Goal: Transaction & Acquisition: Purchase product/service

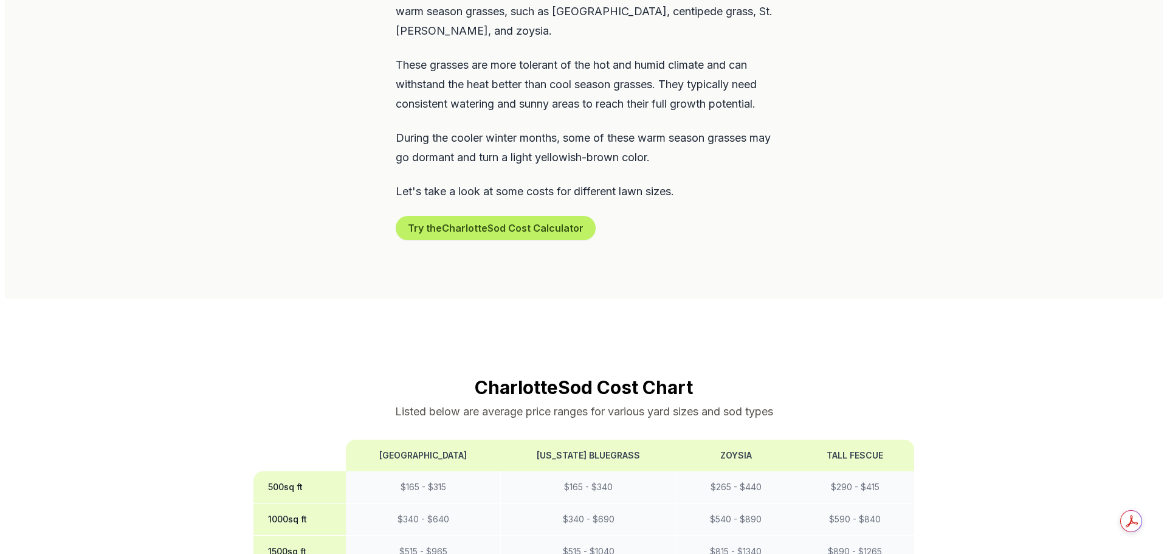
scroll to position [710, 0]
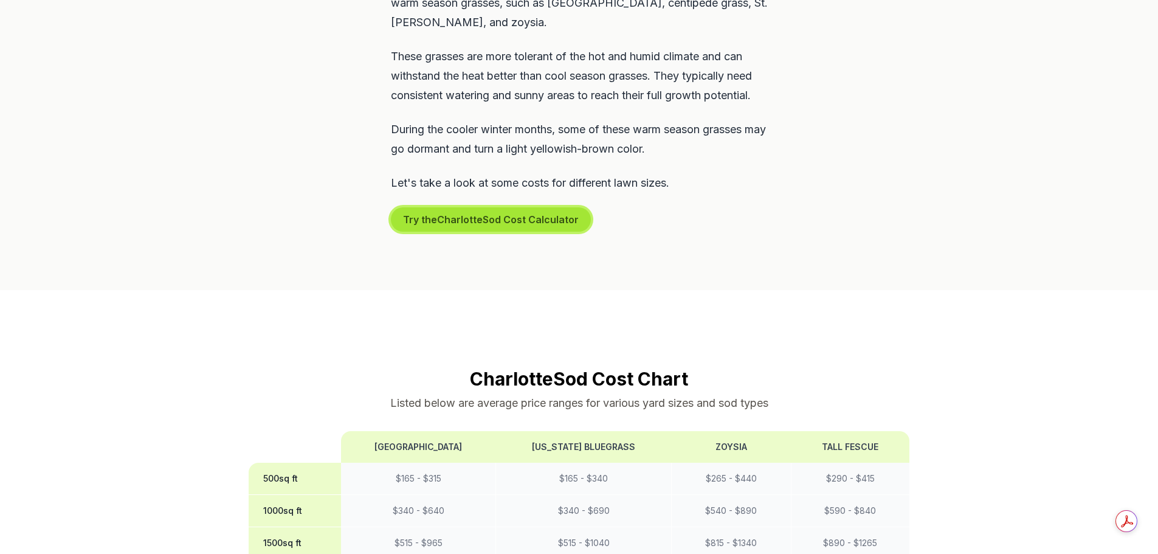
click at [499, 207] on button "Try the Charlotte Sod Cost Calculator" at bounding box center [491, 219] width 200 height 24
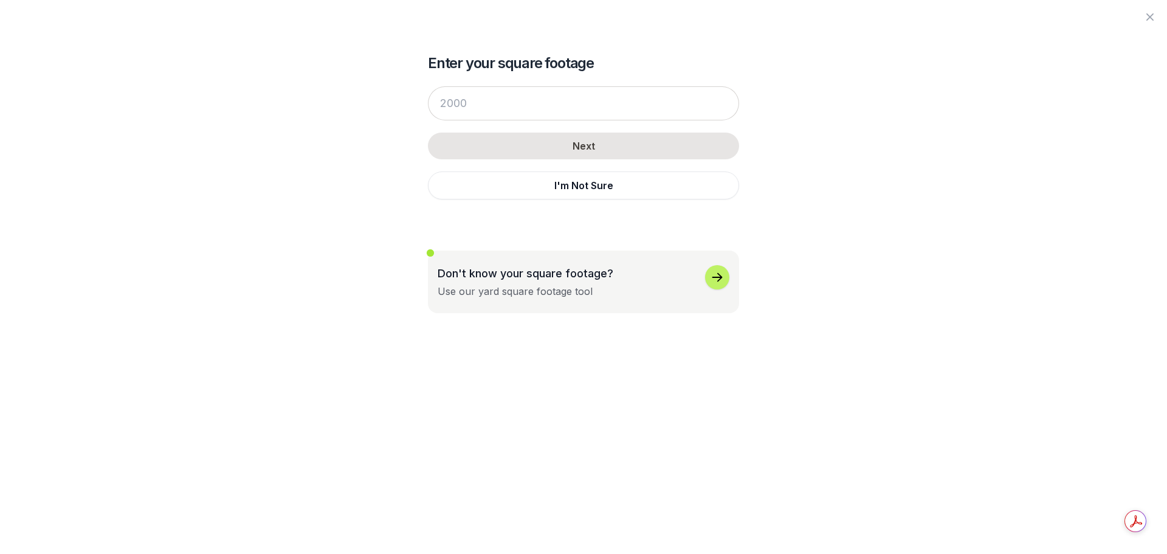
click at [723, 278] on icon "button" at bounding box center [717, 277] width 15 height 15
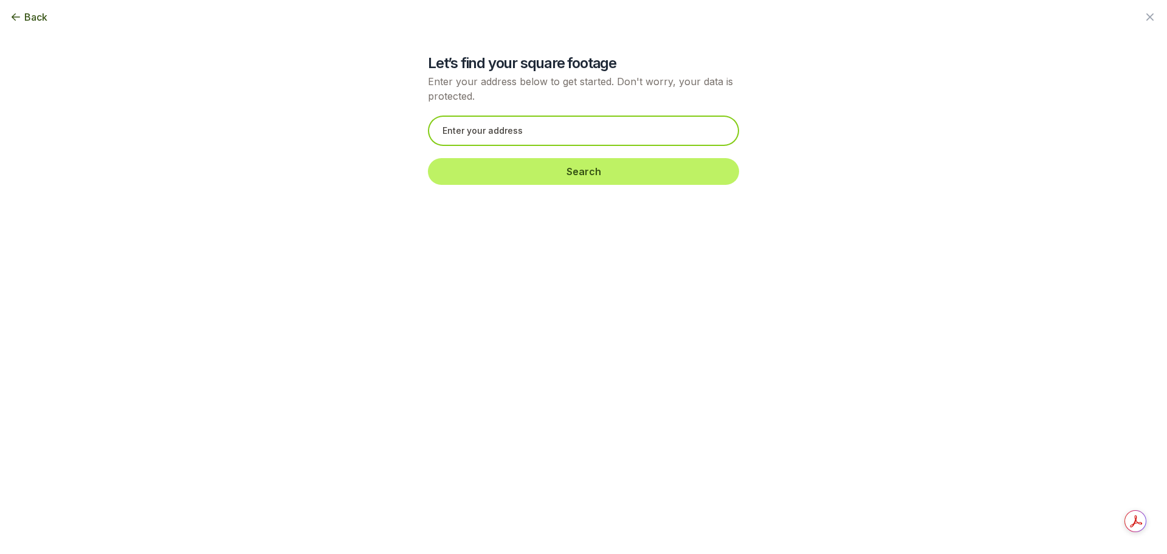
click at [508, 130] on input "text" at bounding box center [583, 131] width 311 height 30
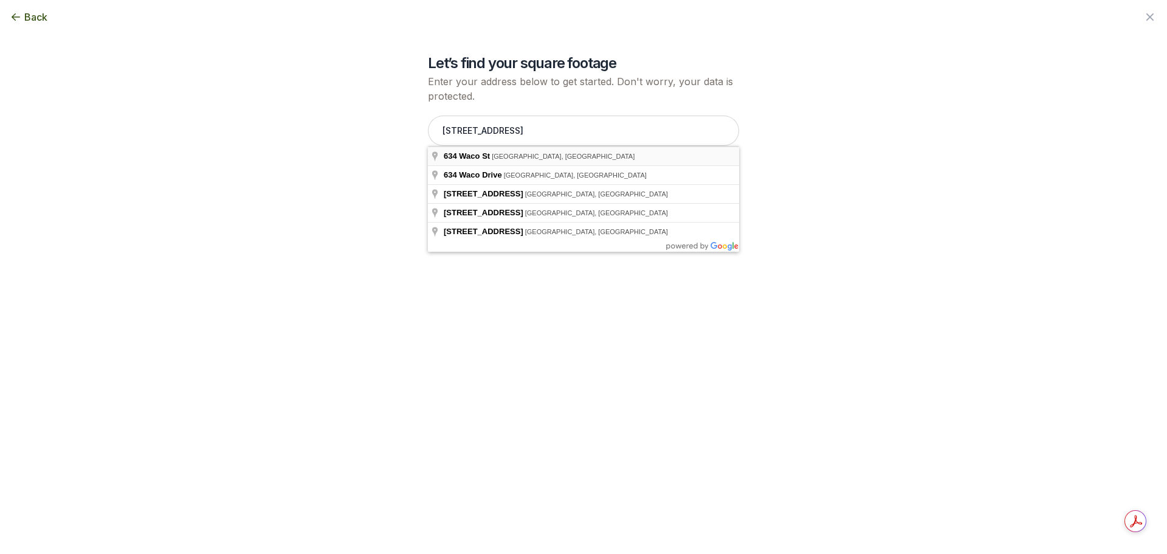
type input "[STREET_ADDRESS]"
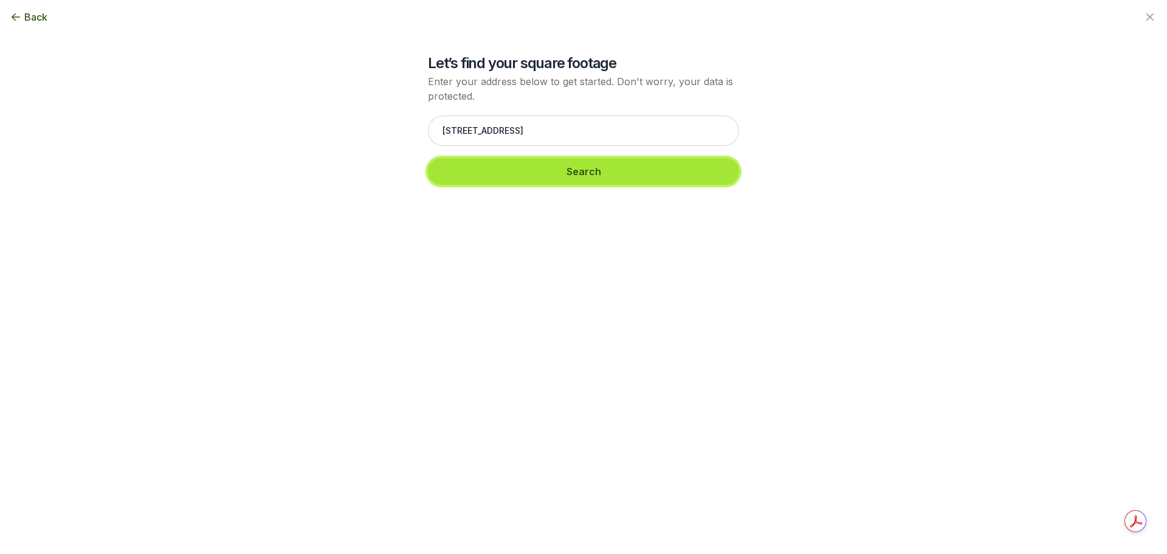
click at [480, 164] on button "Search" at bounding box center [583, 171] width 311 height 27
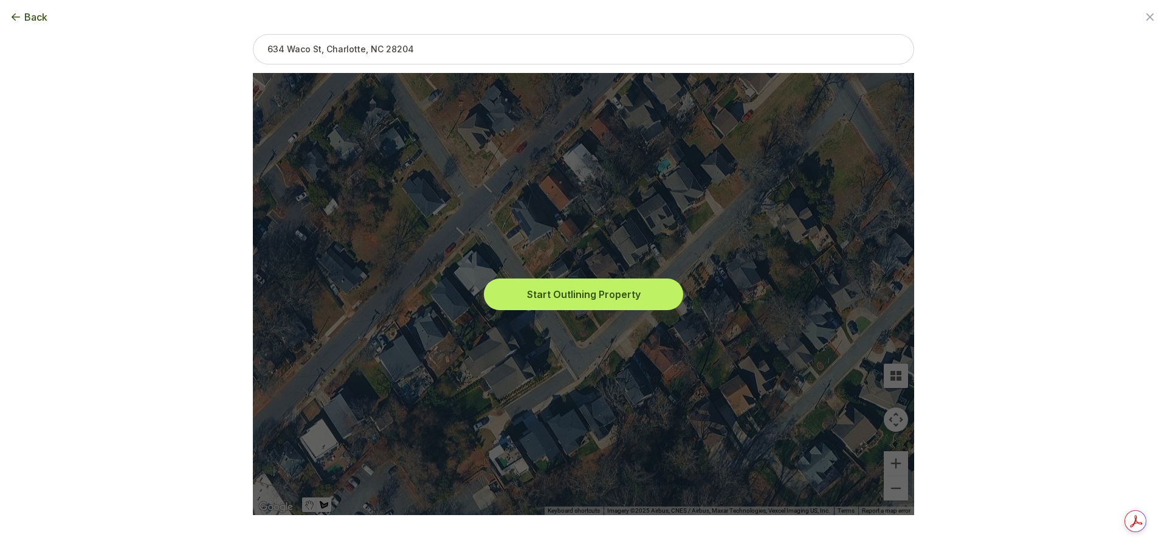
click at [588, 289] on button "Start Outlining Property" at bounding box center [583, 294] width 195 height 27
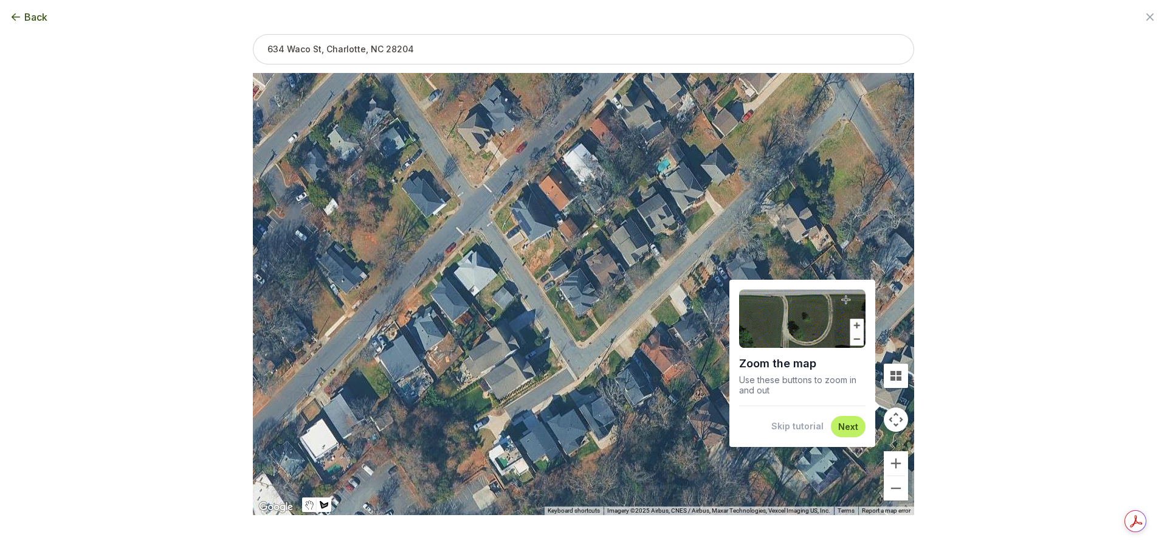
click at [800, 422] on button "Skip tutorial" at bounding box center [798, 426] width 52 height 12
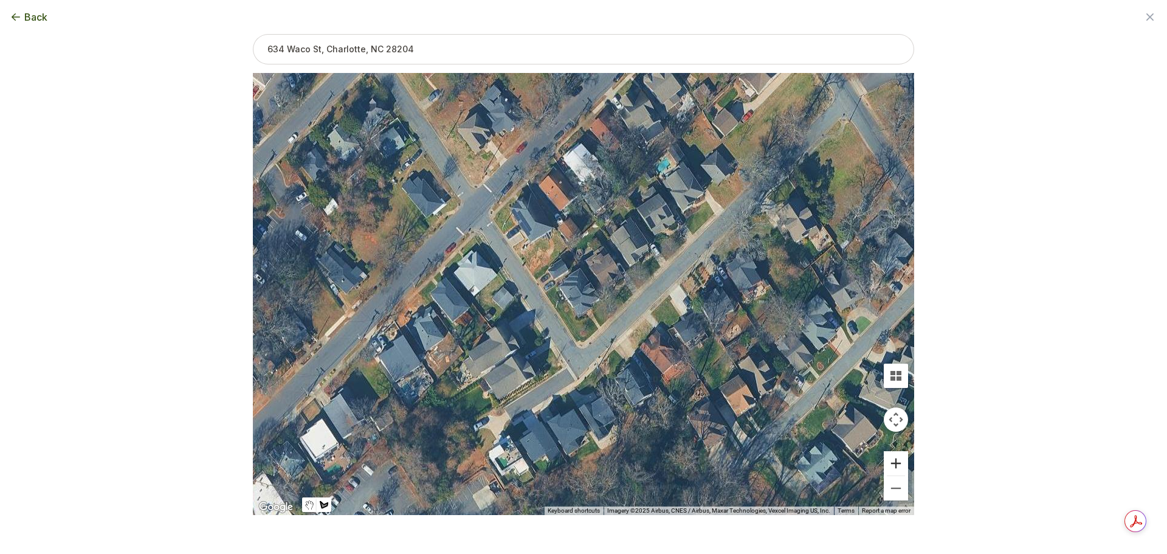
click at [891, 463] on button "Zoom in" at bounding box center [896, 463] width 24 height 24
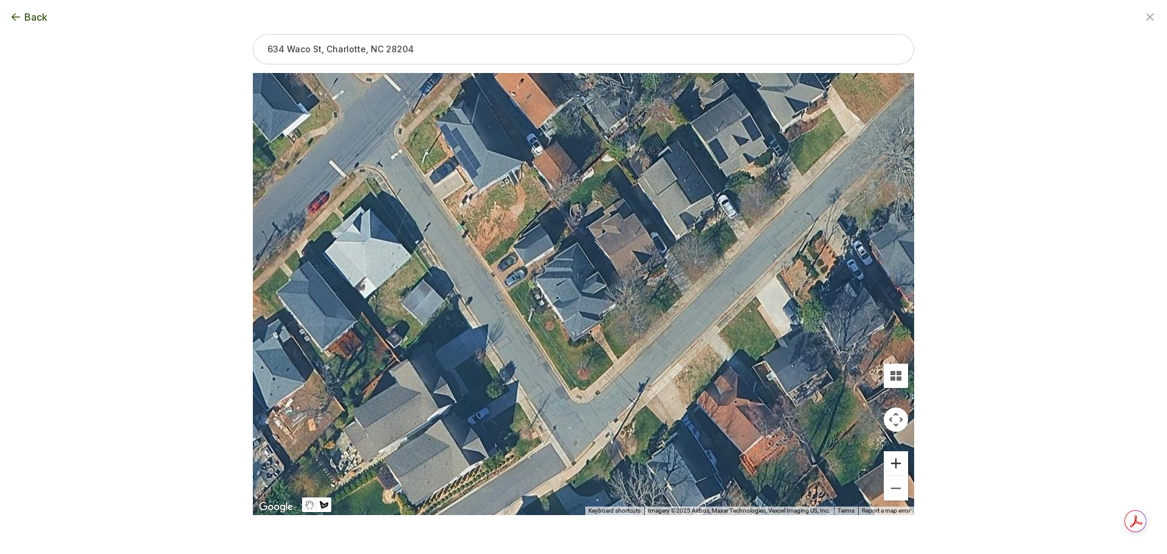
click at [891, 463] on button "Zoom in" at bounding box center [896, 463] width 24 height 24
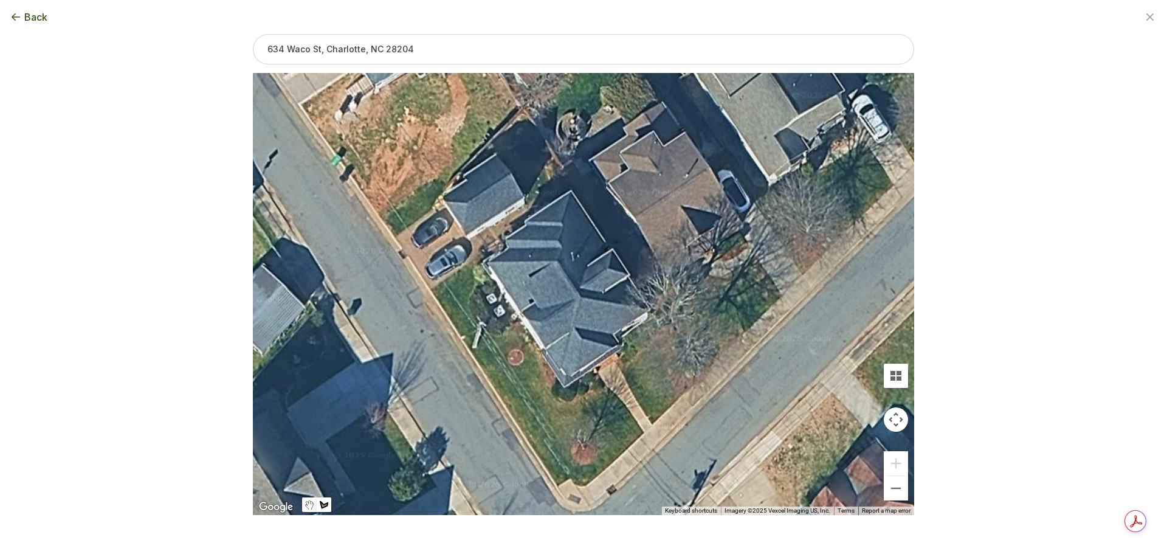
click at [782, 295] on div at bounding box center [584, 294] width 662 height 442
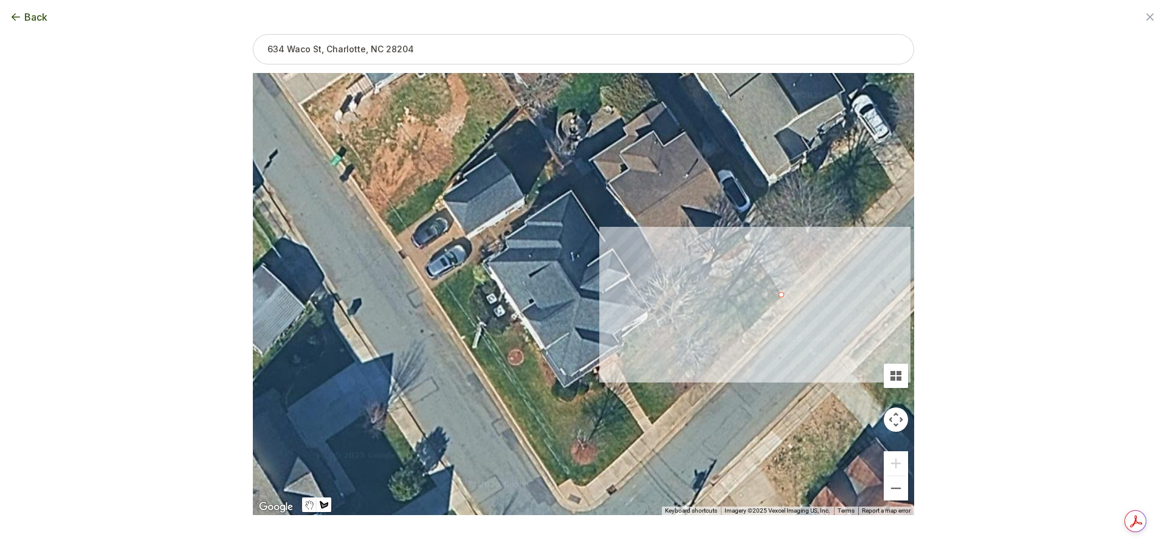
click at [758, 264] on div at bounding box center [584, 294] width 662 height 442
click at [717, 287] on div at bounding box center [584, 294] width 662 height 442
click at [744, 334] on div at bounding box center [584, 294] width 662 height 442
click at [783, 295] on div at bounding box center [584, 294] width 662 height 442
click at [758, 257] on button "Close" at bounding box center [753, 264] width 29 height 29
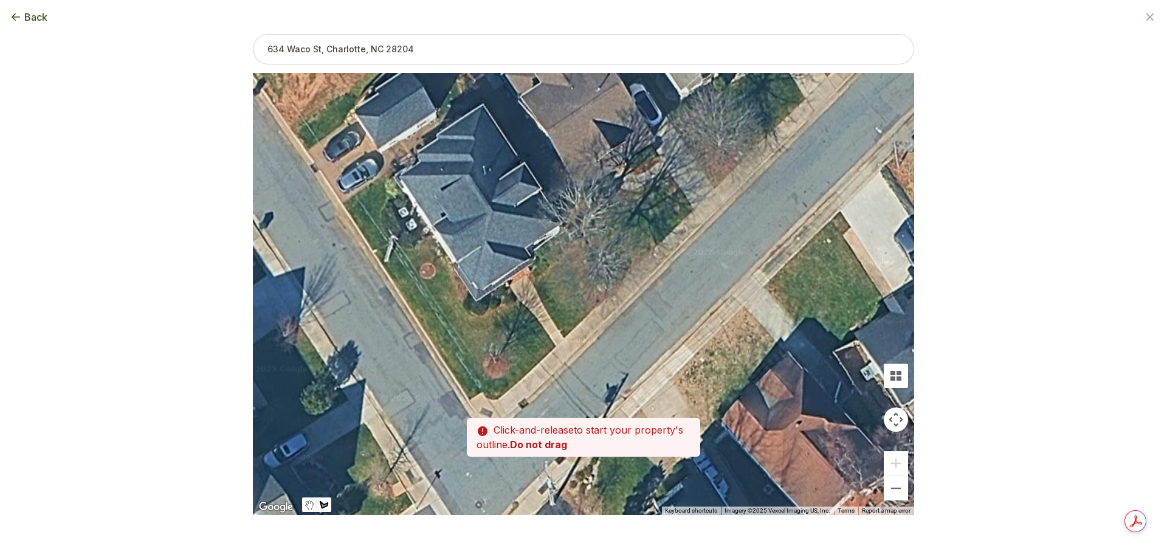
drag, startPoint x: 631, startPoint y: 393, endPoint x: 543, endPoint y: 305, distance: 125.1
click at [543, 305] on div at bounding box center [584, 294] width 662 height 442
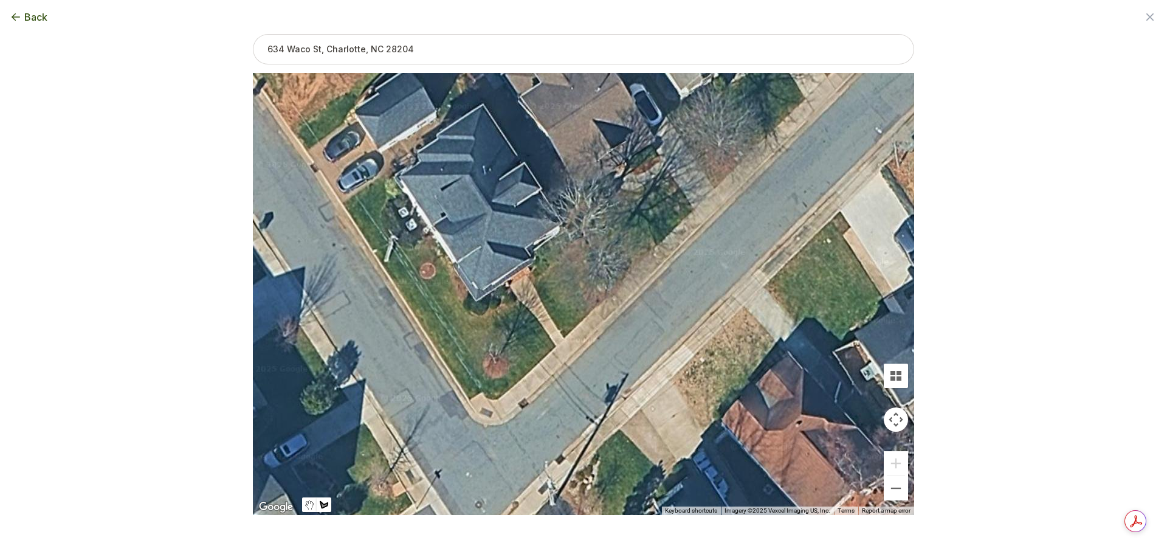
click at [564, 337] on div at bounding box center [584, 294] width 662 height 442
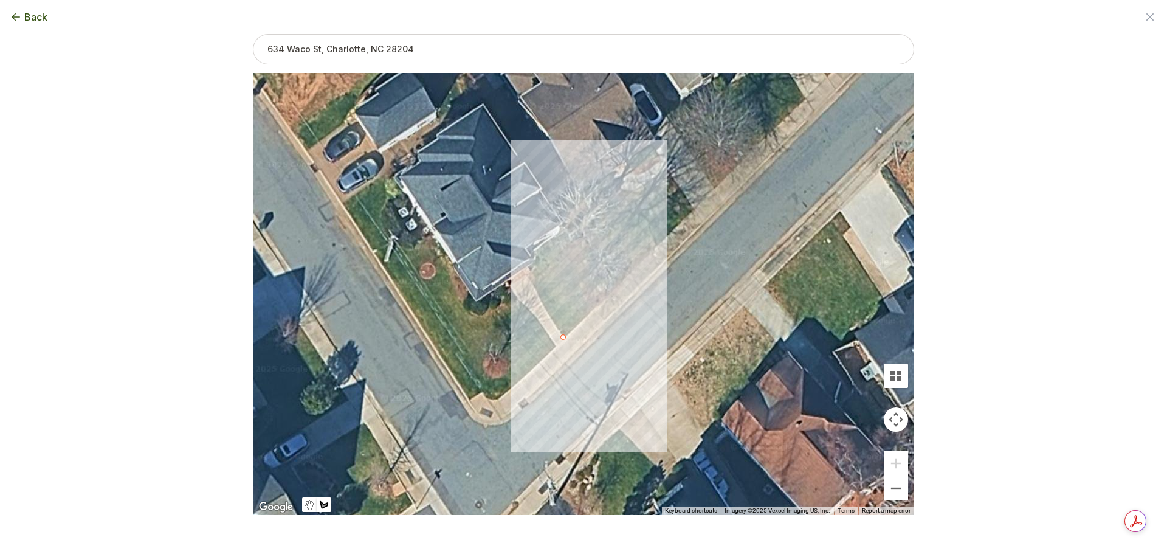
click at [610, 294] on div at bounding box center [584, 294] width 662 height 442
click at [570, 249] on div at bounding box center [584, 294] width 662 height 442
click at [529, 277] on div at bounding box center [584, 294] width 662 height 442
click at [563, 334] on div at bounding box center [584, 294] width 662 height 442
click at [582, 250] on button "Close" at bounding box center [572, 258] width 29 height 29
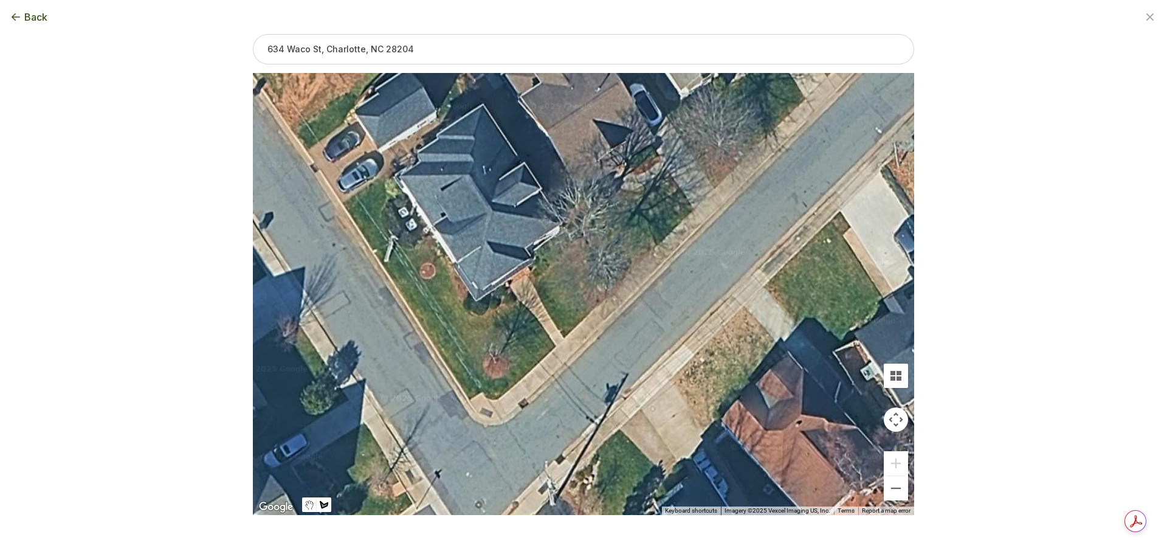
click at [564, 338] on div at bounding box center [584, 294] width 662 height 442
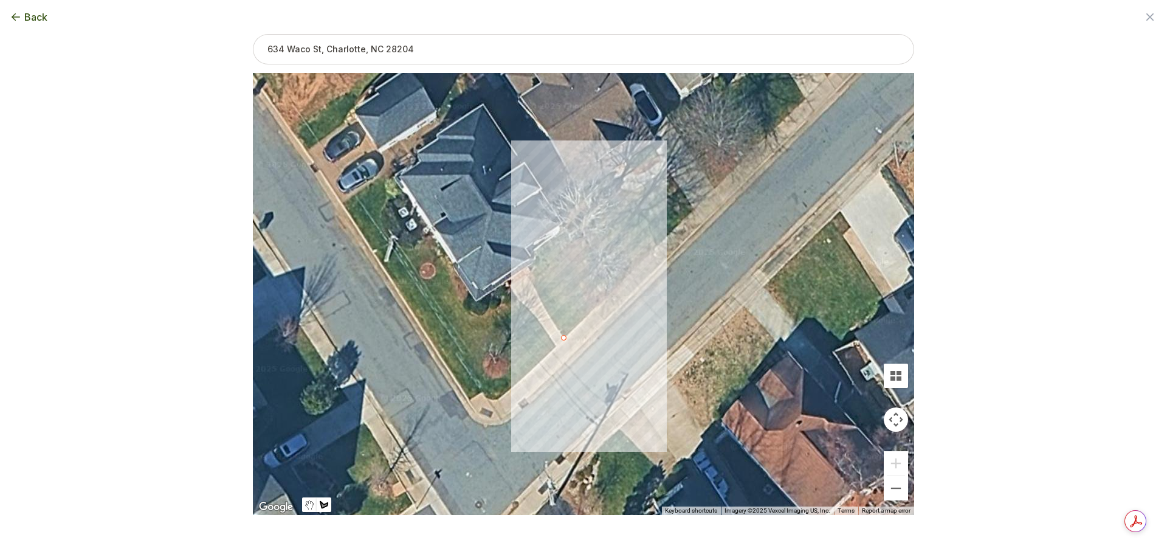
click at [604, 295] on div at bounding box center [584, 294] width 662 height 442
click at [573, 255] on div at bounding box center [584, 294] width 662 height 442
click at [531, 280] on div at bounding box center [584, 294] width 662 height 442
click at [564, 339] on div at bounding box center [584, 294] width 662 height 442
click at [677, 324] on div "339 sqft" at bounding box center [584, 294] width 662 height 442
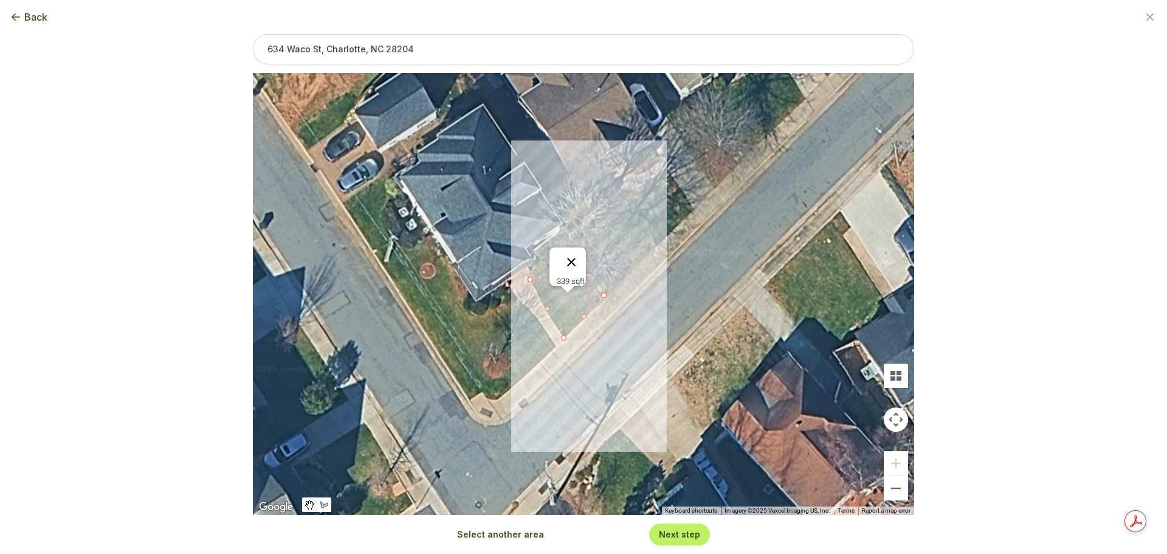
click at [576, 249] on button "Close" at bounding box center [571, 261] width 29 height 29
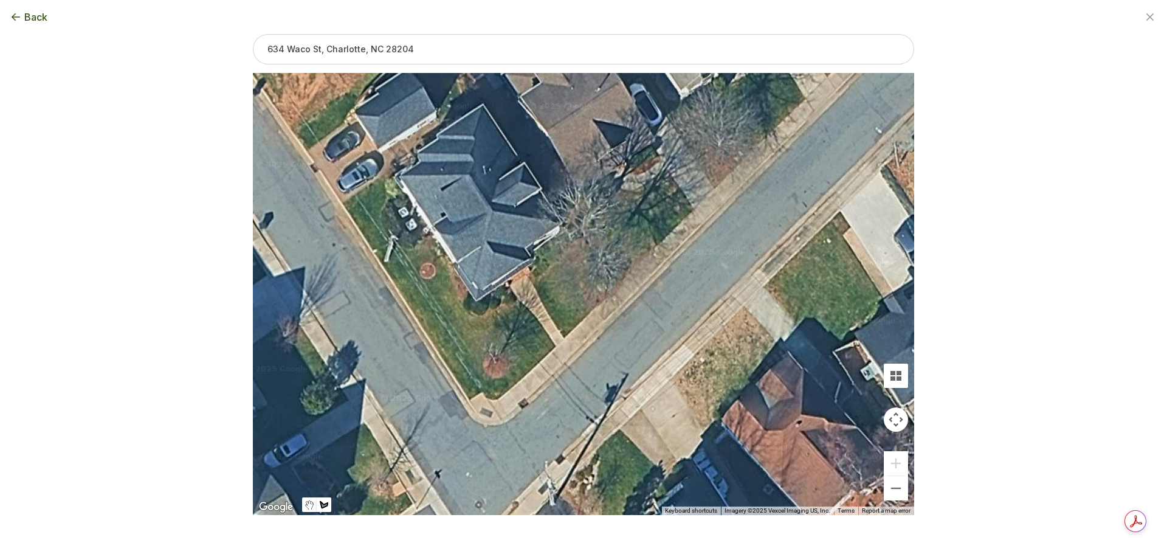
click at [556, 346] on div at bounding box center [584, 294] width 662 height 442
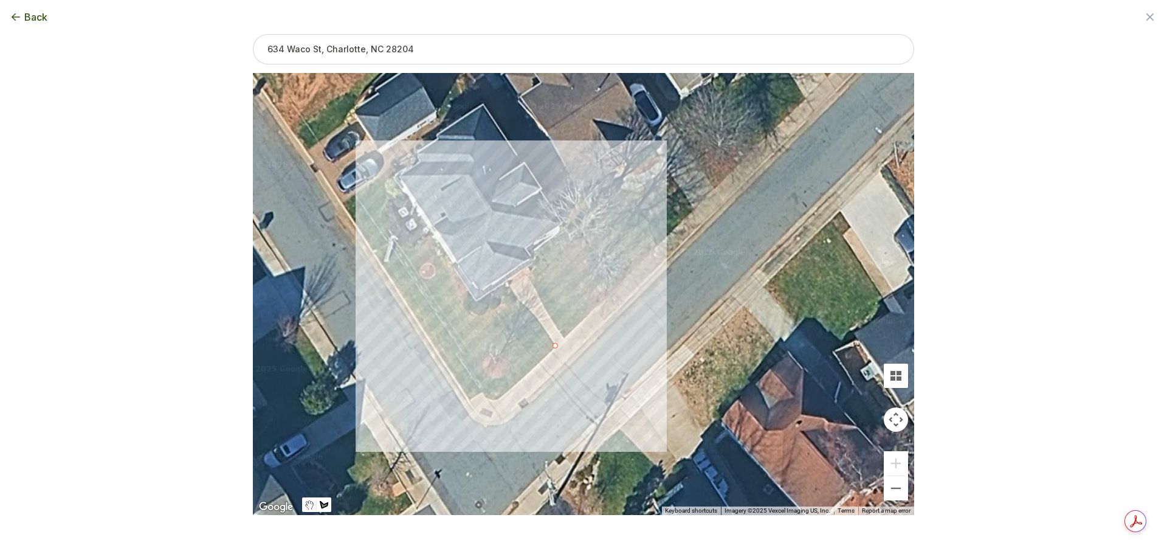
click at [519, 297] on div at bounding box center [584, 294] width 662 height 442
click at [485, 325] on div at bounding box center [584, 294] width 662 height 442
click at [525, 375] on div at bounding box center [584, 294] width 662 height 442
click at [555, 344] on div at bounding box center [584, 294] width 662 height 442
drag, startPoint x: 514, startPoint y: 297, endPoint x: 539, endPoint y: 264, distance: 41.6
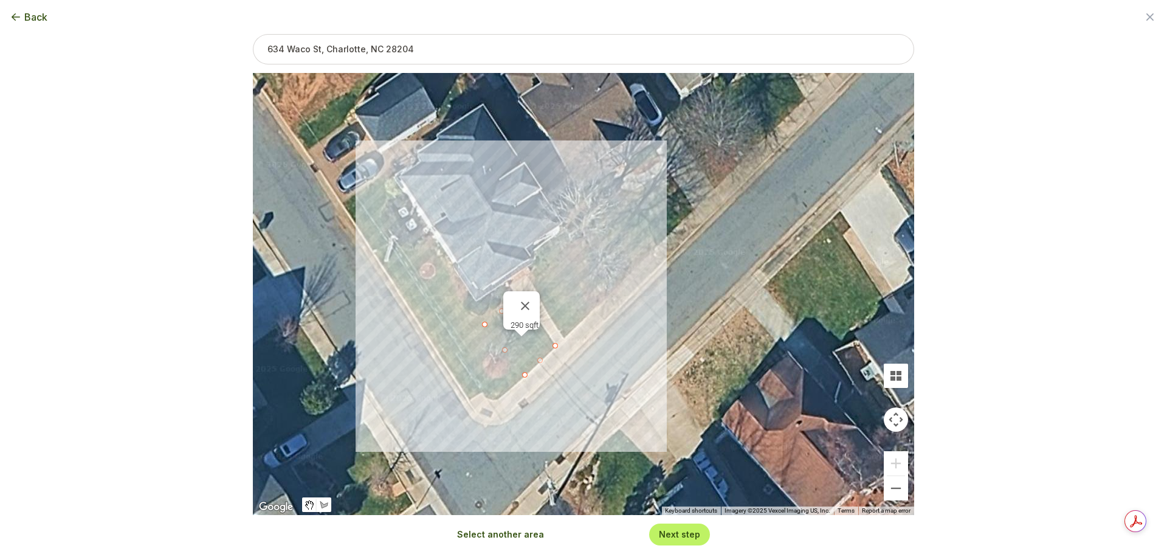
click at [539, 264] on div "290 sqft" at bounding box center [584, 294] width 662 height 442
click at [533, 301] on button "Close" at bounding box center [525, 305] width 29 height 29
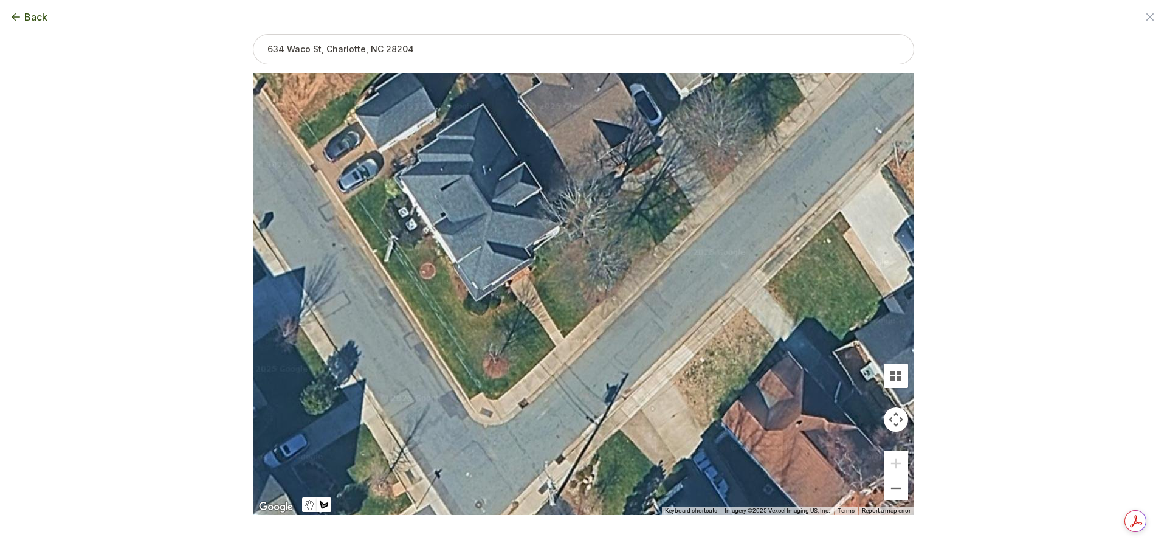
click at [529, 372] on div at bounding box center [584, 294] width 662 height 442
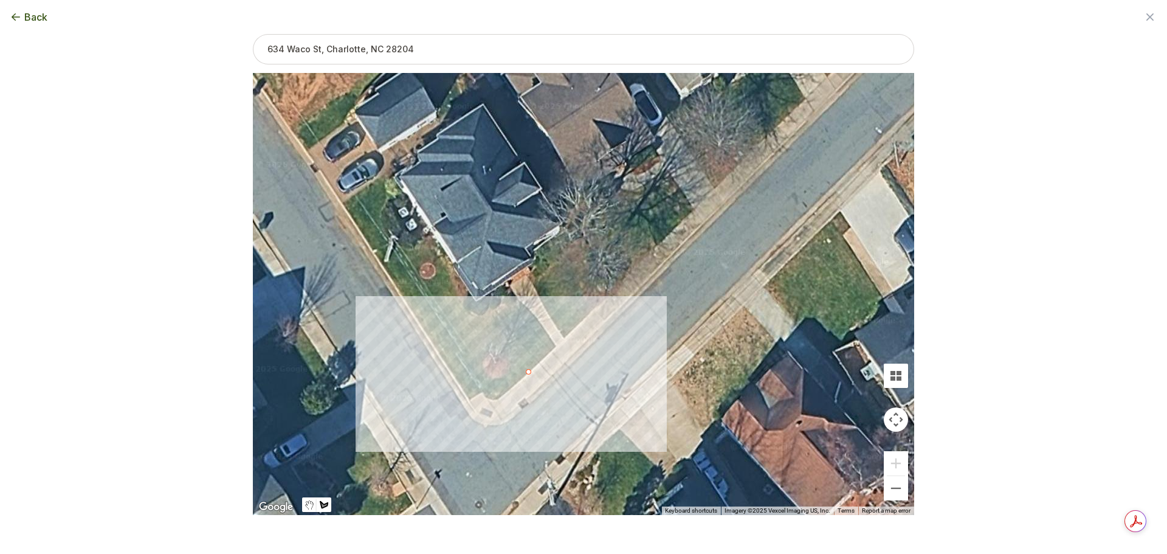
click at [484, 410] on div at bounding box center [584, 294] width 662 height 442
click at [435, 336] on div at bounding box center [584, 294] width 662 height 442
click at [492, 311] on div at bounding box center [584, 294] width 662 height 442
click at [531, 373] on div at bounding box center [584, 294] width 662 height 442
click at [497, 321] on button "Close" at bounding box center [488, 327] width 29 height 29
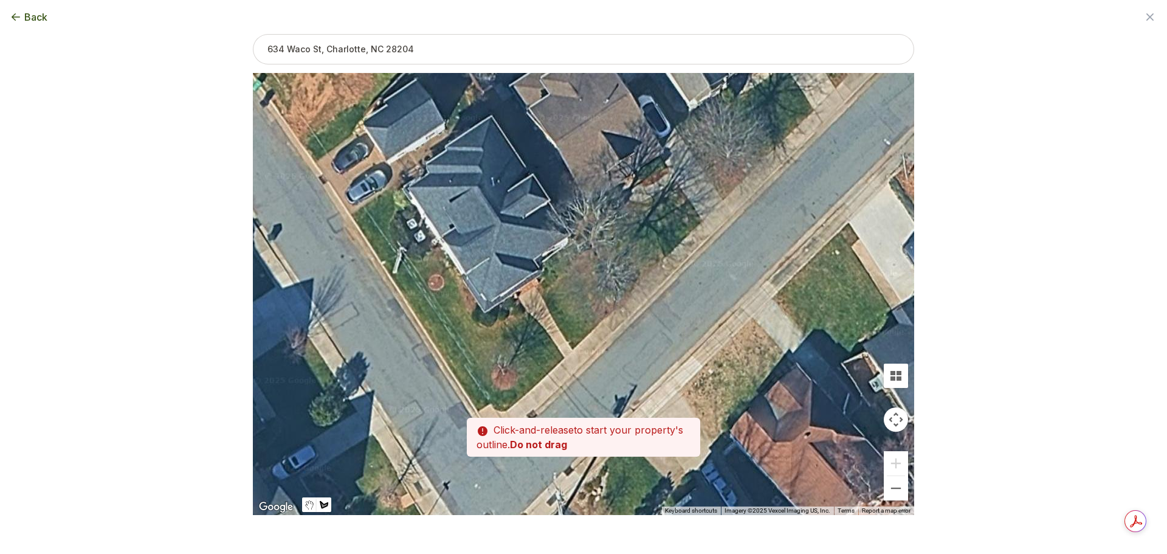
drag, startPoint x: 556, startPoint y: 345, endPoint x: 563, endPoint y: 356, distance: 12.7
click at [563, 356] on div at bounding box center [584, 294] width 662 height 442
click at [587, 375] on div at bounding box center [584, 294] width 662 height 442
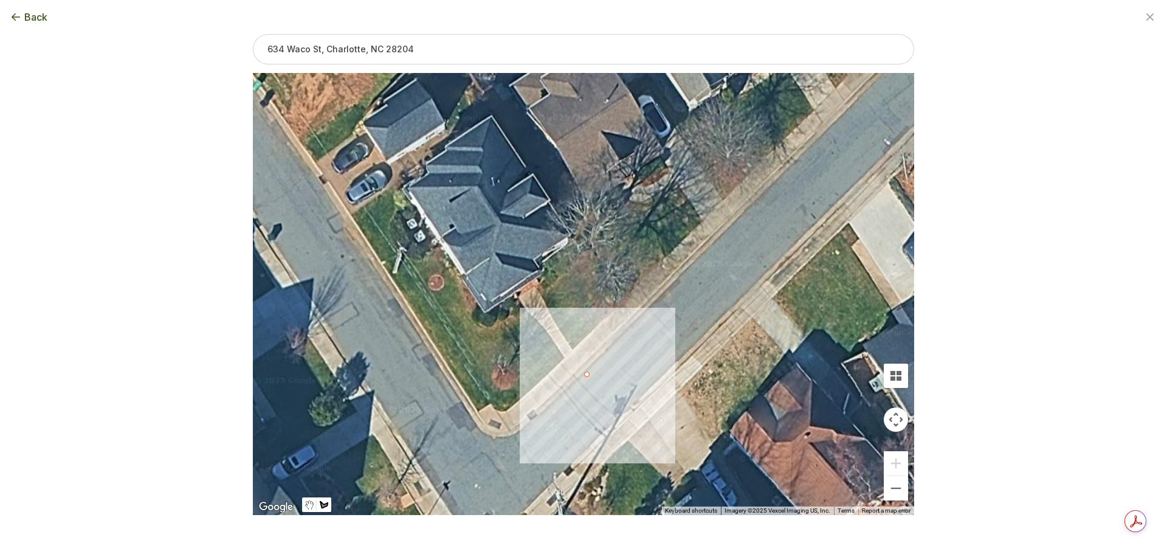
click at [562, 357] on div at bounding box center [584, 294] width 662 height 442
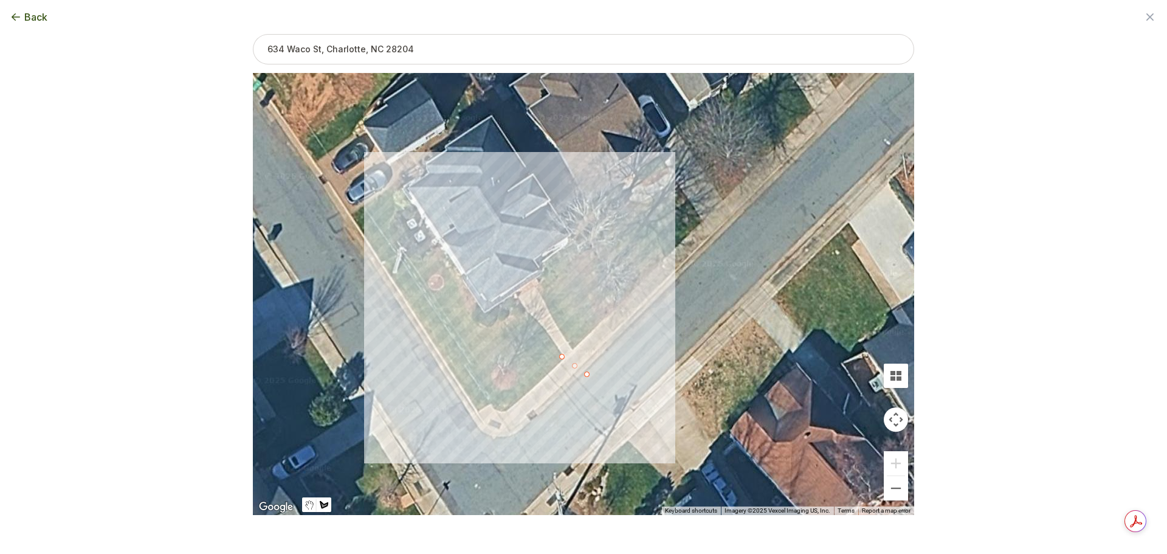
click at [528, 314] on div at bounding box center [584, 294] width 662 height 442
click at [492, 337] on div at bounding box center [584, 294] width 662 height 442
click at [531, 389] on div at bounding box center [584, 294] width 662 height 442
click at [561, 359] on div at bounding box center [584, 294] width 662 height 442
click at [587, 375] on div at bounding box center [584, 294] width 662 height 442
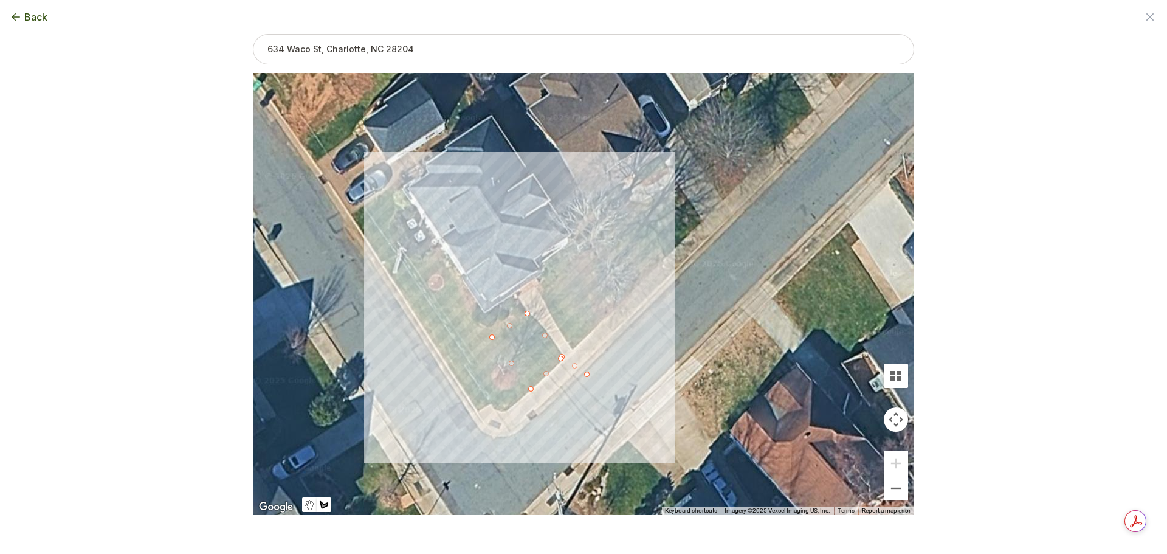
type input "286"
click at [562, 320] on button "Close" at bounding box center [547, 324] width 29 height 29
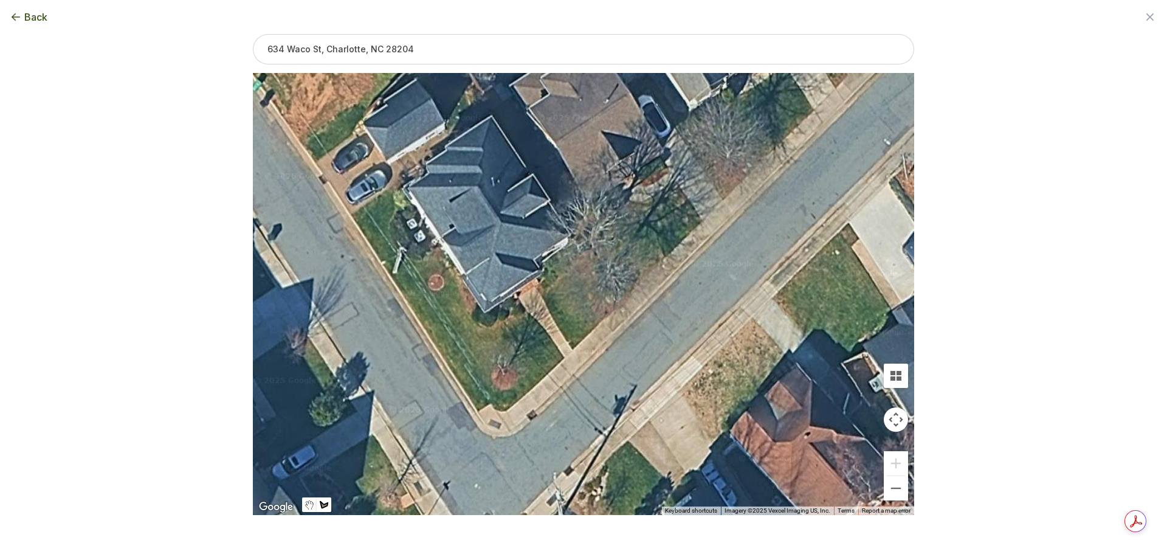
click at [564, 358] on div at bounding box center [584, 294] width 662 height 442
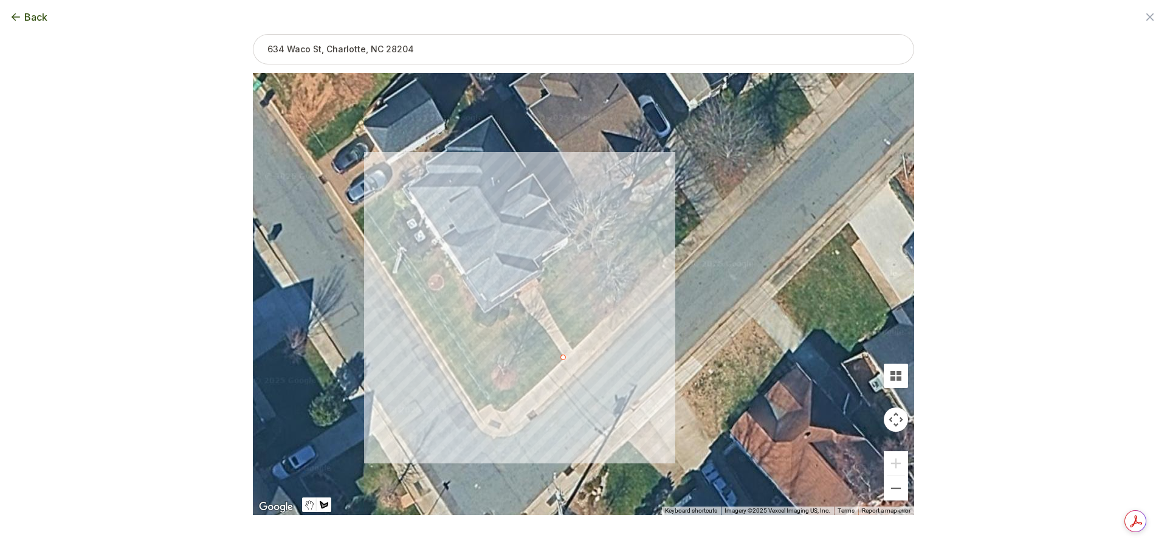
click at [529, 315] on div at bounding box center [584, 294] width 662 height 442
click at [492, 340] on div at bounding box center [584, 294] width 662 height 442
click at [534, 301] on button "Close" at bounding box center [531, 307] width 29 height 29
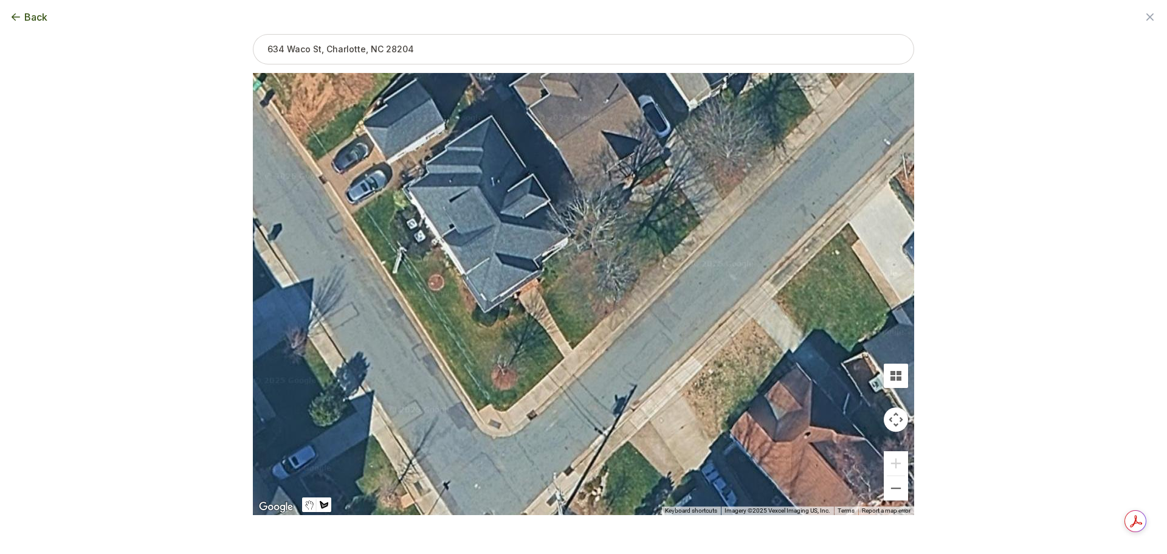
click at [564, 357] on div at bounding box center [584, 294] width 662 height 442
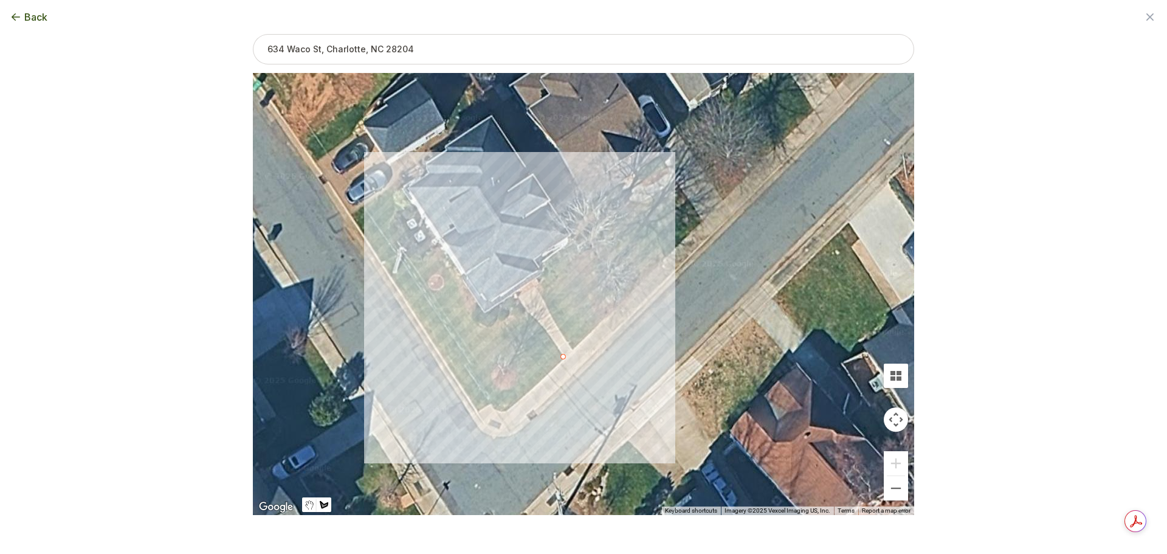
click at [528, 312] on div at bounding box center [584, 294] width 662 height 442
click at [491, 337] on div at bounding box center [584, 294] width 662 height 442
click at [528, 392] on div at bounding box center [584, 294] width 662 height 442
click at [564, 358] on div at bounding box center [584, 294] width 662 height 442
click at [540, 316] on button "Close" at bounding box center [531, 319] width 29 height 29
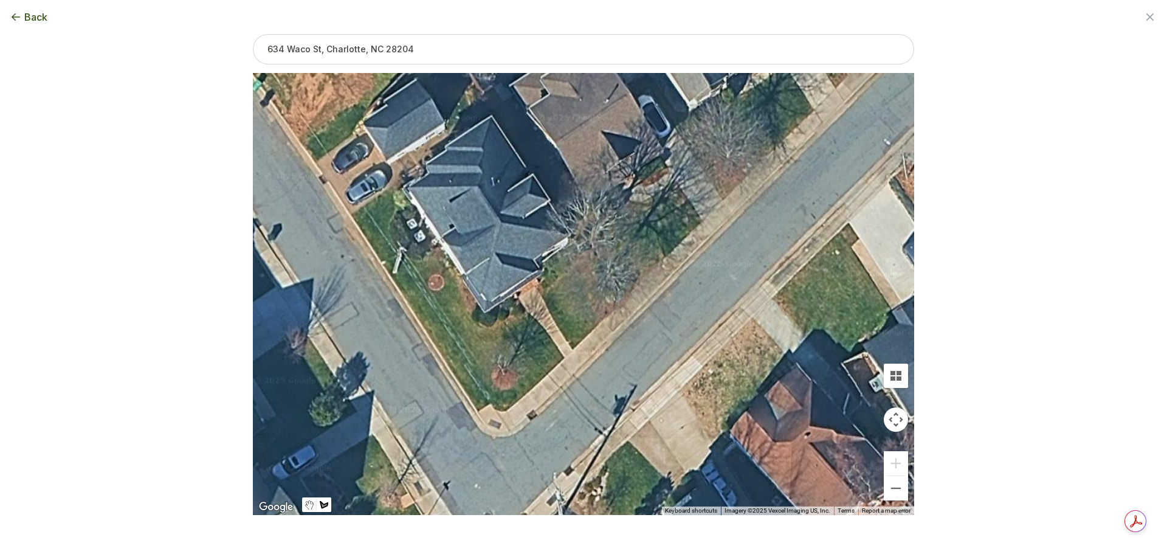
click at [531, 391] on div at bounding box center [584, 294] width 662 height 442
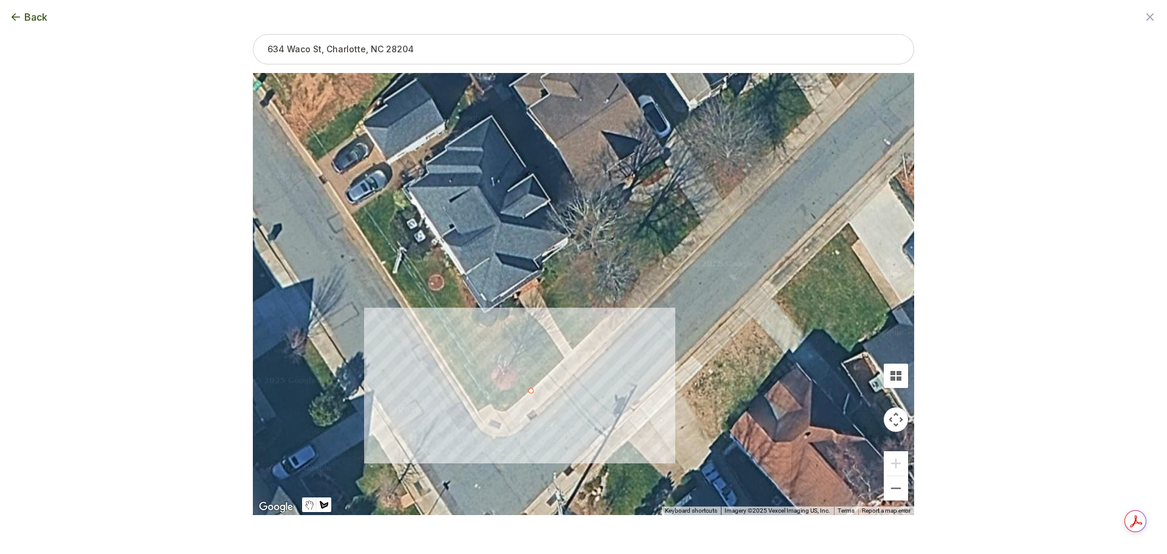
click at [501, 414] on div at bounding box center [584, 294] width 662 height 442
click at [491, 404] on div "0 sqft" at bounding box center [584, 294] width 662 height 442
click at [490, 405] on div "0 sqft" at bounding box center [584, 294] width 662 height 442
click at [522, 362] on button "Close" at bounding box center [519, 372] width 29 height 29
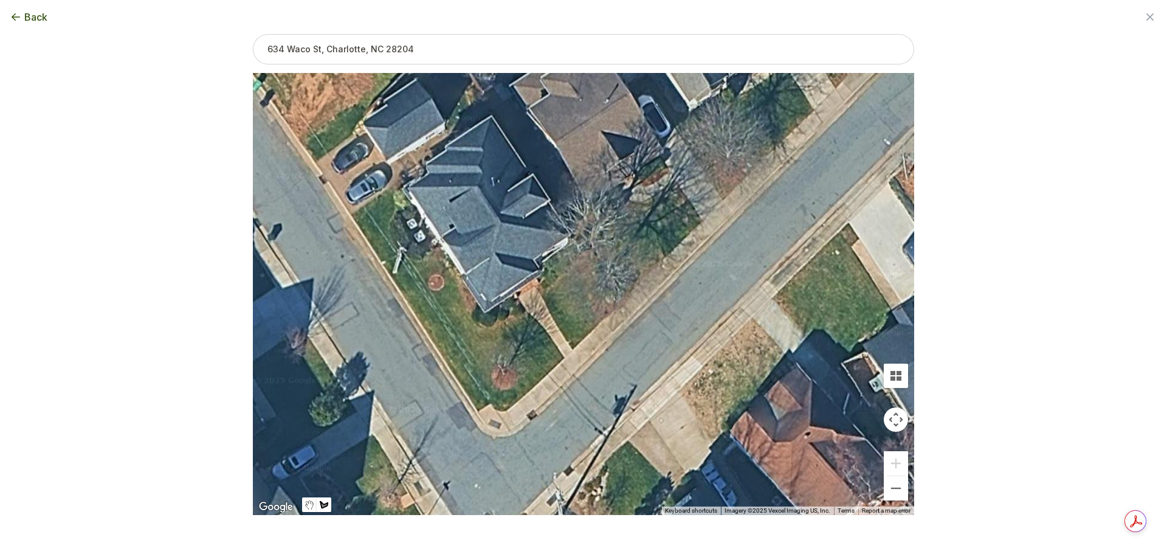
click at [530, 390] on div at bounding box center [584, 294] width 662 height 442
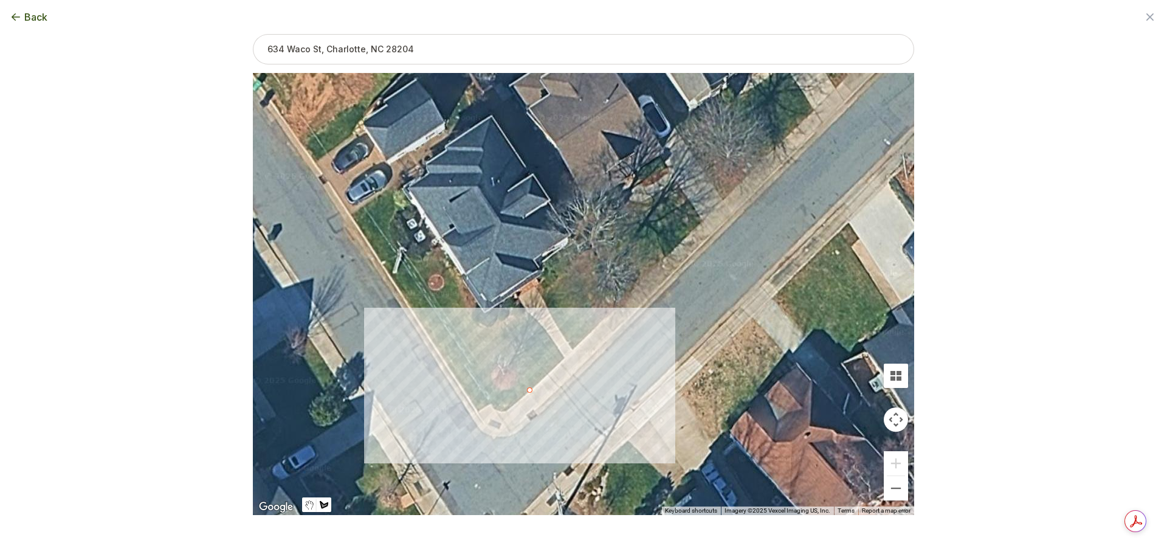
click at [506, 412] on div at bounding box center [584, 294] width 662 height 442
click at [496, 411] on div at bounding box center [584, 294] width 662 height 442
click at [490, 404] on div at bounding box center [584, 294] width 662 height 442
click at [478, 413] on div at bounding box center [584, 294] width 662 height 442
click at [441, 354] on div at bounding box center [584, 294] width 662 height 442
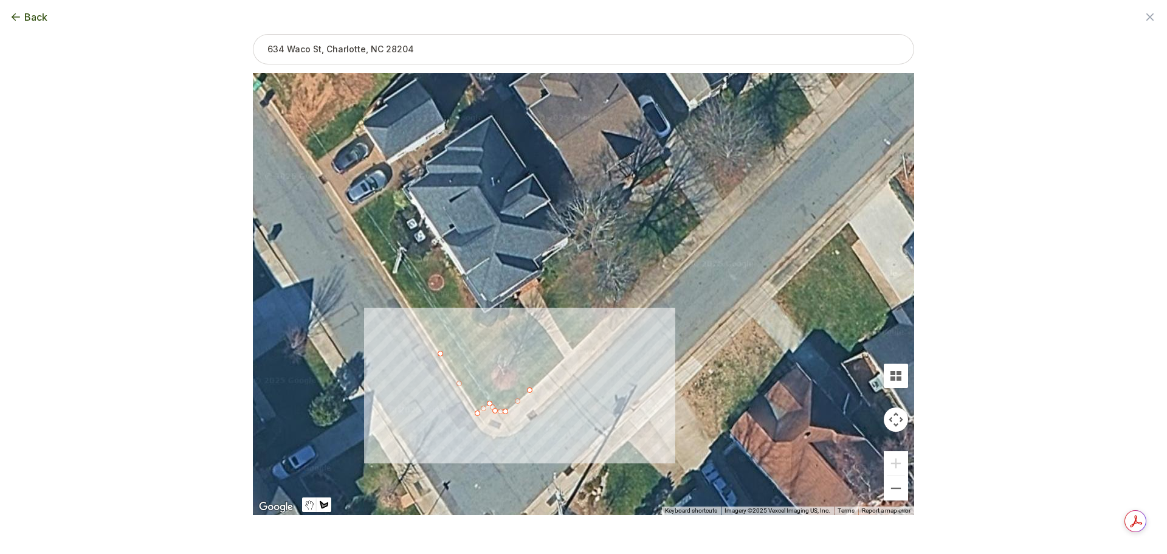
click at [499, 332] on div at bounding box center [584, 294] width 662 height 442
click at [531, 390] on div at bounding box center [584, 294] width 662 height 442
click at [531, 390] on div at bounding box center [529, 389] width 5 height 5
click at [503, 350] on button "Close" at bounding box center [494, 357] width 29 height 29
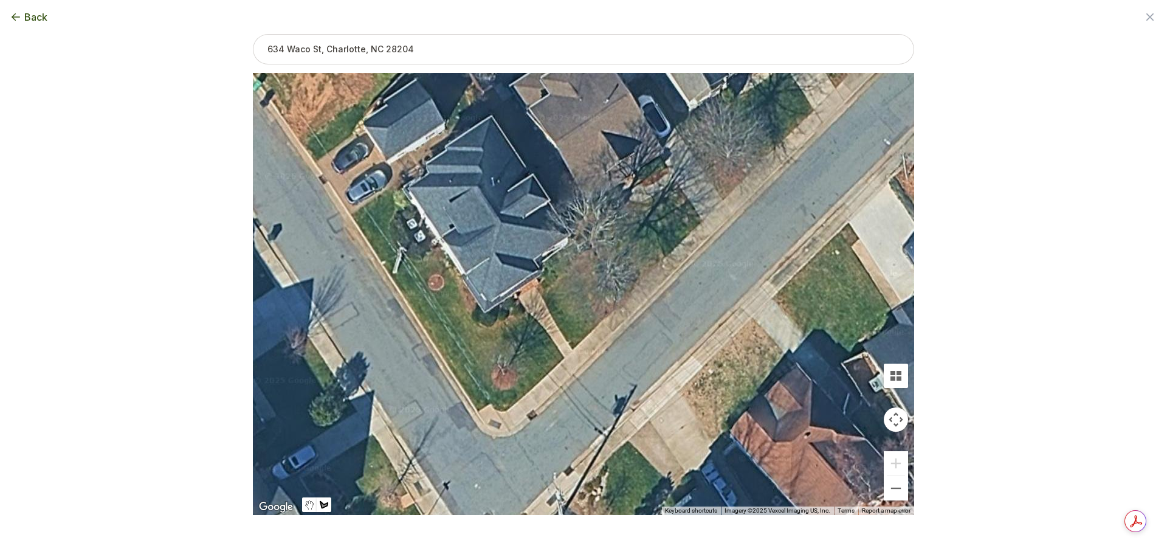
click at [528, 394] on div at bounding box center [584, 294] width 662 height 442
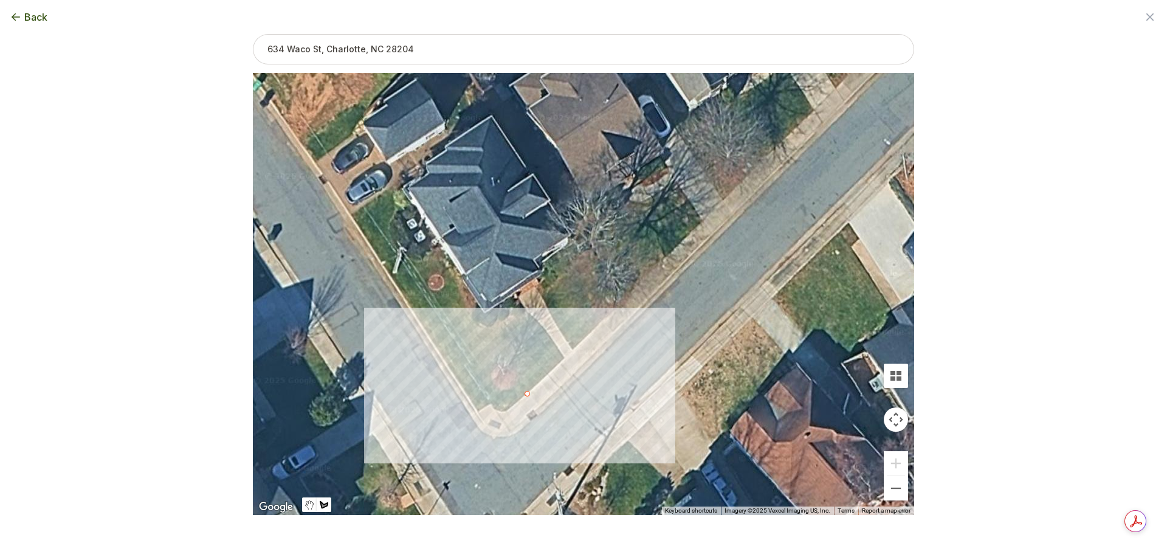
click at [505, 412] on div at bounding box center [584, 294] width 662 height 442
click at [494, 410] on div at bounding box center [584, 294] width 662 height 442
click at [491, 403] on div at bounding box center [584, 294] width 662 height 442
click at [477, 413] on div at bounding box center [584, 294] width 662 height 442
click at [440, 353] on div at bounding box center [584, 294] width 662 height 442
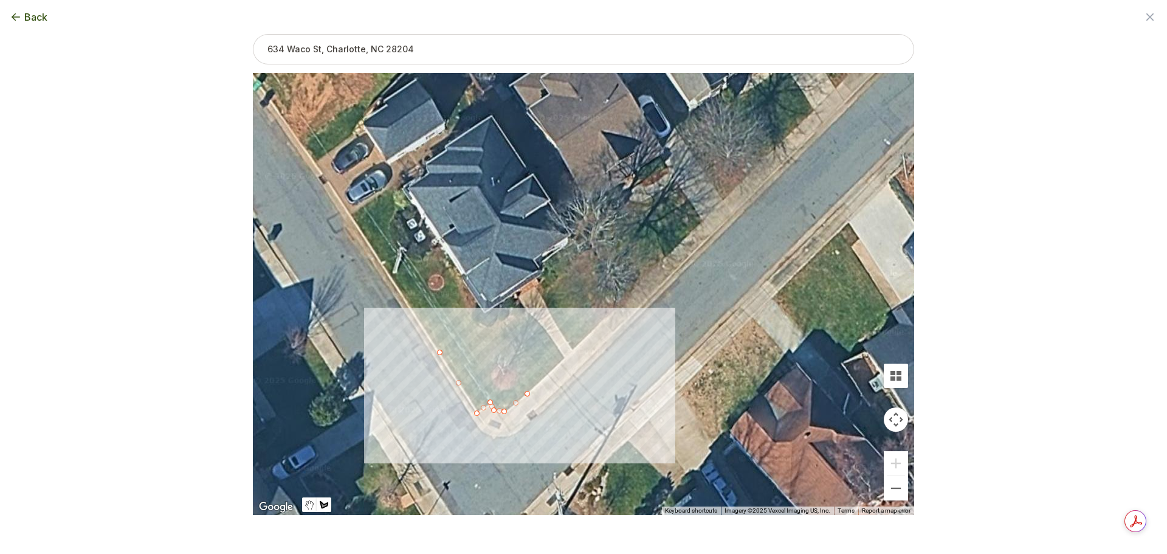
click at [490, 330] on div at bounding box center [584, 294] width 662 height 442
click at [529, 392] on div at bounding box center [584, 294] width 662 height 442
click at [498, 350] on button "Close" at bounding box center [493, 357] width 29 height 29
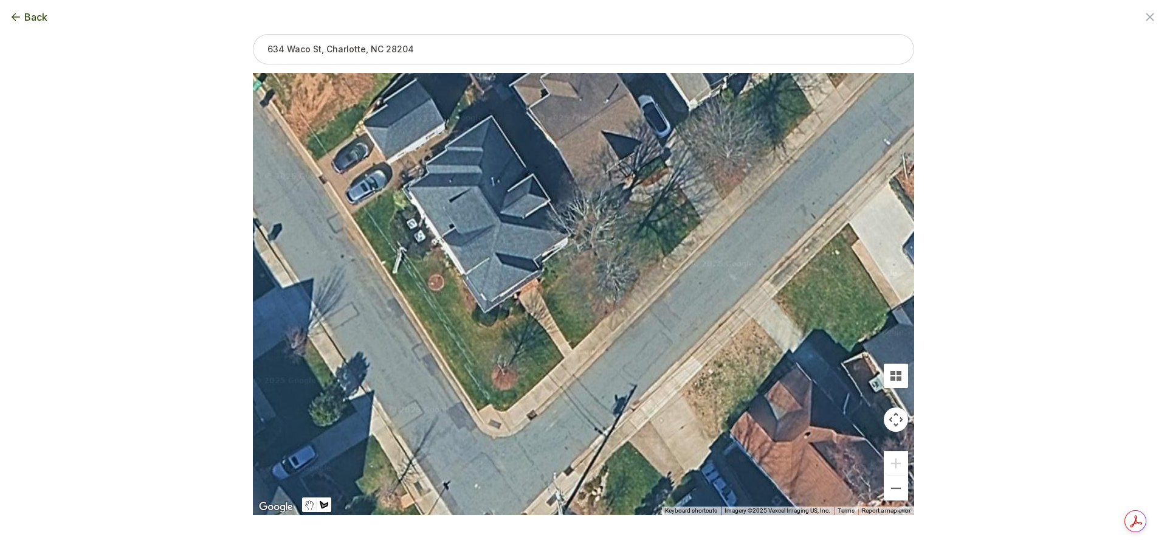
click at [492, 368] on div at bounding box center [584, 294] width 662 height 442
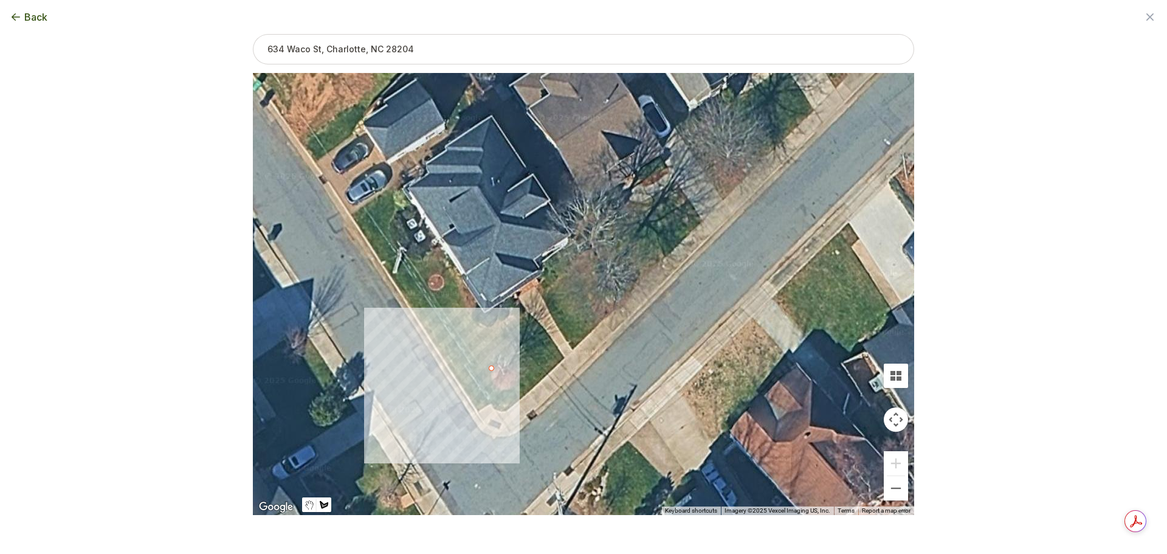
click at [493, 376] on div at bounding box center [584, 294] width 662 height 442
click at [497, 384] on div at bounding box center [584, 294] width 662 height 442
click at [500, 389] on div at bounding box center [584, 294] width 662 height 442
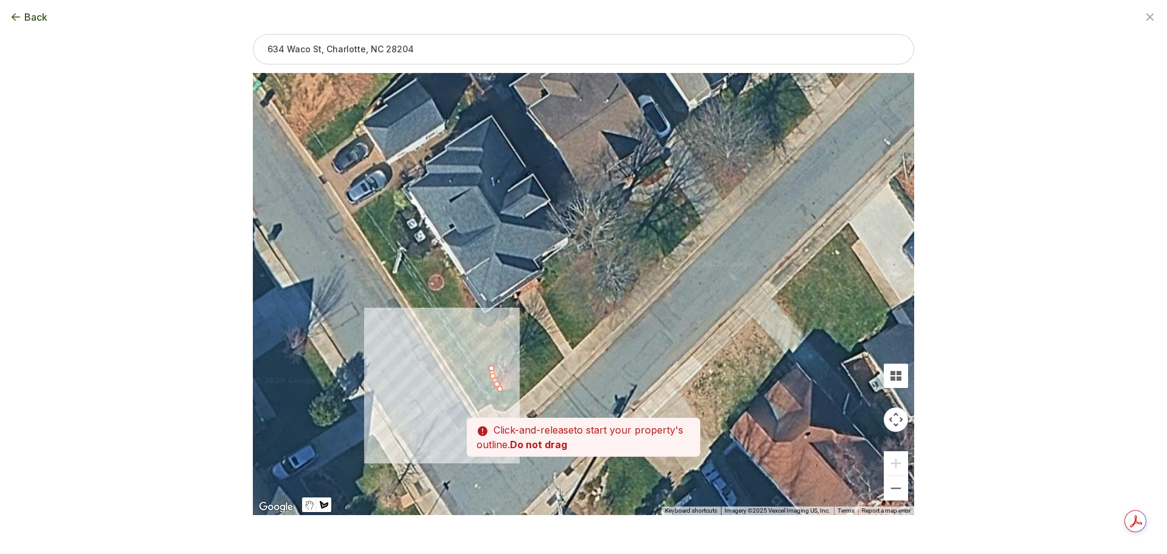
click at [508, 387] on div at bounding box center [584, 294] width 662 height 442
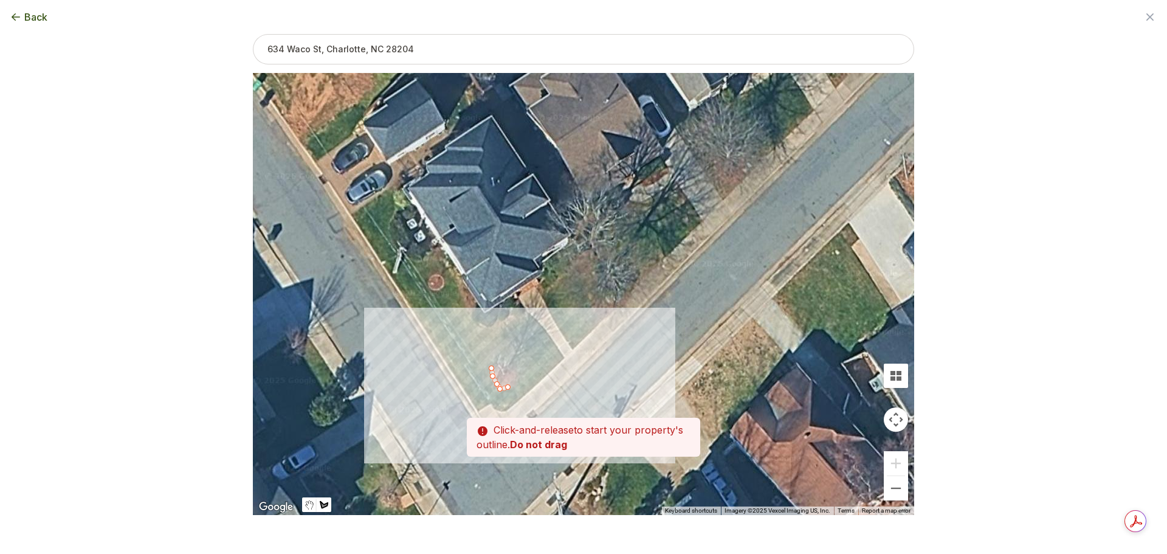
click at [515, 383] on div at bounding box center [584, 294] width 662 height 442
click at [517, 373] on div at bounding box center [584, 294] width 662 height 442
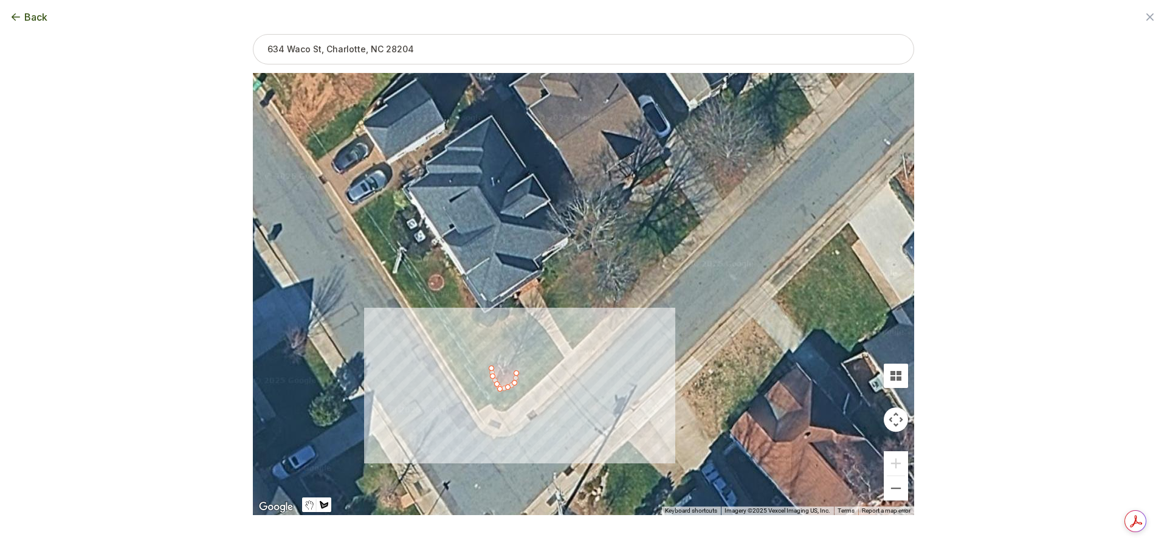
click at [514, 367] on div at bounding box center [584, 294] width 662 height 442
click at [508, 361] on div at bounding box center [584, 294] width 662 height 442
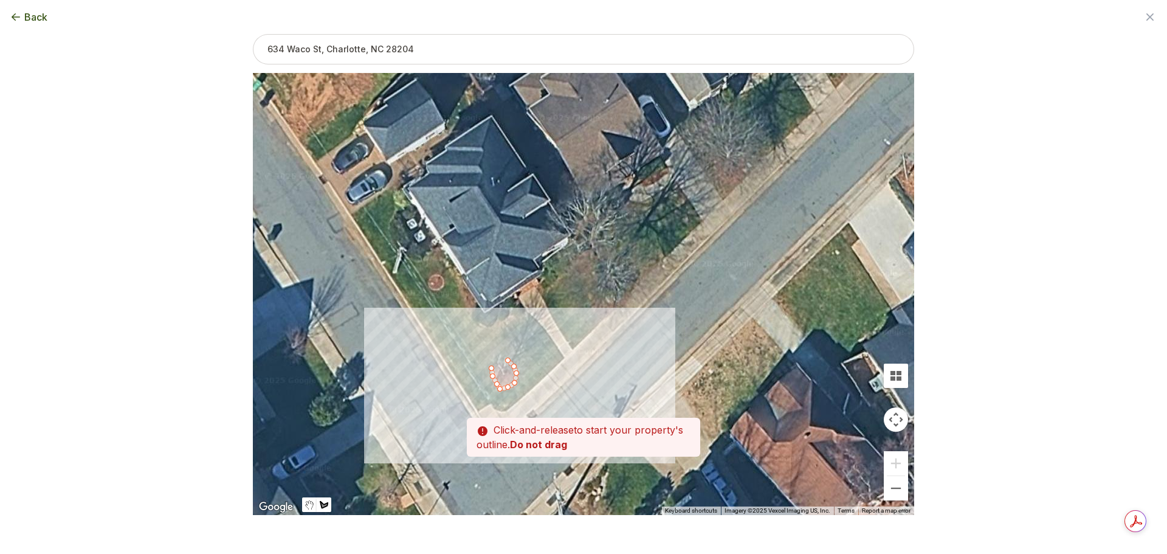
click at [500, 359] on div at bounding box center [584, 294] width 662 height 442
click at [494, 363] on div at bounding box center [584, 294] width 662 height 442
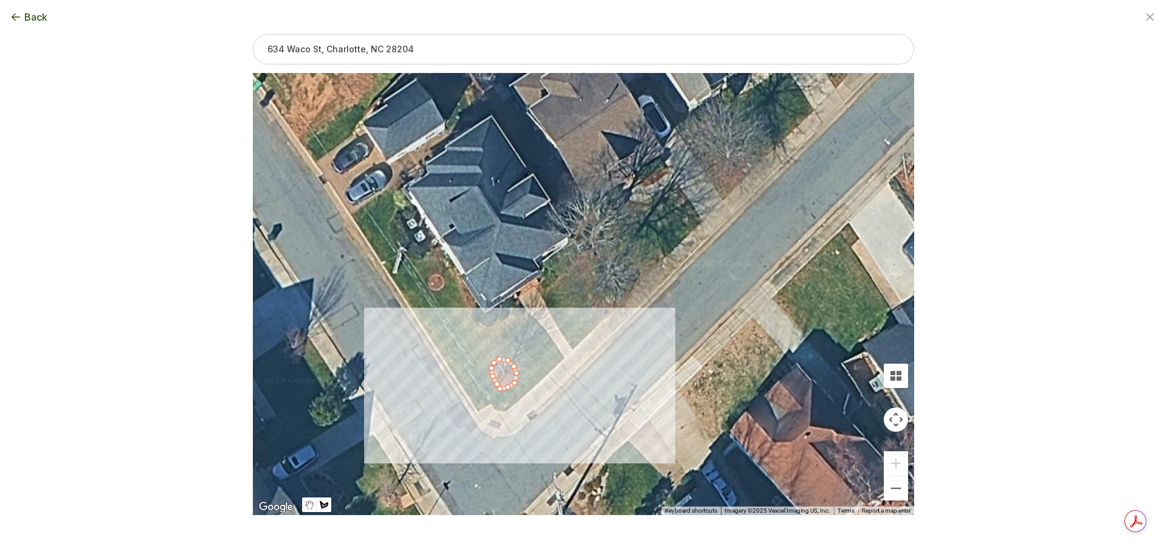
click at [491, 367] on div at bounding box center [584, 294] width 662 height 442
click at [511, 331] on button "Close" at bounding box center [506, 343] width 29 height 29
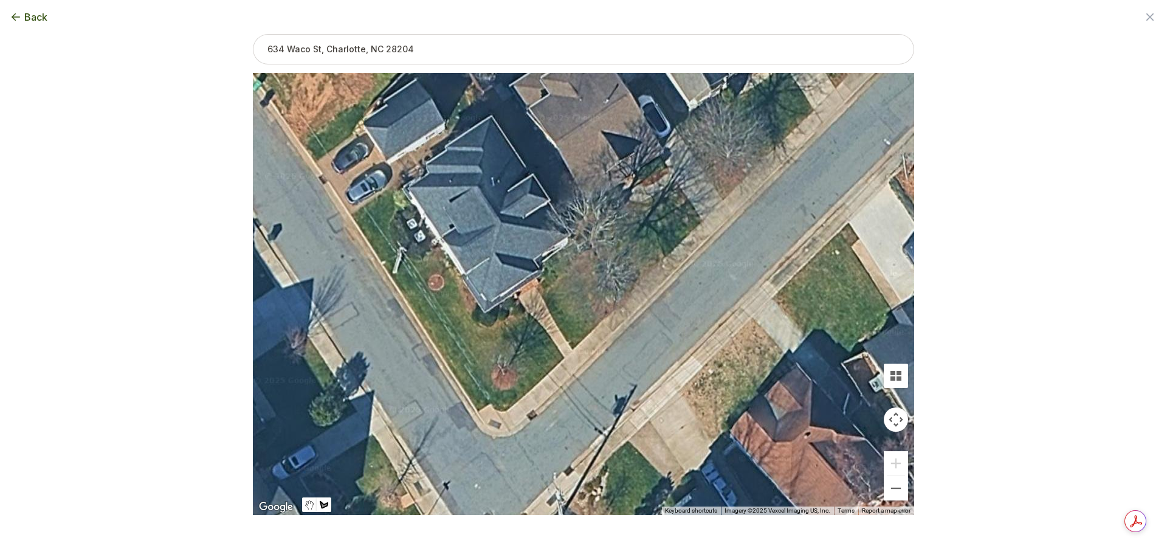
click at [443, 352] on div at bounding box center [584, 294] width 662 height 442
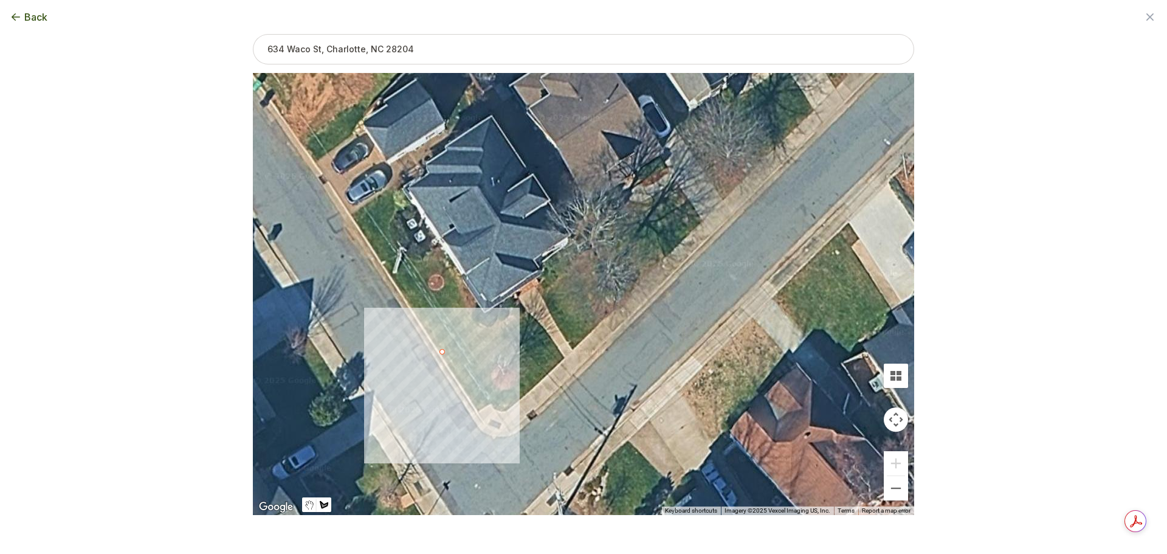
click at [479, 335] on div at bounding box center [584, 294] width 662 height 442
click at [468, 326] on div at bounding box center [584, 294] width 662 height 442
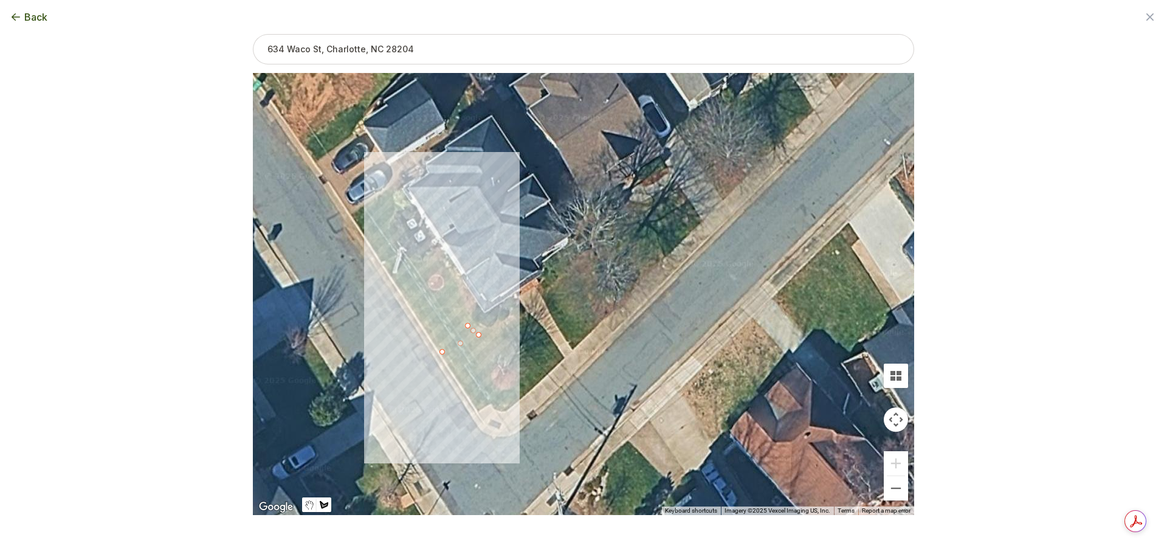
click at [467, 306] on div at bounding box center [584, 294] width 662 height 442
click at [462, 288] on div at bounding box center [584, 294] width 662 height 442
click at [452, 269] on div at bounding box center [584, 294] width 662 height 442
click at [440, 257] on div at bounding box center [584, 294] width 662 height 442
click at [430, 252] on div at bounding box center [584, 294] width 662 height 442
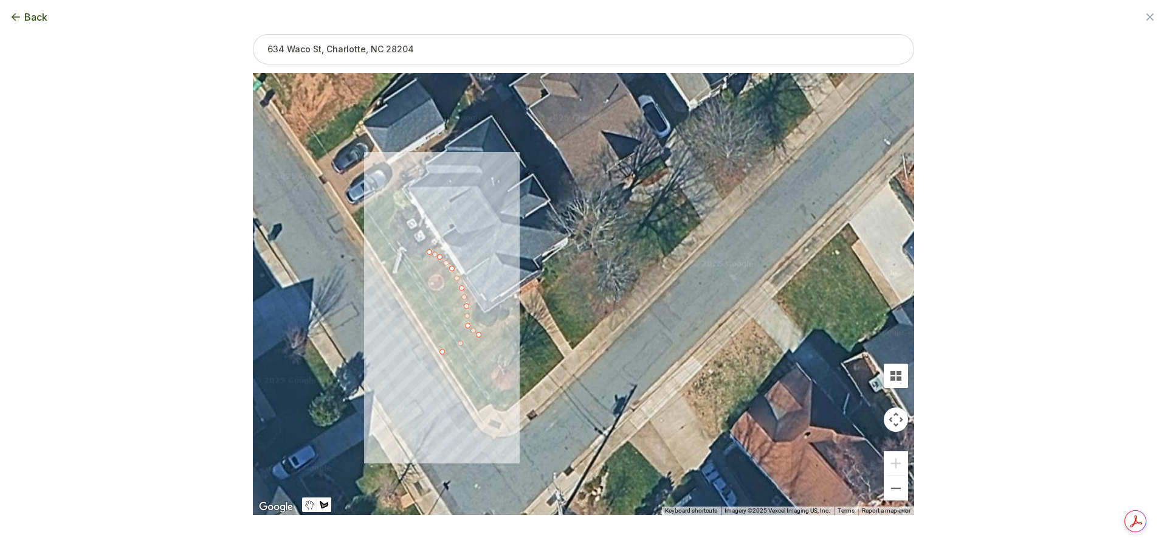
click at [419, 258] on div at bounding box center [584, 294] width 662 height 442
click at [408, 258] on div at bounding box center [584, 294] width 662 height 442
click at [392, 245] on div at bounding box center [584, 294] width 662 height 442
click at [389, 230] on div at bounding box center [584, 294] width 662 height 442
click at [393, 217] on div at bounding box center [584, 294] width 662 height 442
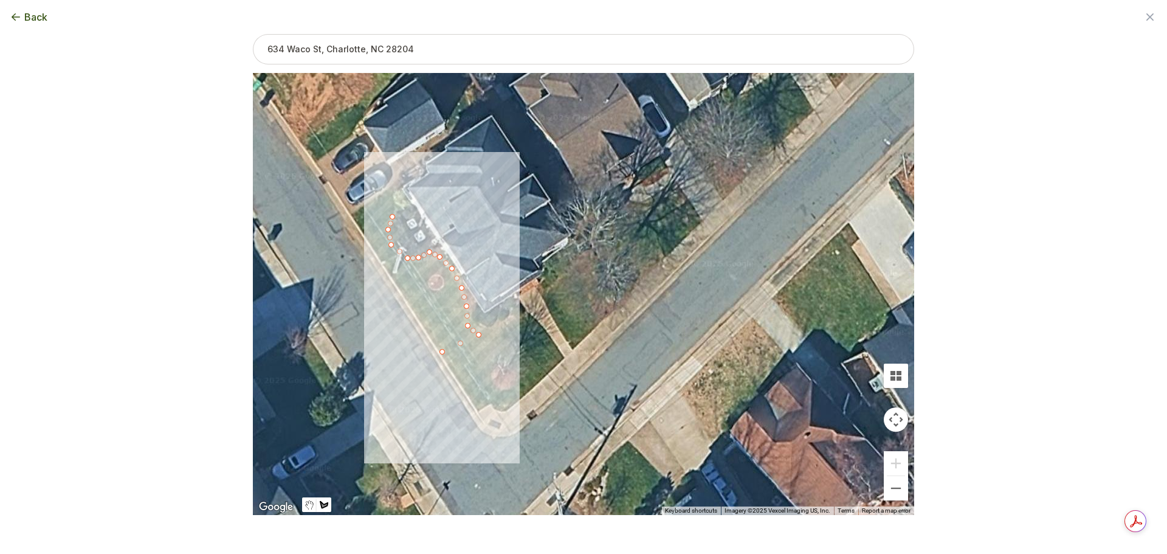
click at [396, 207] on div at bounding box center [584, 294] width 662 height 442
click at [394, 198] on div at bounding box center [584, 294] width 662 height 442
click at [394, 188] on div at bounding box center [584, 294] width 662 height 442
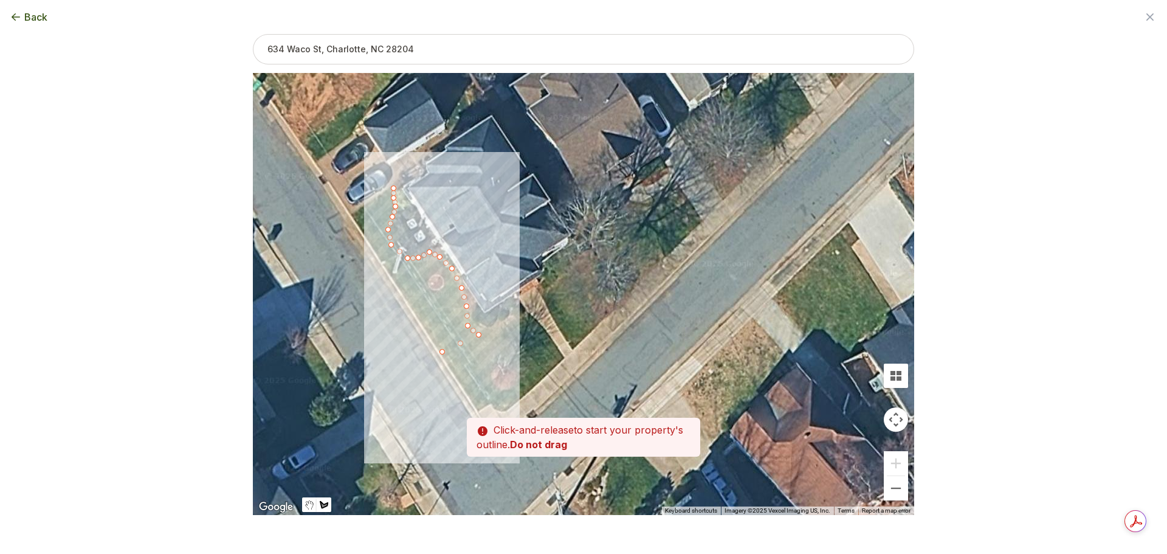
click at [385, 192] on div at bounding box center [584, 294] width 662 height 442
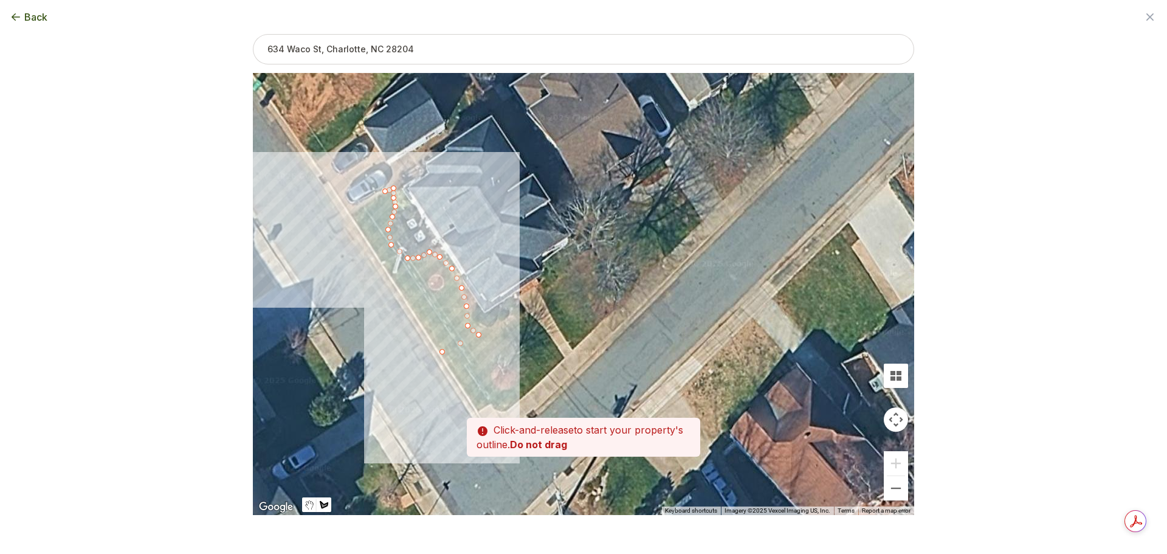
click at [372, 199] on div at bounding box center [584, 294] width 662 height 442
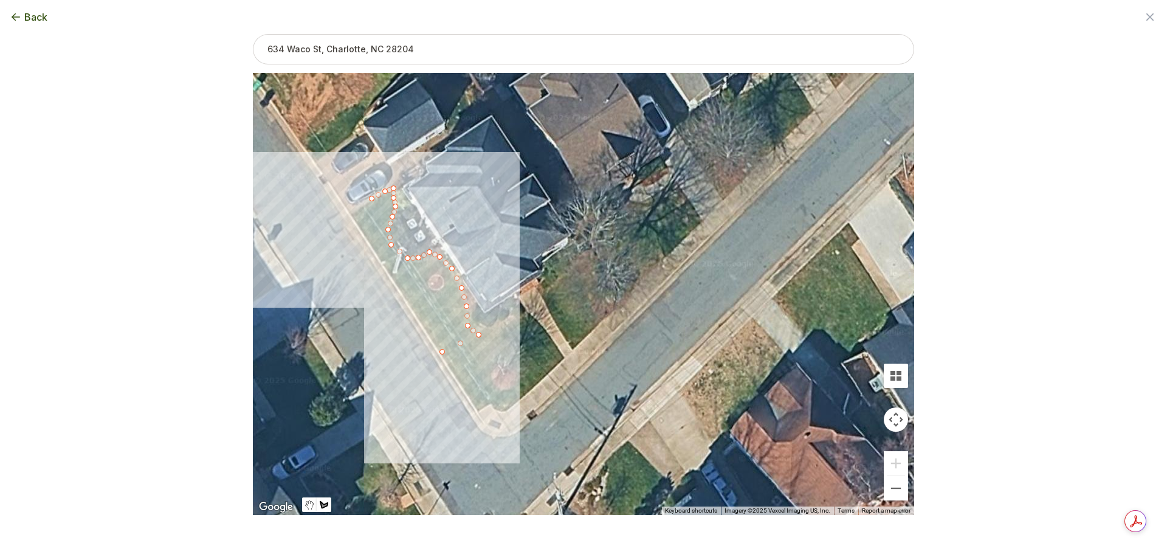
click at [358, 208] on div at bounding box center [584, 294] width 662 height 442
click at [350, 213] on div at bounding box center [584, 294] width 662 height 442
click at [354, 223] on div at bounding box center [584, 294] width 662 height 442
click at [361, 233] on div at bounding box center [584, 294] width 662 height 442
click at [367, 242] on div at bounding box center [584, 294] width 662 height 442
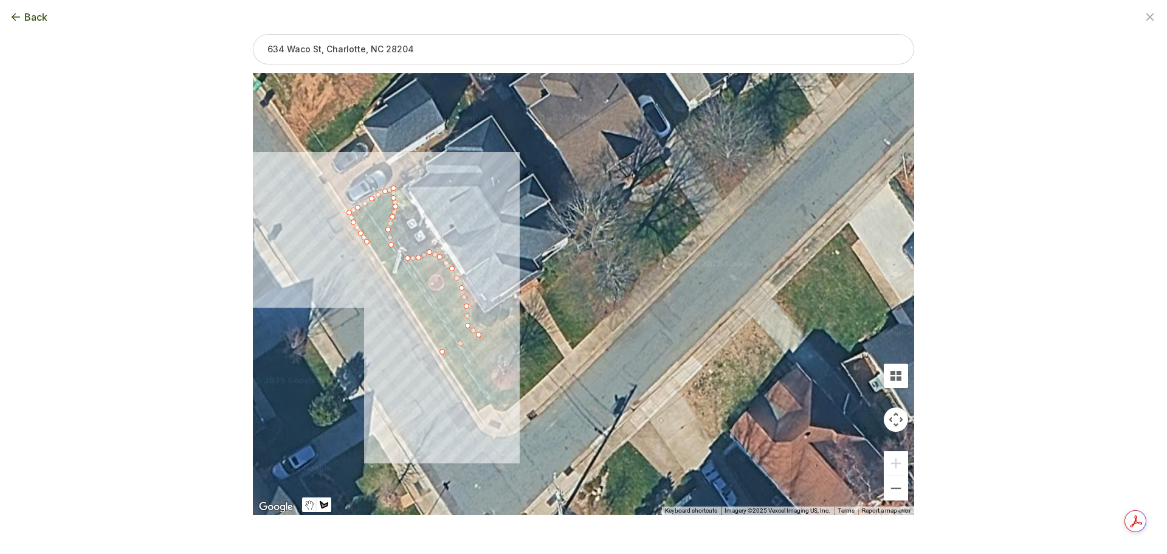
click at [373, 250] on div at bounding box center [584, 294] width 662 height 442
click at [381, 261] on div at bounding box center [584, 294] width 662 height 442
click at [388, 274] on div at bounding box center [584, 294] width 662 height 442
click at [396, 286] on div at bounding box center [584, 294] width 662 height 442
click at [429, 337] on div at bounding box center [584, 294] width 662 height 442
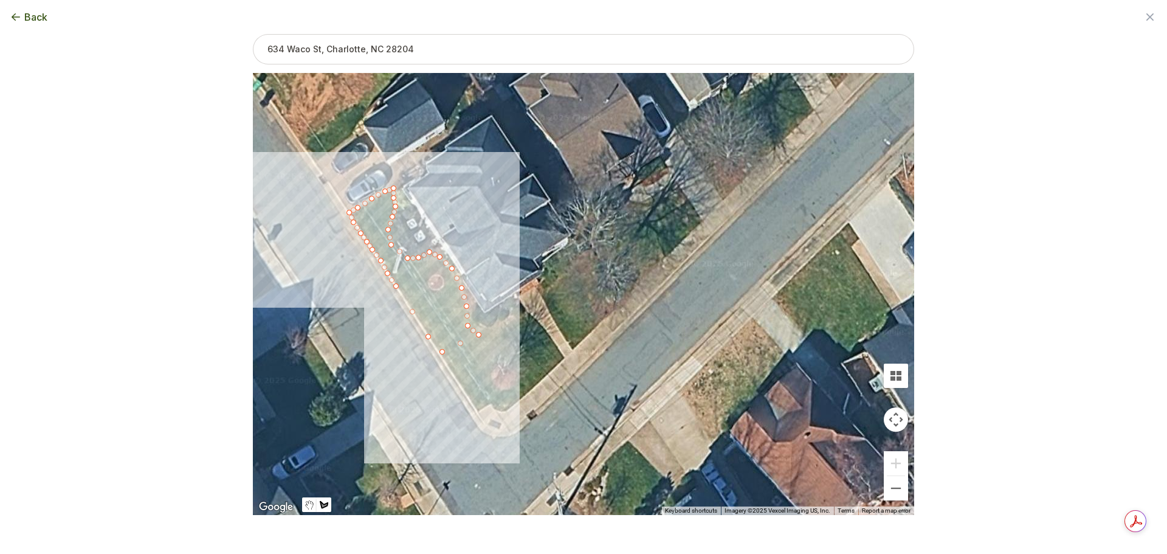
click at [443, 351] on div at bounding box center [584, 294] width 662 height 442
click at [409, 213] on button "Close" at bounding box center [408, 223] width 29 height 29
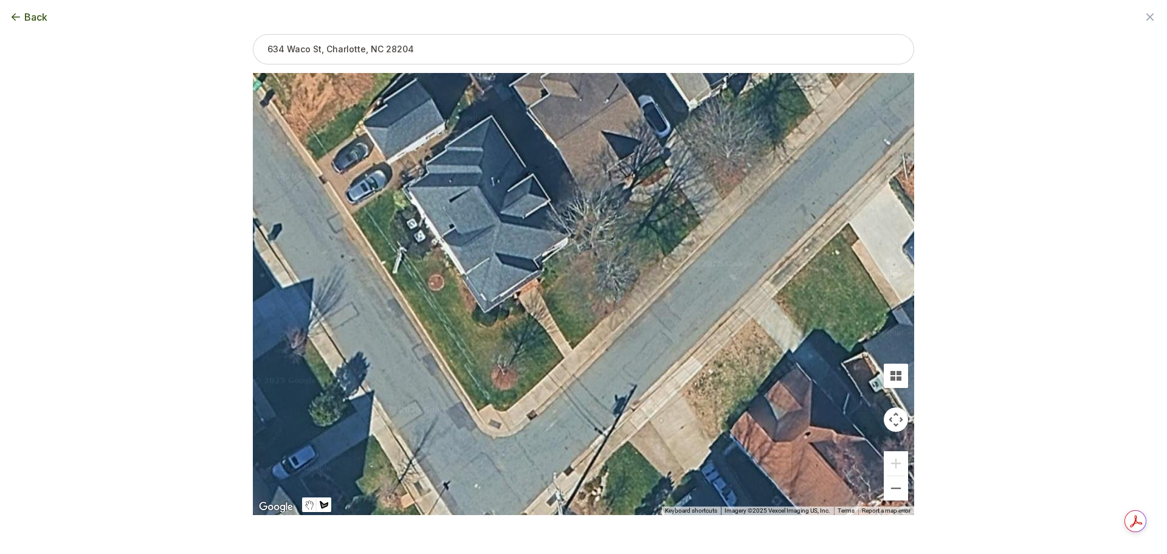
click at [436, 276] on div at bounding box center [584, 294] width 662 height 442
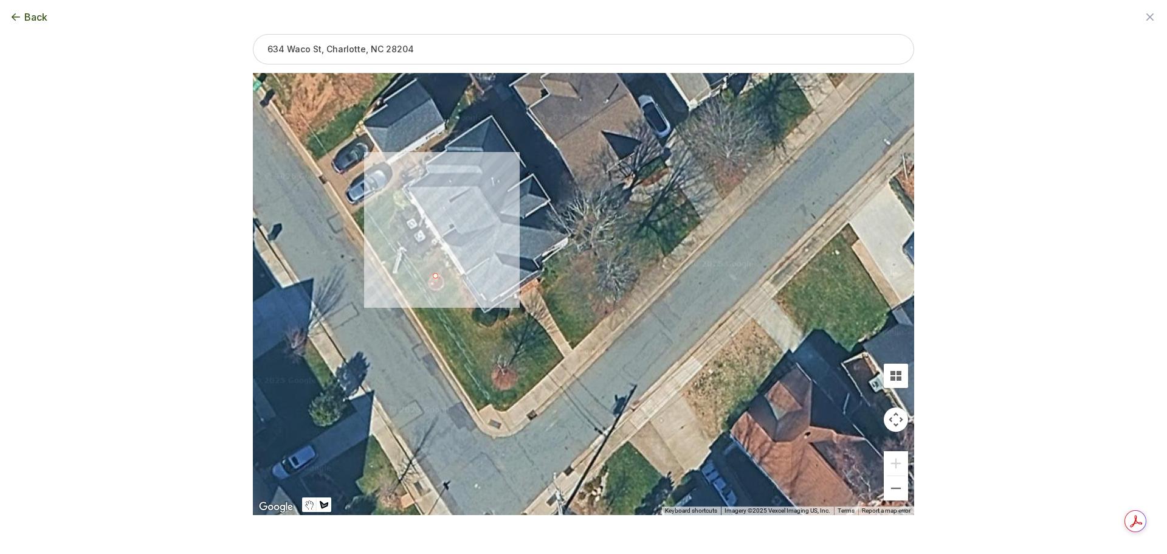
click at [444, 278] on div at bounding box center [584, 294] width 662 height 442
click at [444, 285] on div at bounding box center [584, 294] width 662 height 442
click at [440, 290] on div at bounding box center [584, 294] width 662 height 442
click at [431, 290] on div at bounding box center [584, 294] width 662 height 442
click at [427, 283] on div at bounding box center [584, 294] width 662 height 442
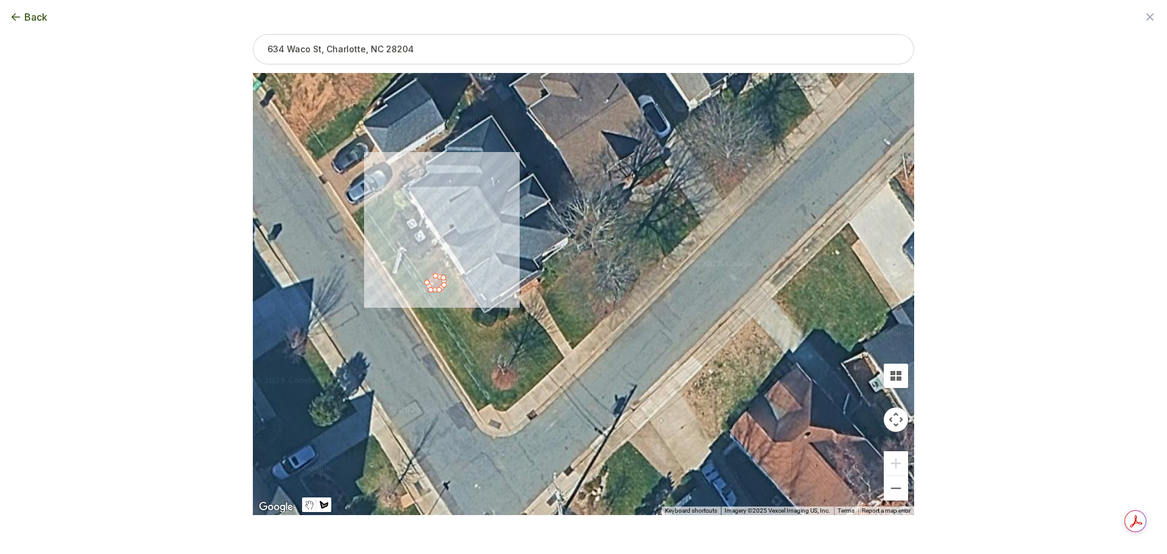
click at [429, 277] on div at bounding box center [584, 294] width 662 height 442
click at [437, 274] on div at bounding box center [584, 294] width 662 height 442
click at [441, 243] on button "Close" at bounding box center [439, 252] width 29 height 29
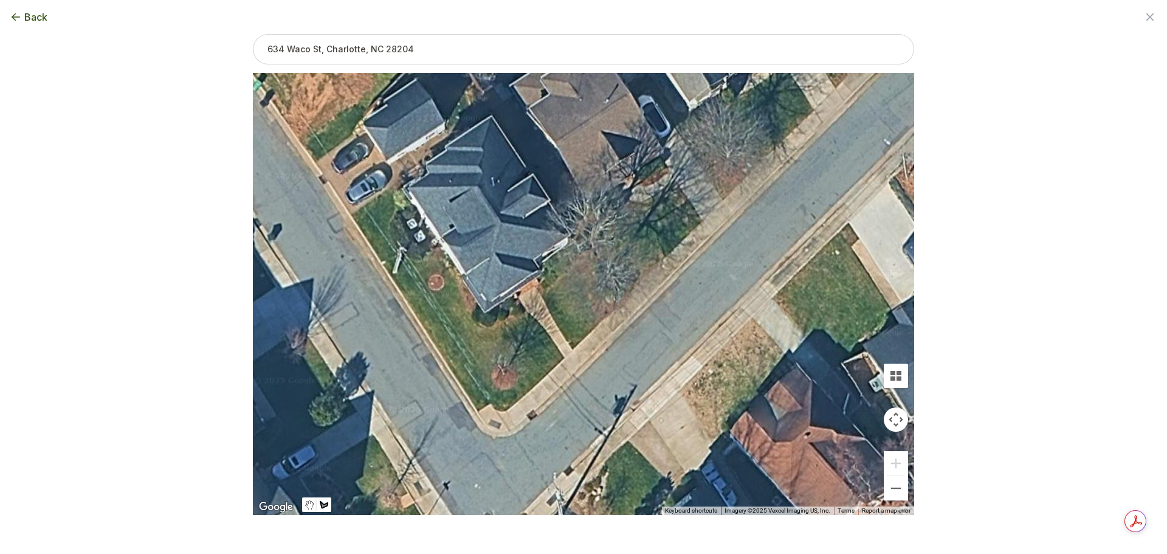
click at [565, 358] on div at bounding box center [584, 294] width 662 height 442
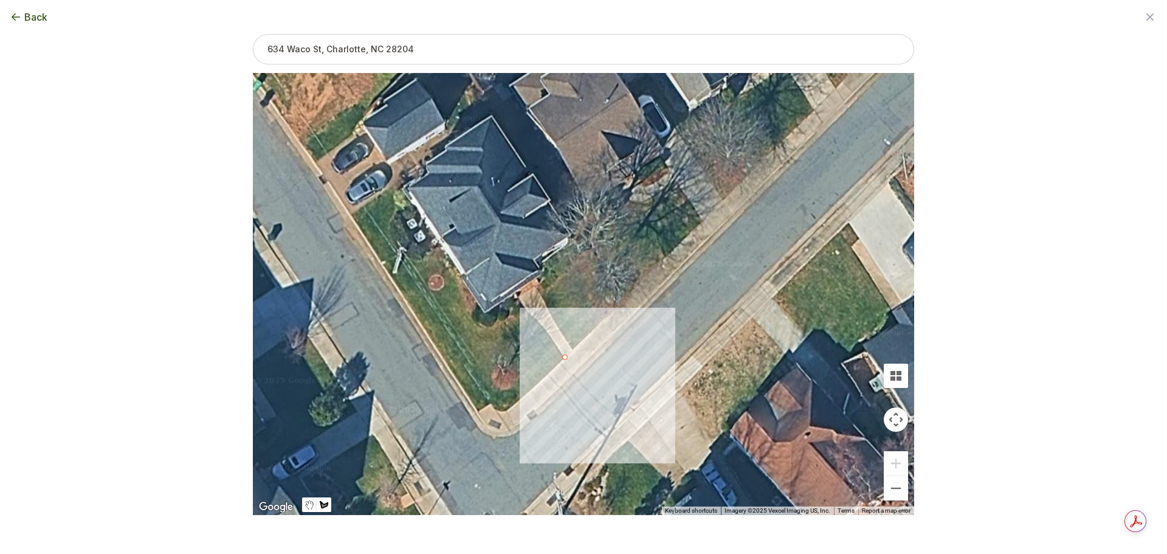
click at [541, 327] on div at bounding box center [584, 294] width 662 height 442
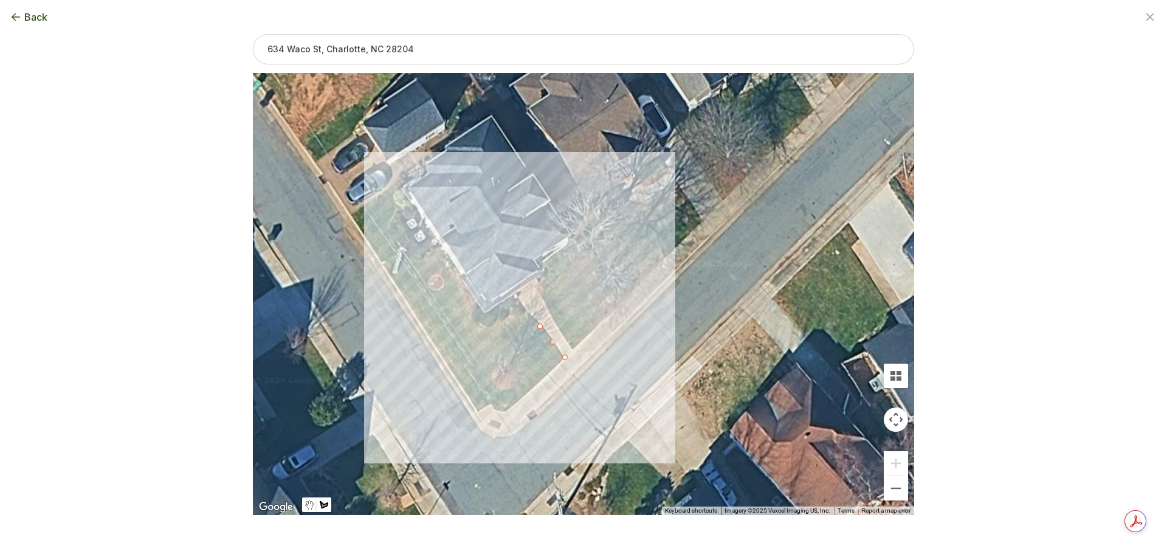
click at [528, 315] on div at bounding box center [584, 294] width 662 height 442
click at [511, 320] on div at bounding box center [584, 294] width 662 height 442
click at [496, 326] on div at bounding box center [584, 294] width 662 height 442
click at [474, 323] on div at bounding box center [584, 294] width 662 height 442
click at [465, 309] on div at bounding box center [584, 294] width 662 height 442
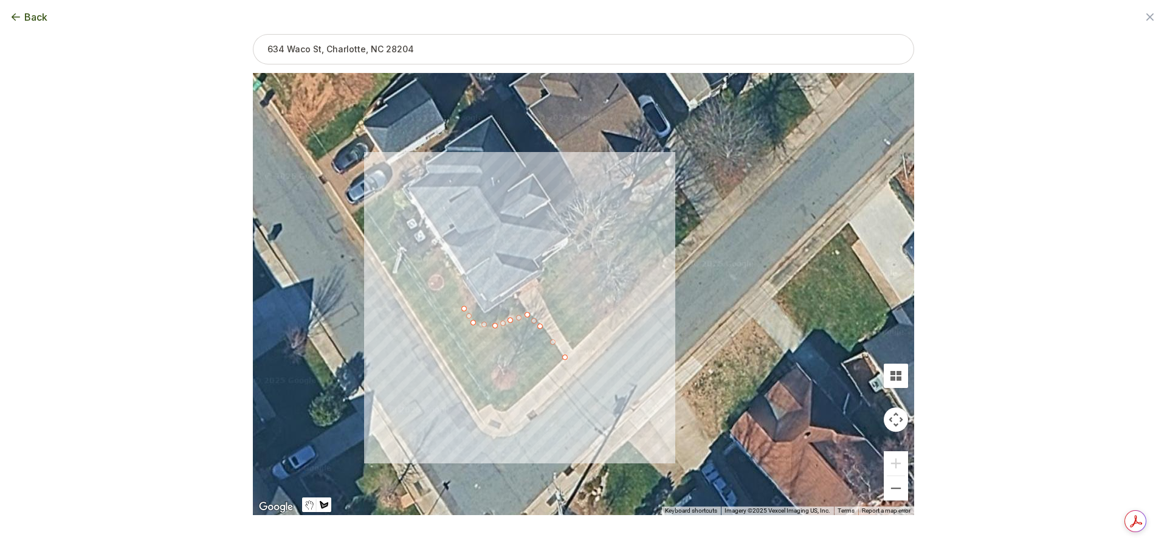
click at [460, 297] on div at bounding box center [584, 294] width 662 height 442
click at [459, 284] on div at bounding box center [584, 294] width 662 height 442
click at [453, 269] on div at bounding box center [584, 294] width 662 height 442
click at [441, 259] on div at bounding box center [584, 294] width 662 height 442
click at [426, 256] on div at bounding box center [584, 294] width 662 height 442
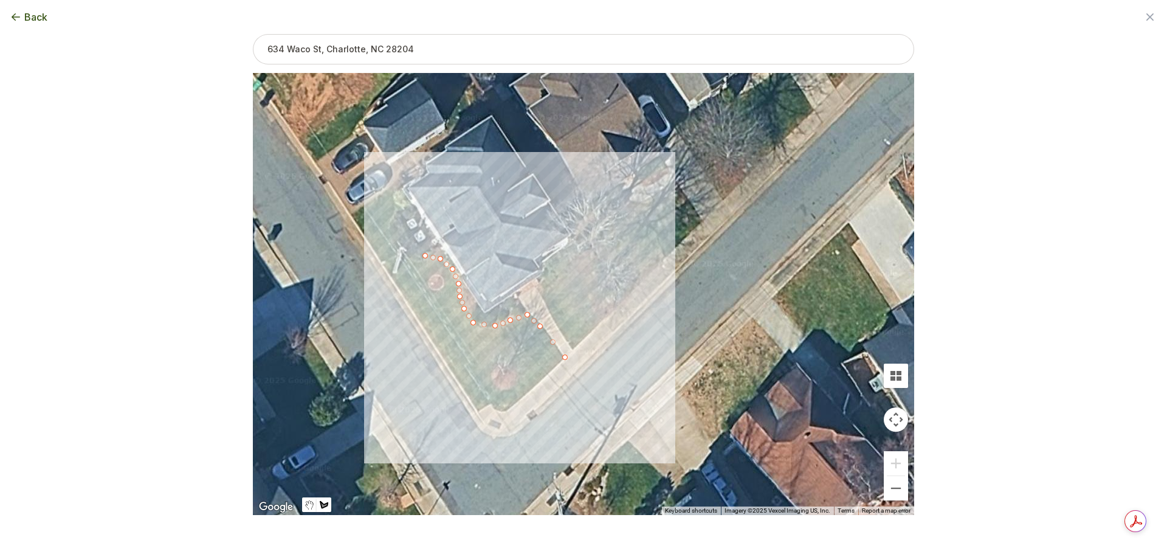
click at [416, 258] on div at bounding box center [584, 294] width 662 height 442
click at [404, 252] on div at bounding box center [584, 294] width 662 height 442
click at [395, 241] on div at bounding box center [584, 294] width 662 height 442
click at [390, 234] on div at bounding box center [584, 294] width 662 height 442
click at [389, 223] on div at bounding box center [584, 294] width 662 height 442
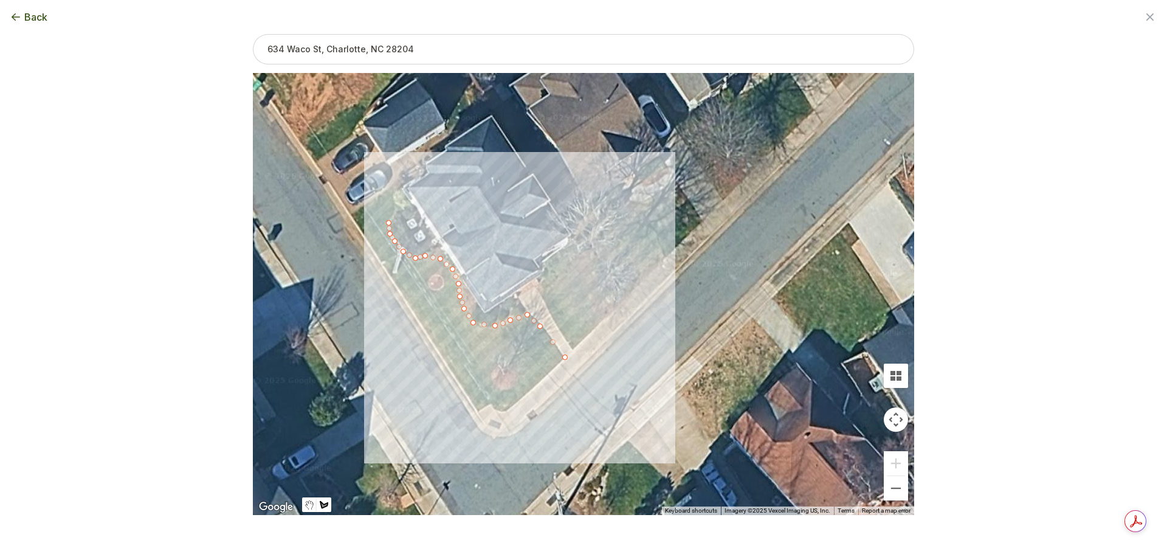
click at [395, 215] on div at bounding box center [584, 294] width 662 height 442
click at [395, 207] on div at bounding box center [584, 294] width 662 height 442
click at [392, 198] on div at bounding box center [584, 294] width 662 height 442
click at [395, 190] on div at bounding box center [584, 294] width 662 height 442
click at [392, 185] on div at bounding box center [584, 294] width 662 height 442
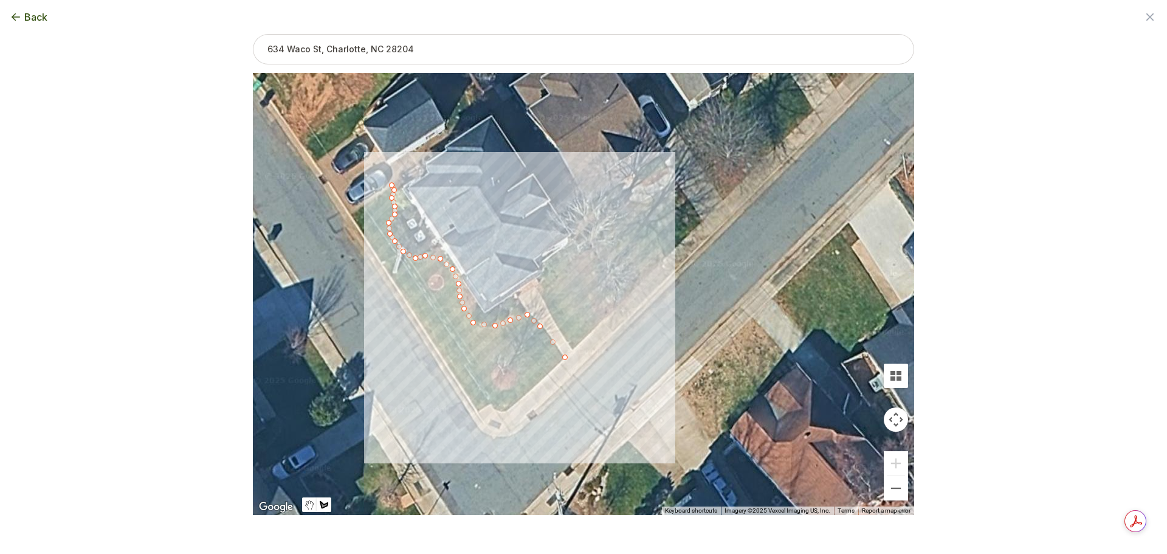
click at [385, 188] on div at bounding box center [584, 294] width 662 height 442
click at [377, 195] on div at bounding box center [584, 294] width 662 height 442
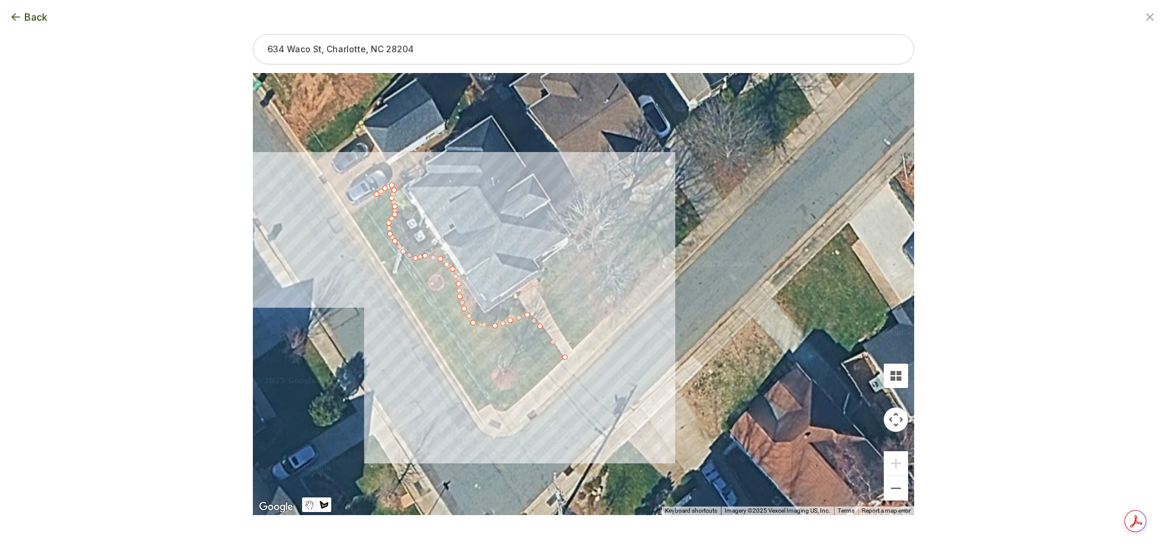
click at [370, 199] on div at bounding box center [584, 294] width 662 height 442
click at [361, 204] on div at bounding box center [584, 294] width 662 height 442
click at [353, 211] on div at bounding box center [584, 294] width 662 height 442
click at [358, 226] on div at bounding box center [584, 294] width 662 height 442
click at [475, 414] on div at bounding box center [584, 294] width 662 height 442
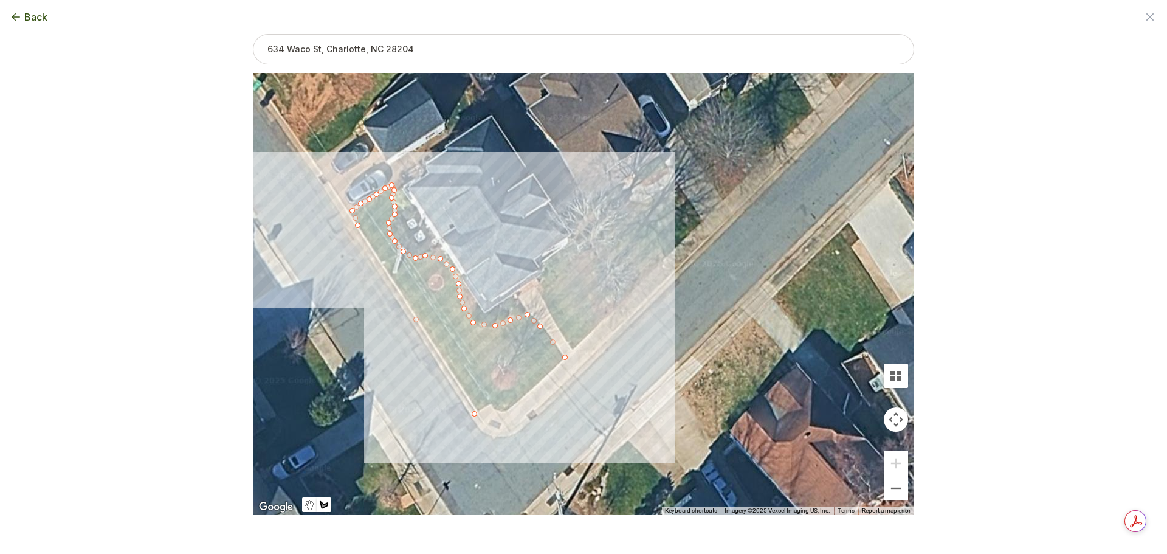
click at [491, 403] on div at bounding box center [584, 294] width 662 height 442
click at [506, 411] on div at bounding box center [584, 294] width 662 height 442
click at [517, 404] on div at bounding box center [584, 294] width 662 height 442
click at [530, 393] on div at bounding box center [584, 294] width 662 height 442
click at [541, 384] on div at bounding box center [584, 294] width 662 height 442
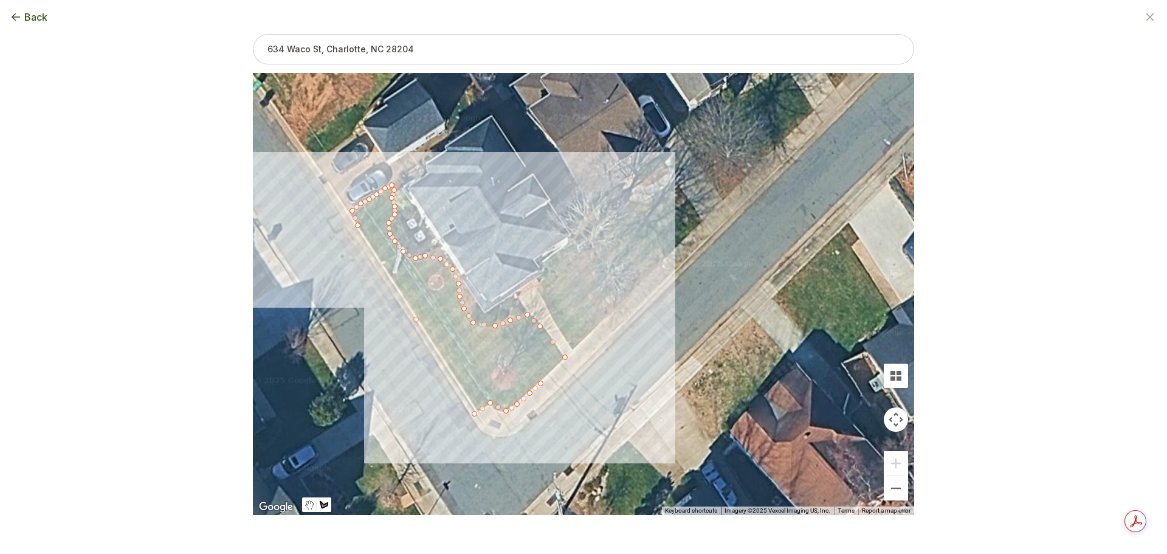
click at [549, 373] on div at bounding box center [584, 294] width 662 height 442
click at [557, 367] on div at bounding box center [584, 294] width 662 height 442
click at [565, 356] on div at bounding box center [584, 294] width 662 height 442
click at [458, 244] on button "Close" at bounding box center [454, 253] width 29 height 29
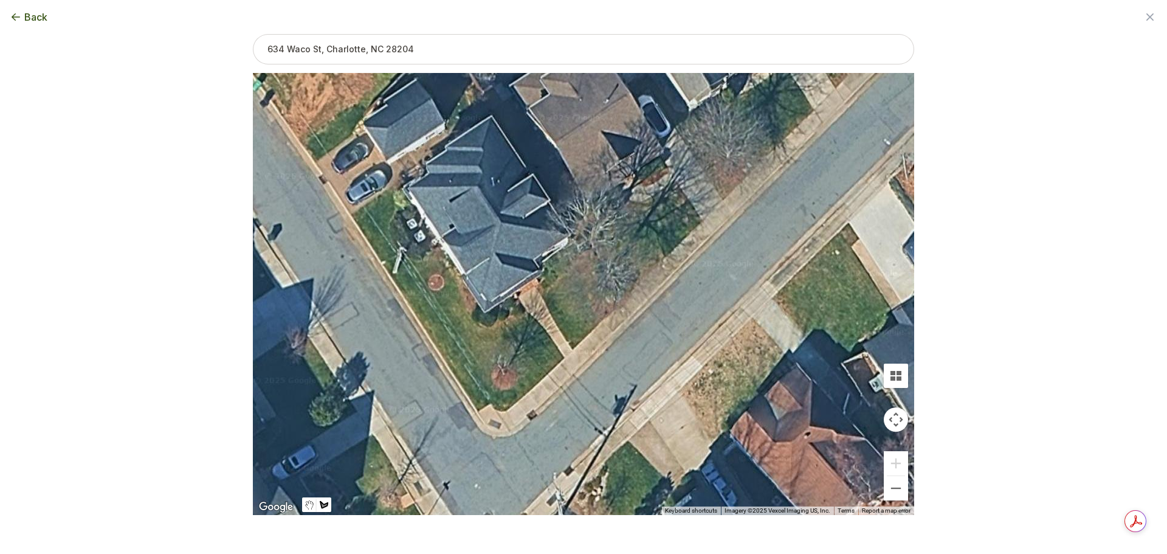
click at [571, 349] on div at bounding box center [584, 294] width 662 height 442
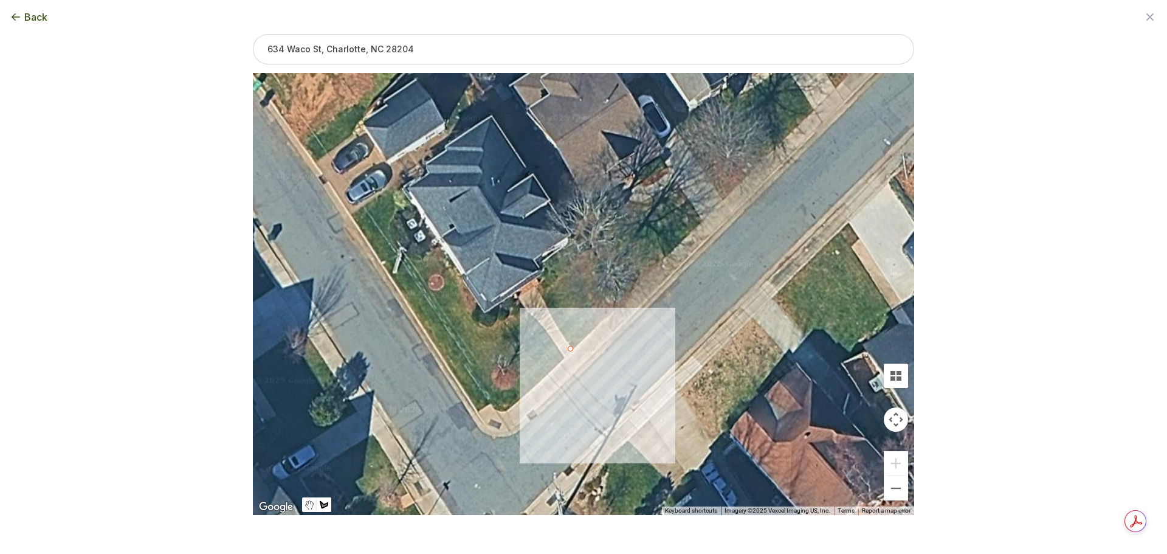
click at [594, 331] on div at bounding box center [584, 294] width 662 height 442
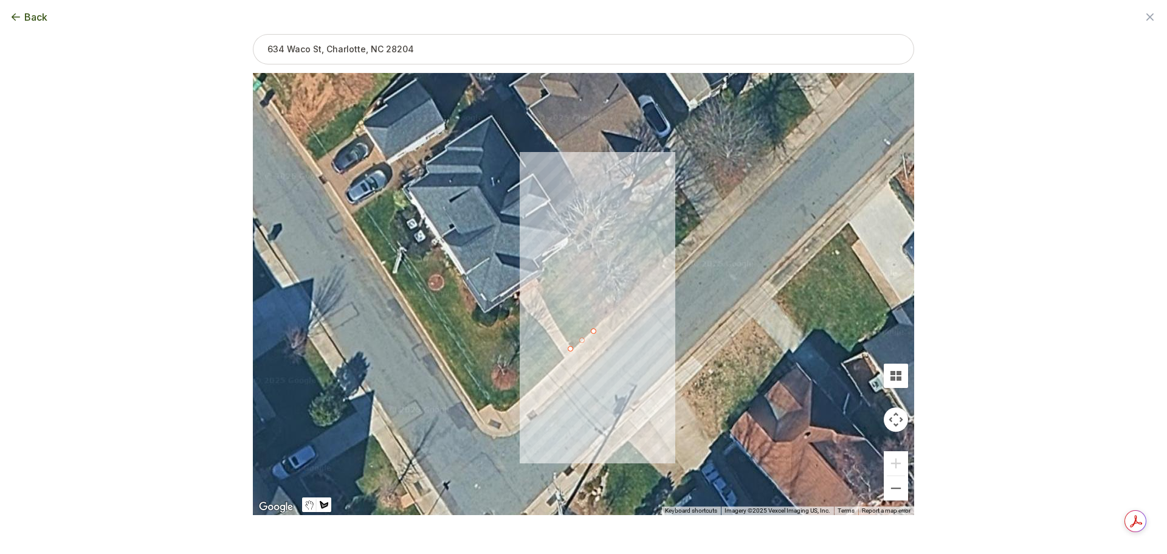
click at [610, 314] on div at bounding box center [584, 294] width 662 height 442
click at [614, 305] on div at bounding box center [584, 294] width 662 height 442
click at [603, 289] on div at bounding box center [584, 294] width 662 height 442
click at [599, 274] on div at bounding box center [584, 294] width 662 height 442
click at [604, 265] on div at bounding box center [584, 294] width 662 height 442
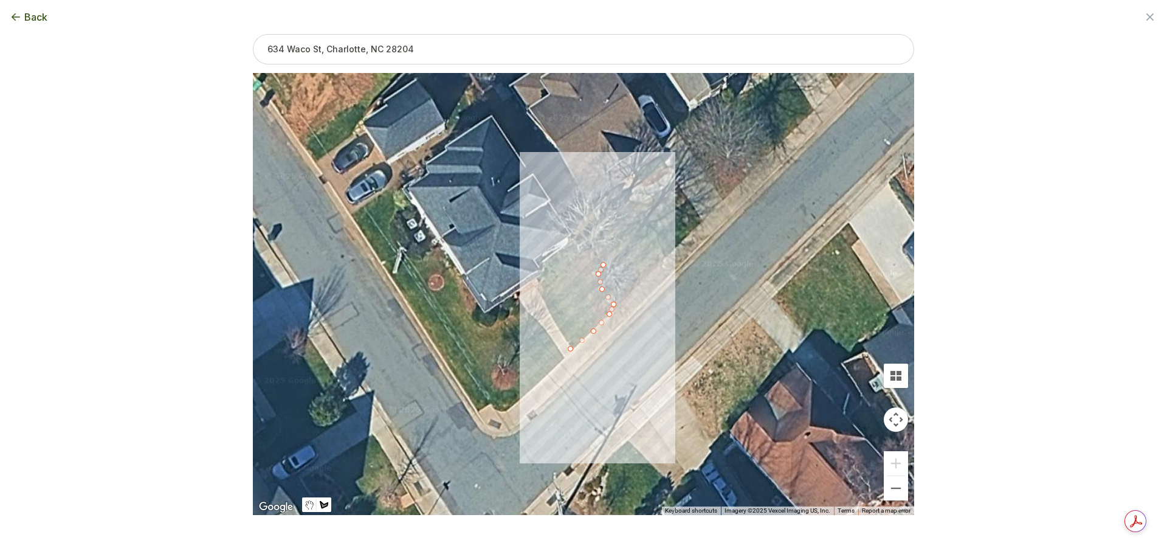
click at [596, 257] on div at bounding box center [584, 294] width 662 height 442
click at [589, 252] on div at bounding box center [584, 294] width 662 height 442
click at [579, 257] on div at bounding box center [584, 294] width 662 height 442
click at [572, 268] on div at bounding box center [584, 294] width 662 height 442
click at [564, 277] on div at bounding box center [584, 294] width 662 height 442
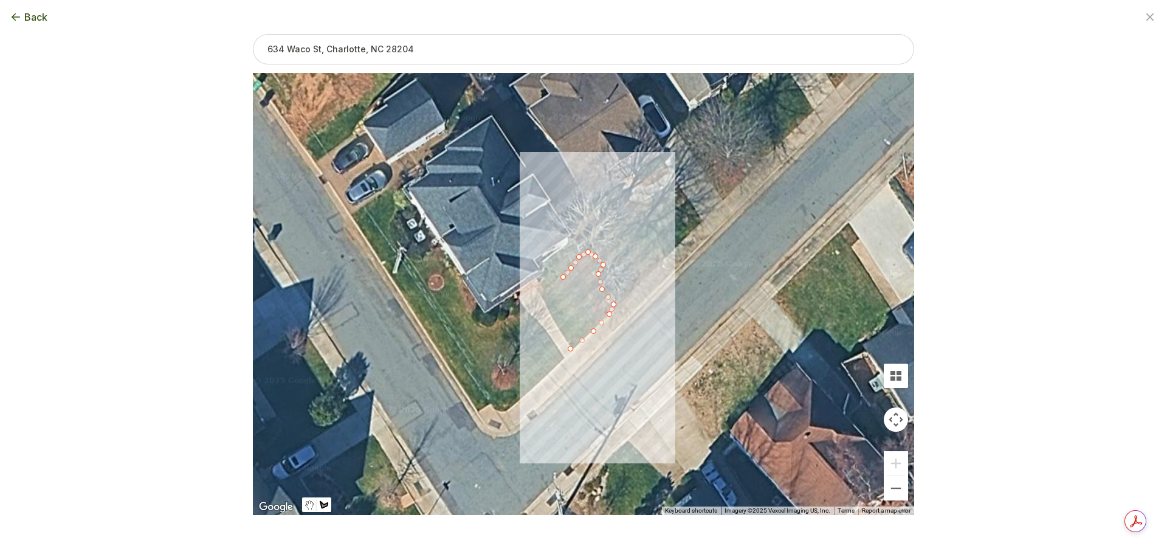
click at [555, 286] on div at bounding box center [584, 294] width 662 height 442
click at [547, 294] on div at bounding box center [584, 294] width 662 height 442
click at [542, 295] on div at bounding box center [584, 294] width 662 height 442
click at [546, 306] on div at bounding box center [584, 294] width 662 height 442
click at [553, 316] on div at bounding box center [584, 294] width 662 height 442
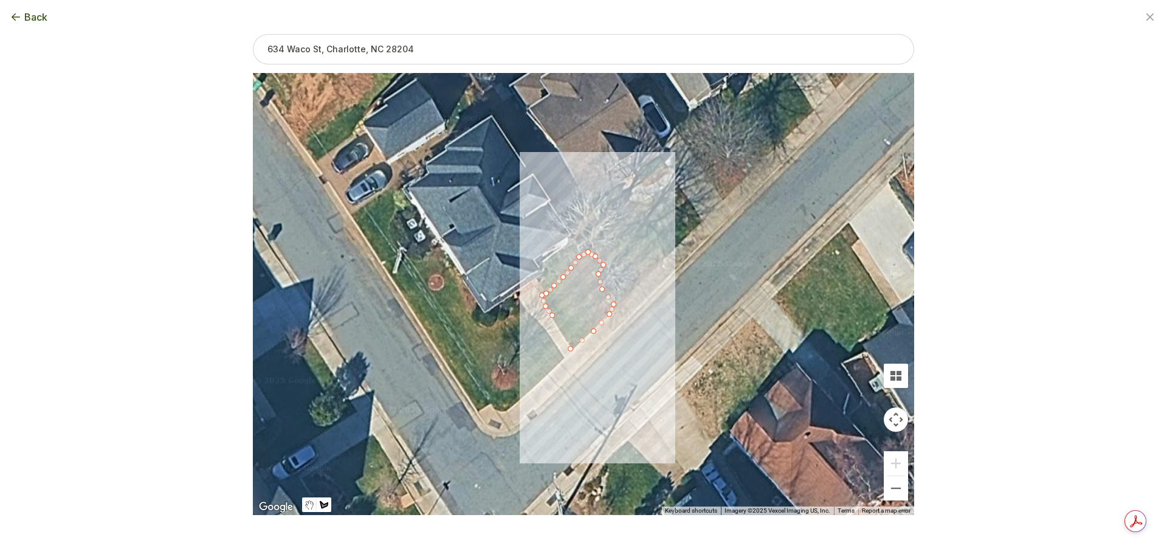
click at [558, 327] on div at bounding box center [584, 294] width 662 height 442
click at [562, 335] on div at bounding box center [584, 294] width 662 height 442
click at [566, 341] on div at bounding box center [584, 294] width 662 height 442
click at [572, 350] on div at bounding box center [584, 294] width 662 height 442
type input "413"
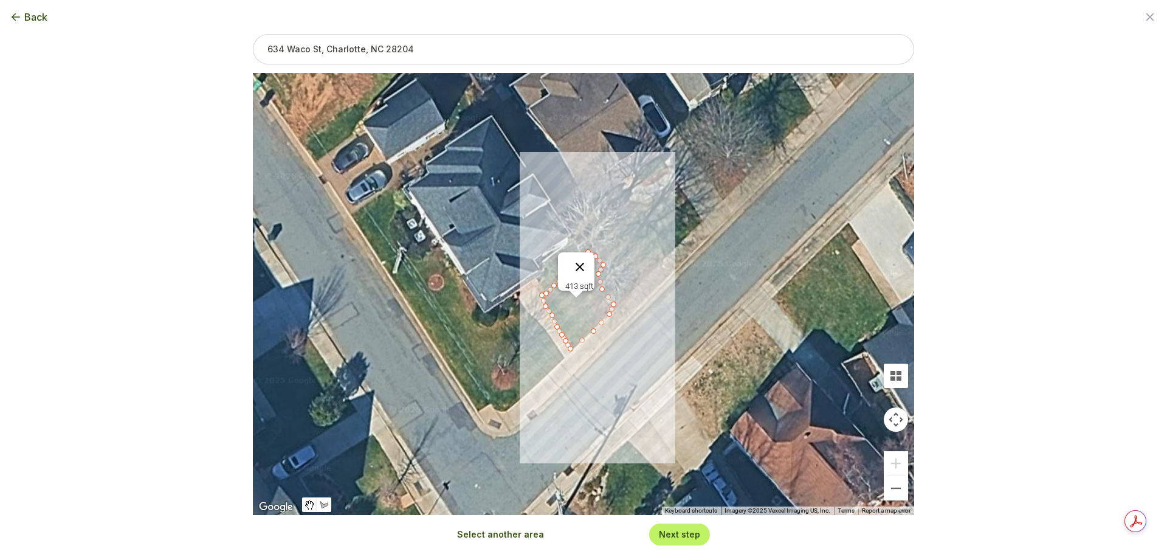
click at [585, 255] on button "Close" at bounding box center [579, 266] width 29 height 29
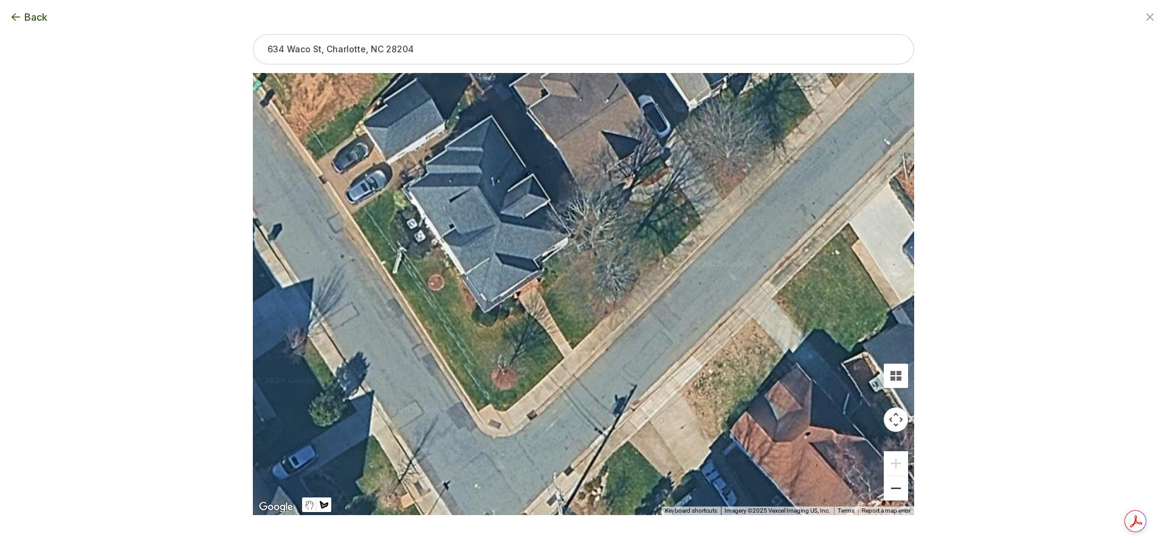
click at [899, 486] on button "Zoom out" at bounding box center [896, 488] width 24 height 24
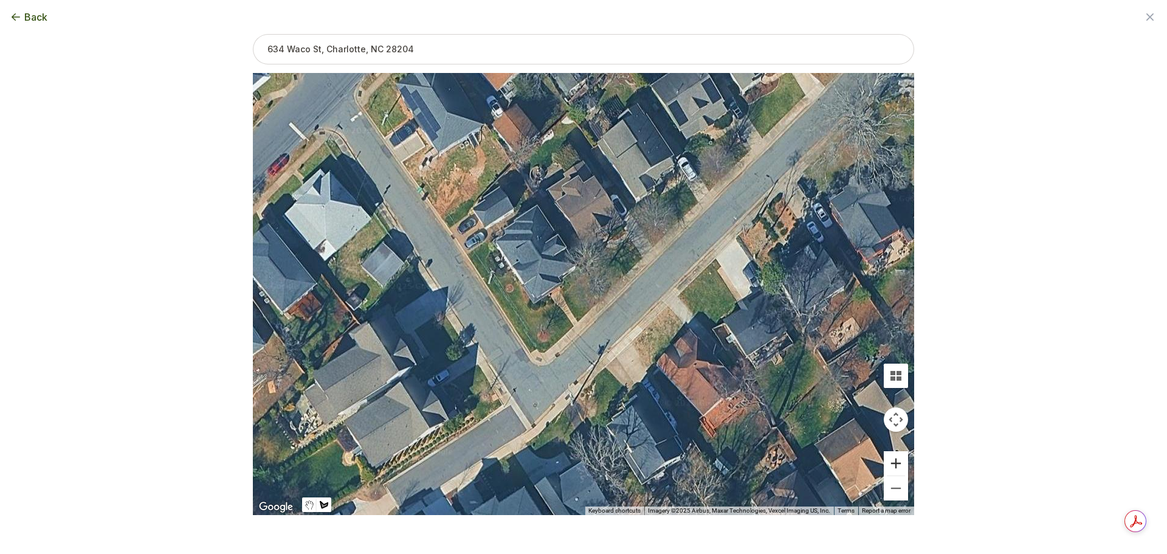
click at [896, 457] on button "Zoom in" at bounding box center [896, 463] width 24 height 24
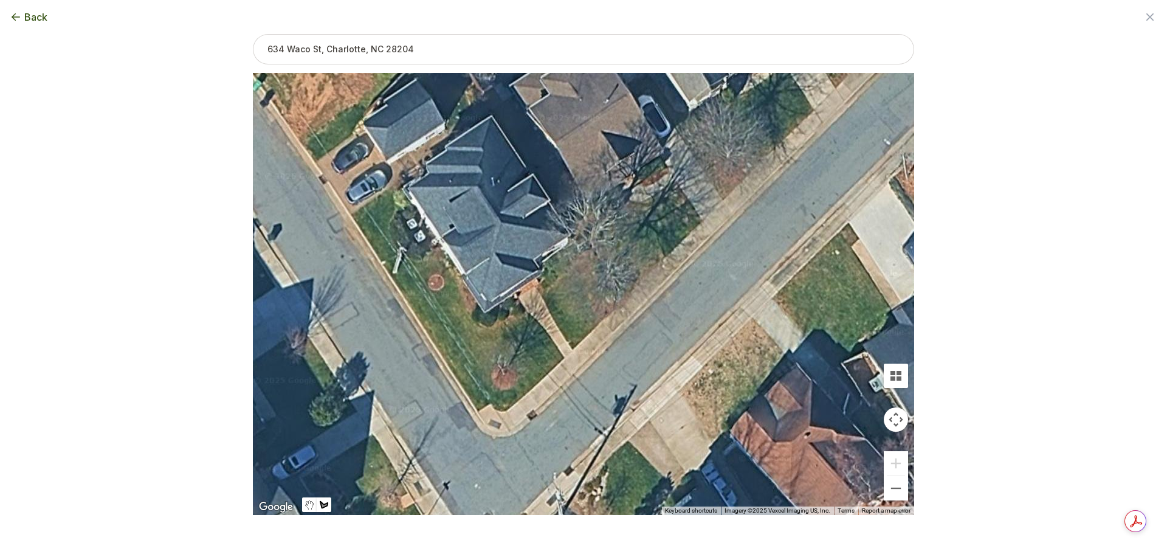
click at [564, 358] on div at bounding box center [584, 294] width 662 height 442
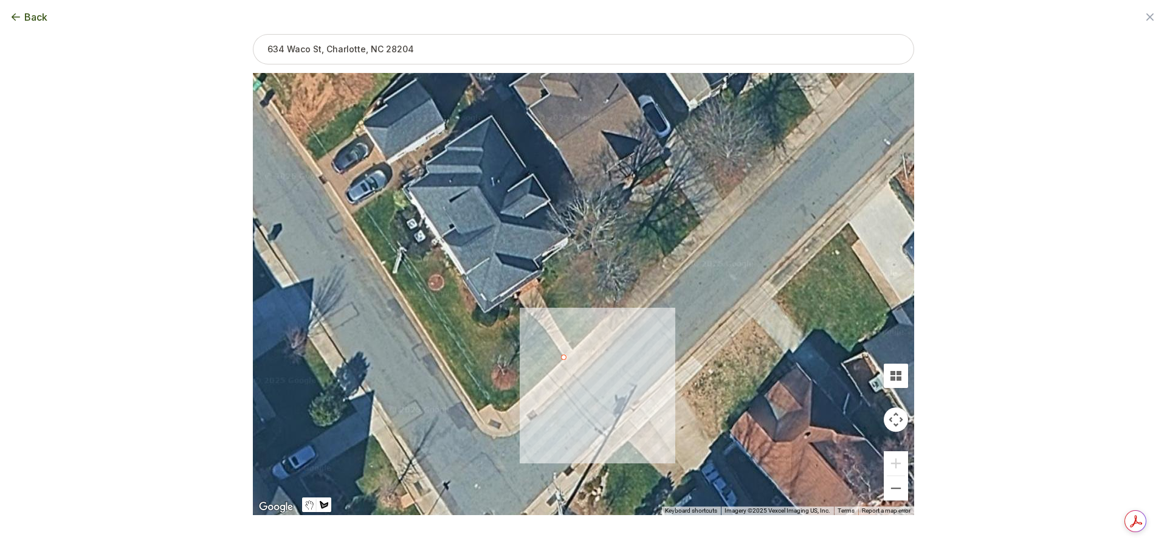
click at [547, 331] on div at bounding box center [584, 294] width 662 height 442
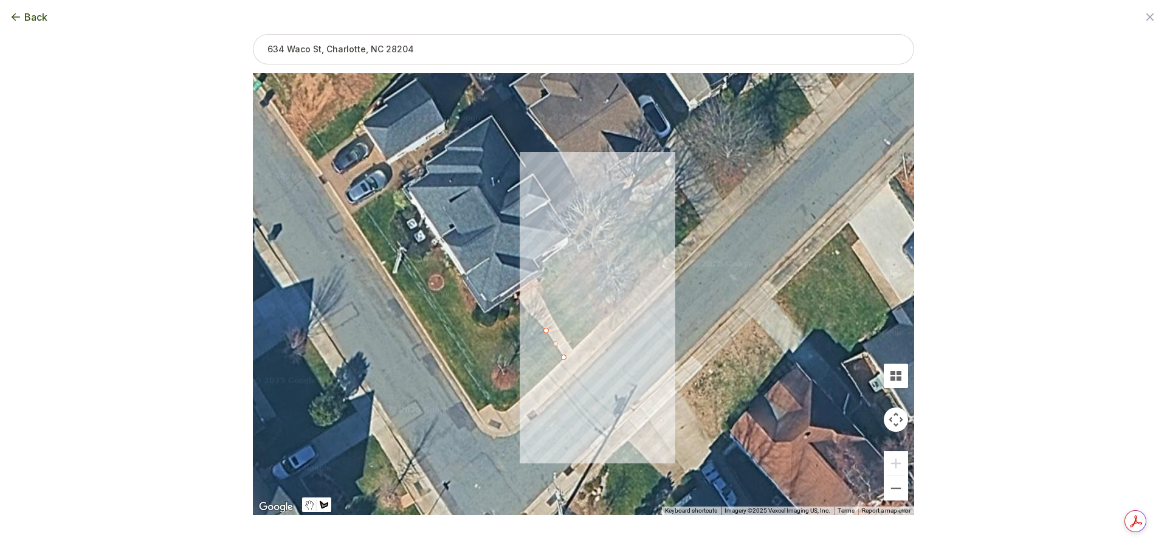
click at [530, 313] on div at bounding box center [584, 294] width 662 height 442
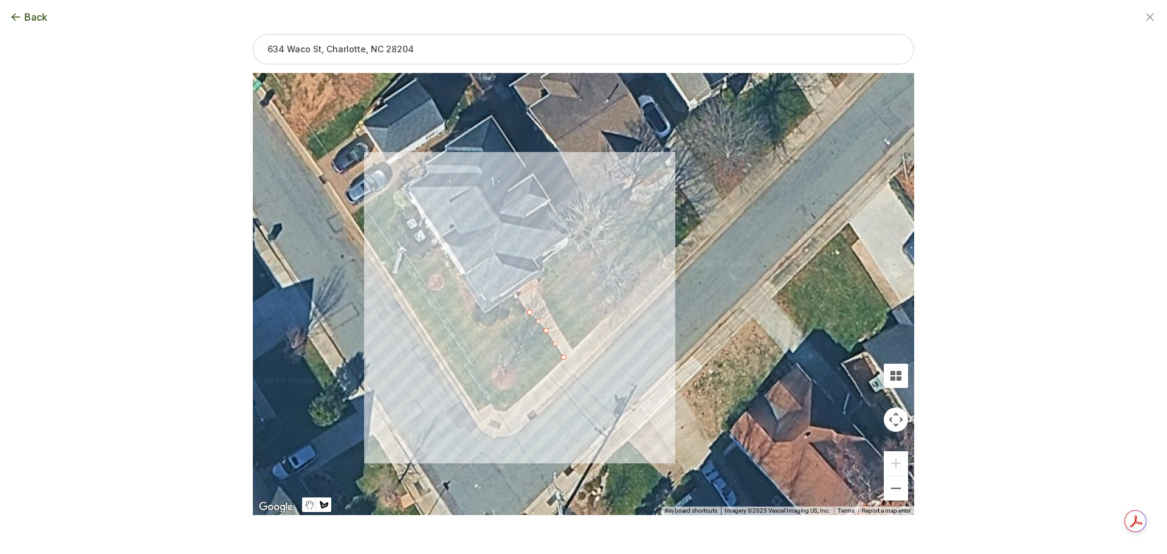
click at [519, 316] on div at bounding box center [584, 294] width 662 height 442
click at [506, 319] on div at bounding box center [584, 294] width 662 height 442
click at [494, 325] on div at bounding box center [584, 294] width 662 height 442
click at [483, 328] on div at bounding box center [584, 294] width 662 height 442
click at [471, 319] on div at bounding box center [584, 294] width 662 height 442
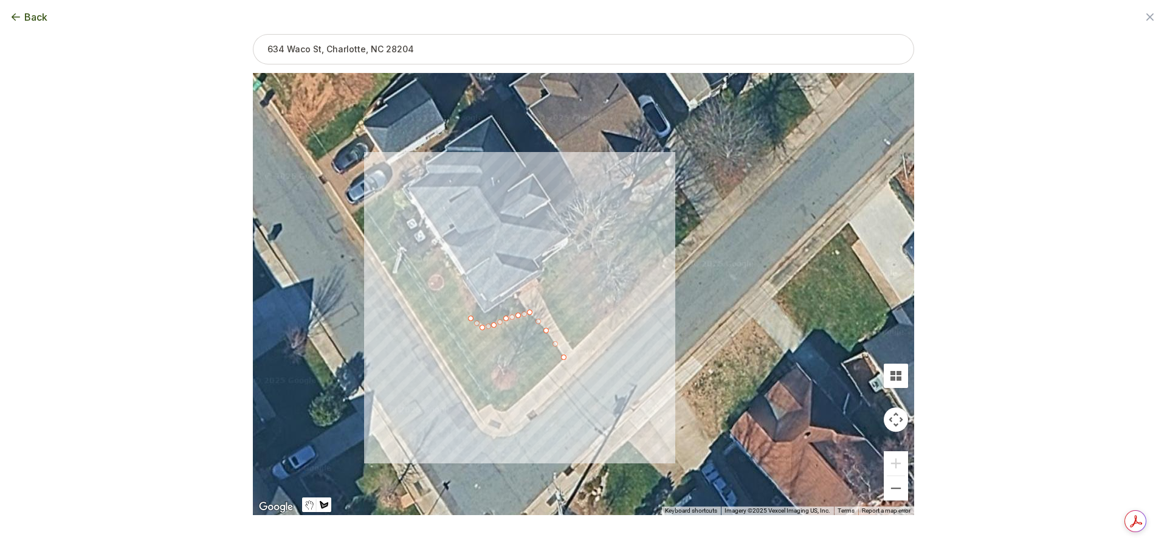
click at [466, 308] on div at bounding box center [584, 294] width 662 height 442
click at [460, 299] on div at bounding box center [584, 294] width 662 height 442
click at [457, 287] on div at bounding box center [584, 294] width 662 height 442
click at [454, 277] on div at bounding box center [584, 294] width 662 height 442
click at [448, 268] on div at bounding box center [584, 294] width 662 height 442
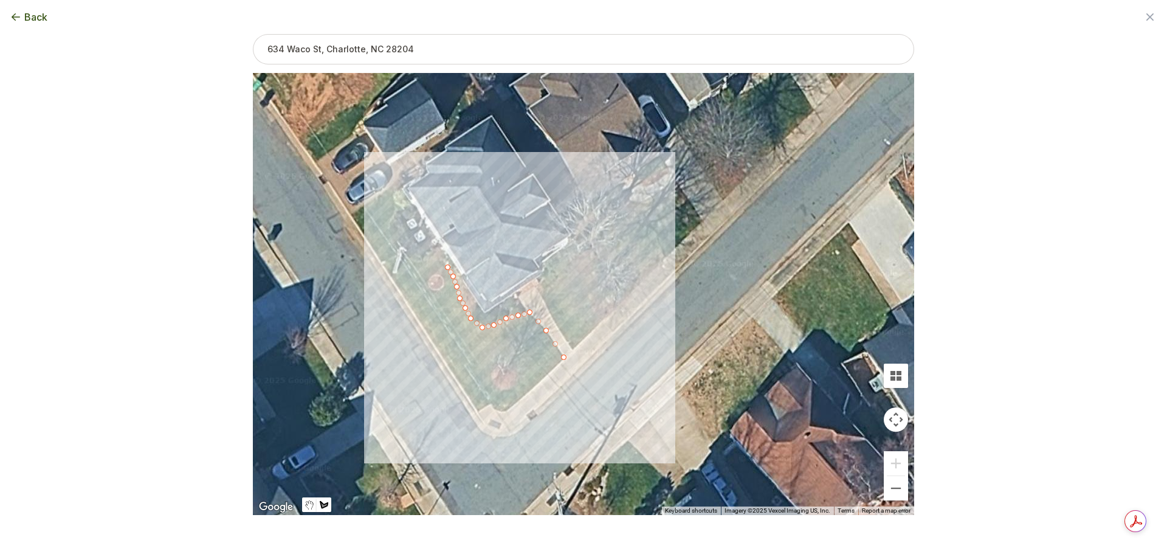
click at [441, 258] on div at bounding box center [584, 294] width 662 height 442
click at [435, 256] on div at bounding box center [584, 294] width 662 height 442
click at [424, 257] on div at bounding box center [584, 294] width 662 height 442
click at [418, 261] on div at bounding box center [584, 294] width 662 height 442
click at [407, 255] on div at bounding box center [584, 294] width 662 height 442
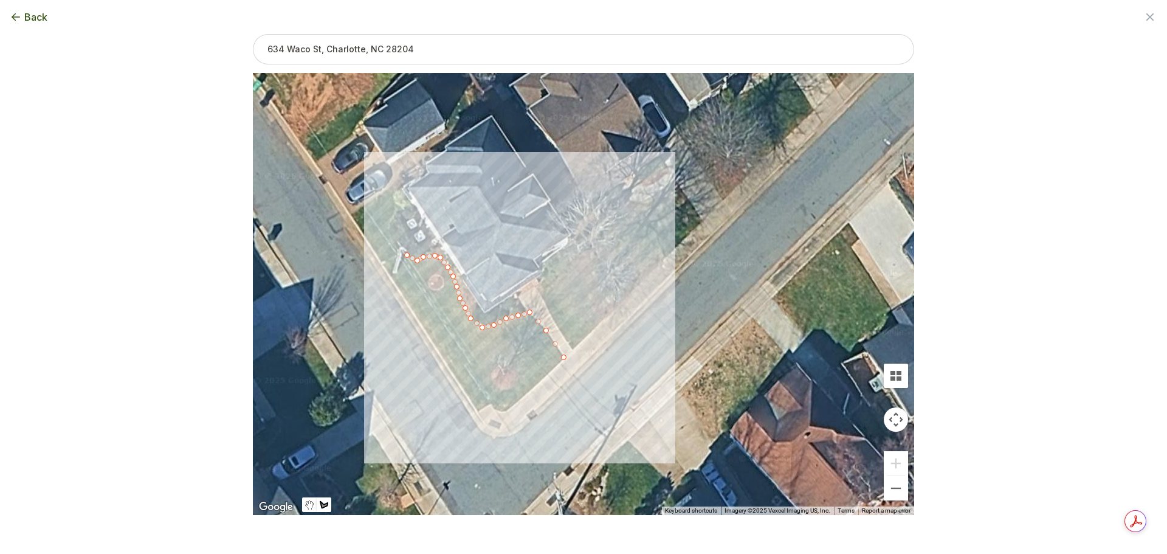
click at [400, 246] on div at bounding box center [584, 294] width 662 height 442
click at [395, 238] on div at bounding box center [584, 294] width 662 height 442
click at [388, 229] on div at bounding box center [584, 294] width 662 height 442
click at [390, 221] on div at bounding box center [584, 294] width 662 height 442
click at [394, 213] on div at bounding box center [584, 294] width 662 height 442
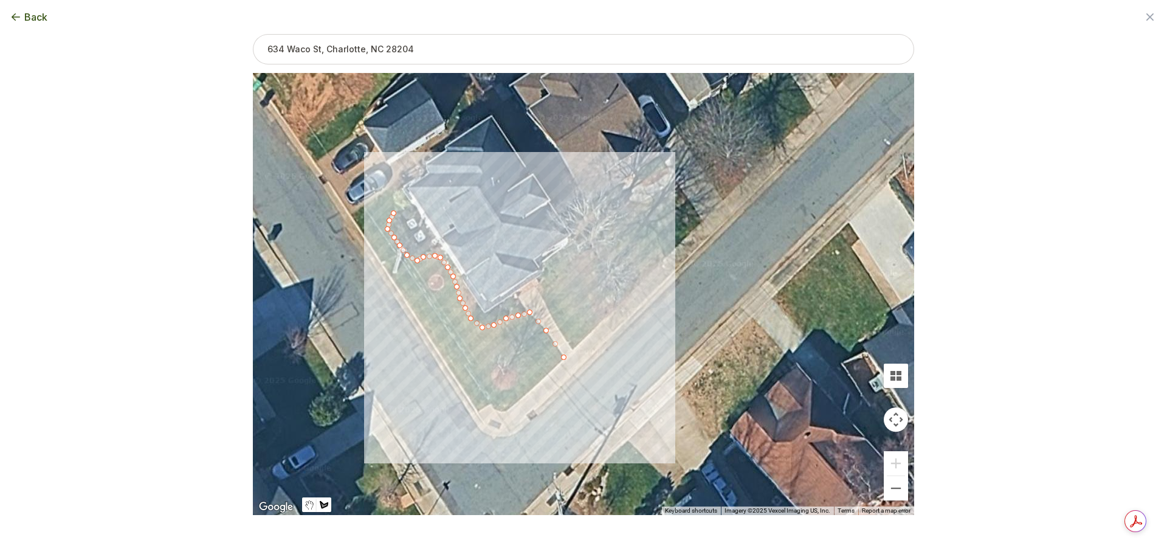
click at [398, 207] on div at bounding box center [584, 294] width 662 height 442
click at [394, 200] on div at bounding box center [584, 294] width 662 height 442
click at [393, 192] on div at bounding box center [584, 294] width 662 height 442
click at [393, 184] on div at bounding box center [584, 294] width 662 height 442
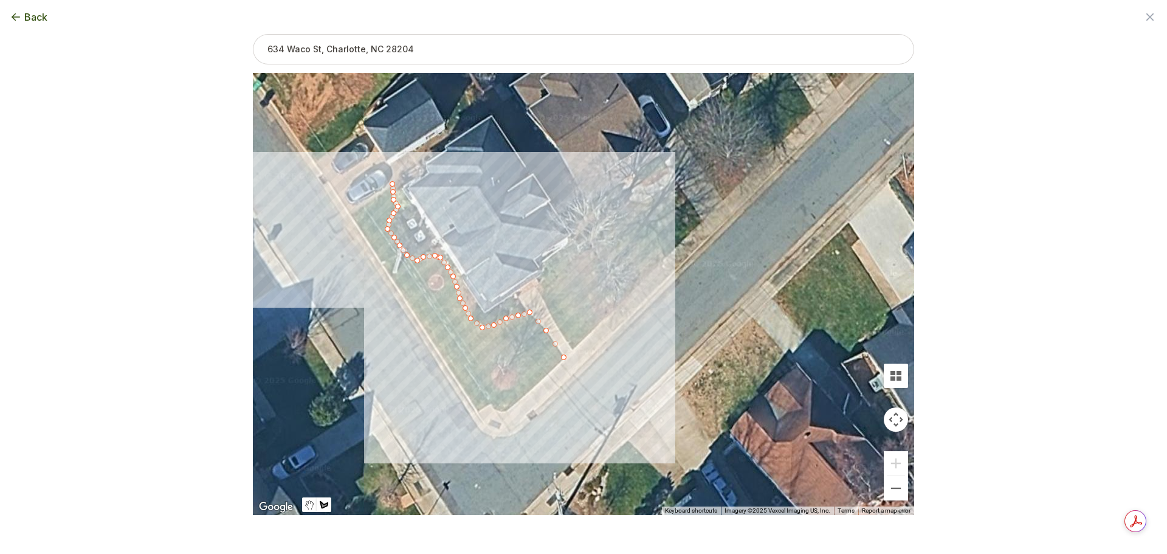
click at [352, 212] on div at bounding box center [584, 294] width 662 height 442
click at [477, 410] on div at bounding box center [584, 294] width 662 height 442
click at [490, 404] on div at bounding box center [584, 294] width 662 height 442
click at [497, 410] on div at bounding box center [584, 294] width 662 height 442
click at [506, 412] on div at bounding box center [584, 294] width 662 height 442
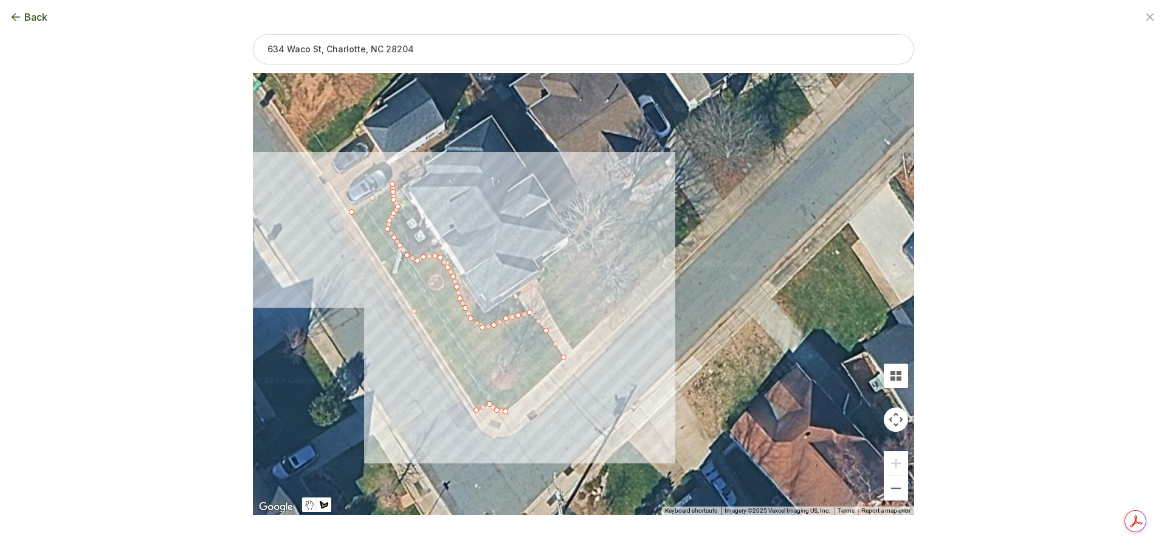
click at [519, 402] on div at bounding box center [584, 294] width 662 height 442
click at [536, 388] on div at bounding box center [584, 294] width 662 height 442
click at [551, 372] on div at bounding box center [584, 294] width 662 height 442
click at [564, 356] on div at bounding box center [584, 294] width 662 height 442
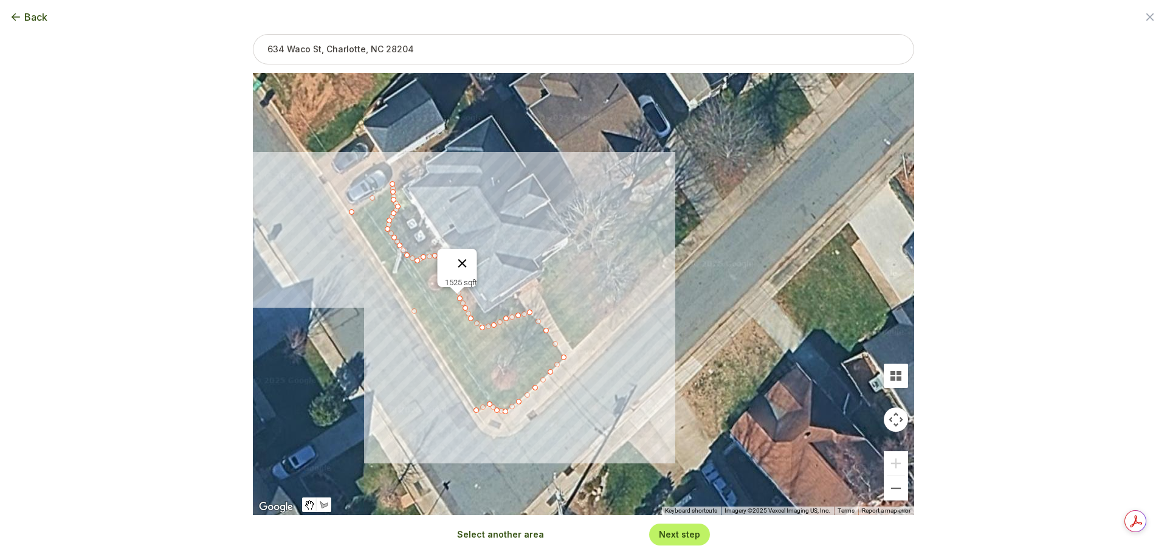
click at [464, 257] on button "Close" at bounding box center [462, 263] width 29 height 29
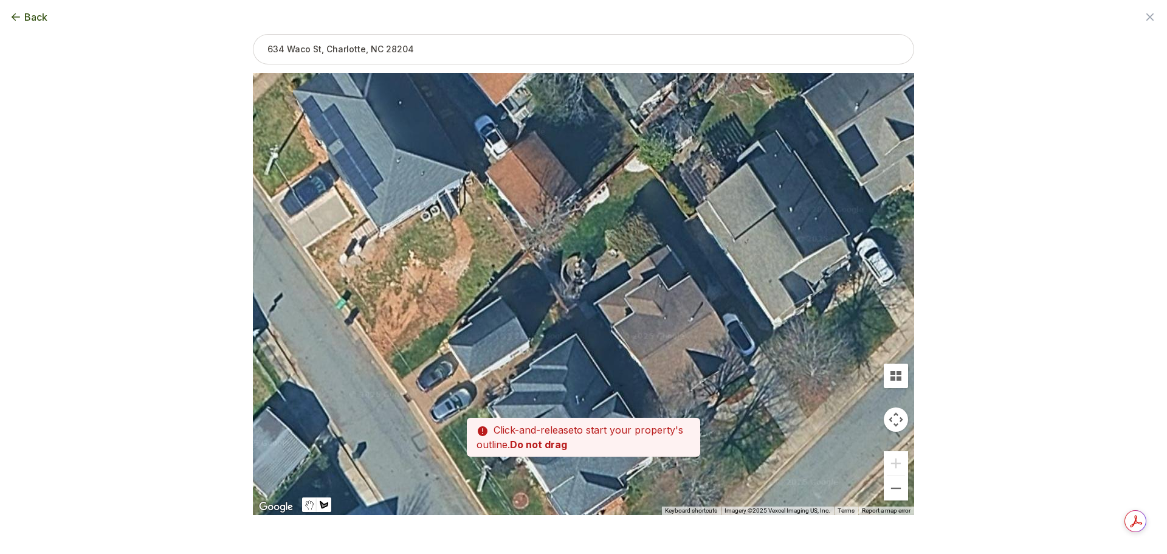
drag, startPoint x: 438, startPoint y: 178, endPoint x: 522, endPoint y: 397, distance: 235.2
click at [522, 397] on div at bounding box center [584, 294] width 662 height 442
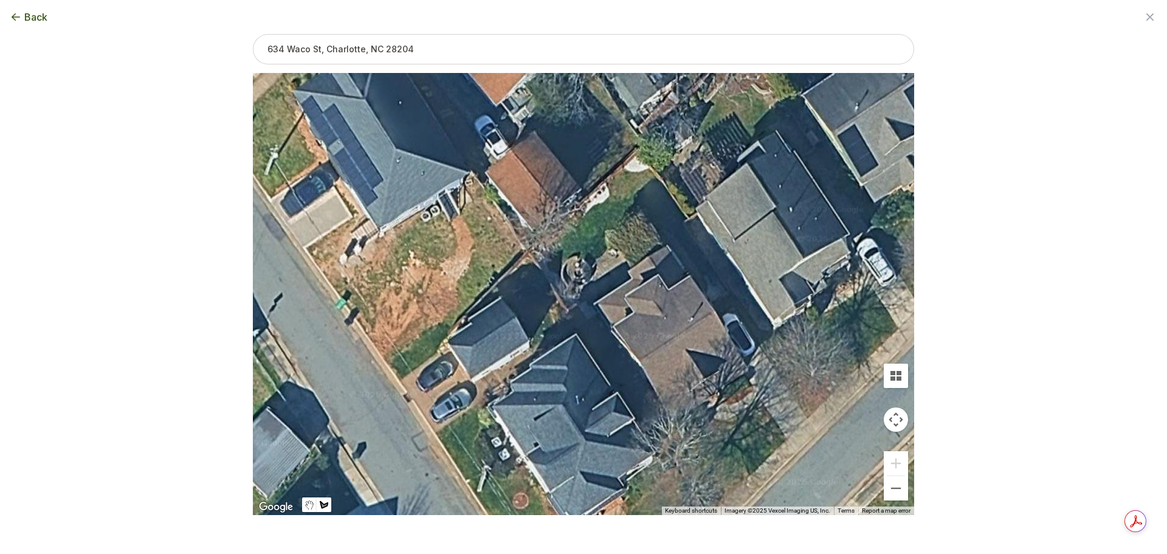
click at [734, 449] on div at bounding box center [584, 294] width 662 height 442
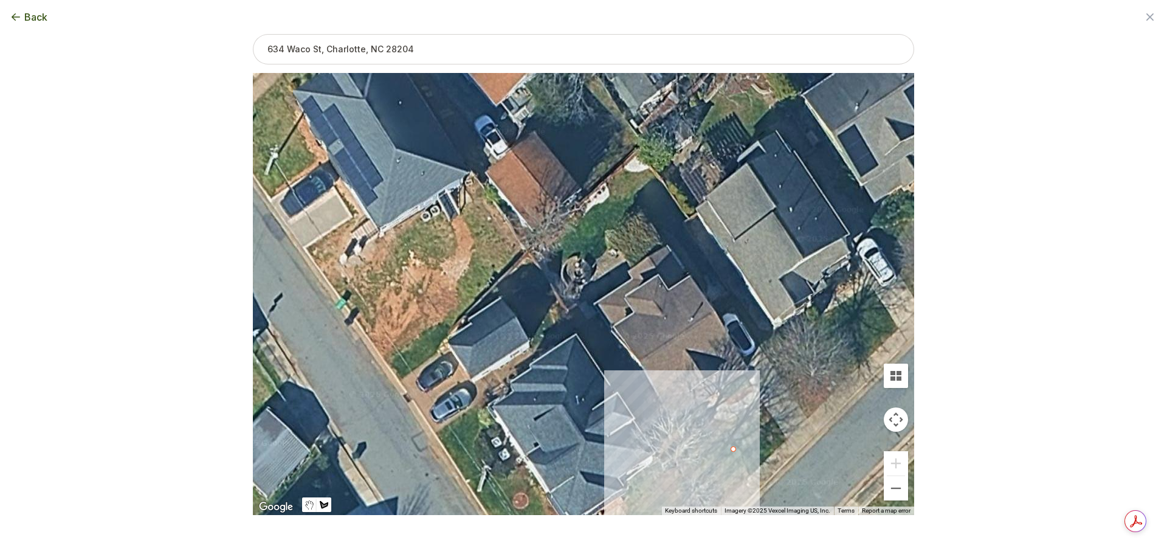
click at [615, 412] on div at bounding box center [584, 294] width 662 height 442
click at [663, 429] on div at bounding box center [584, 294] width 662 height 442
click at [733, 451] on div at bounding box center [584, 294] width 662 height 442
click at [677, 392] on button "Close" at bounding box center [674, 399] width 29 height 29
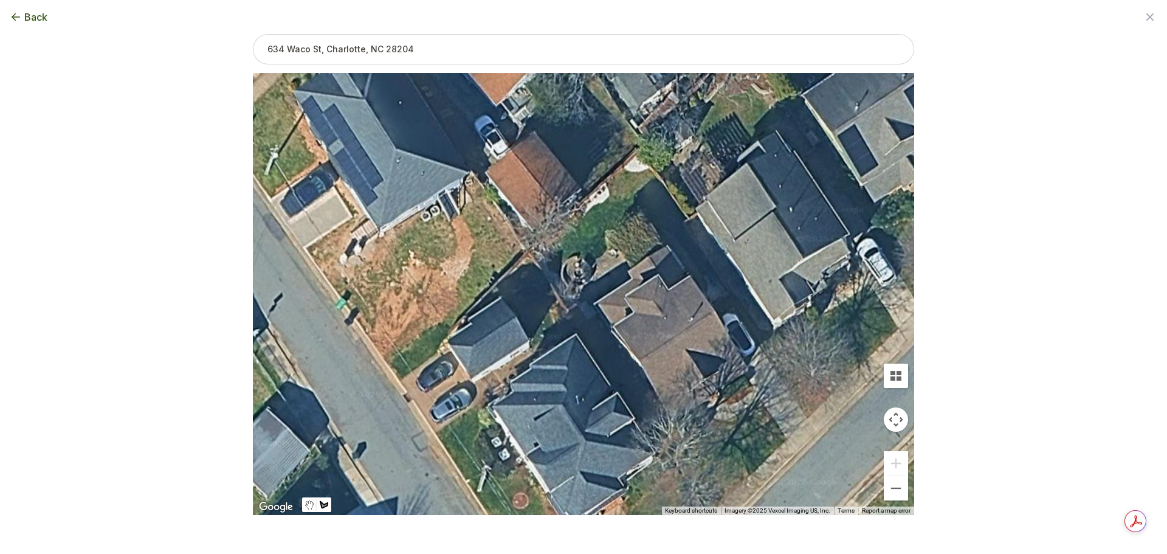
click at [392, 358] on div at bounding box center [584, 294] width 662 height 442
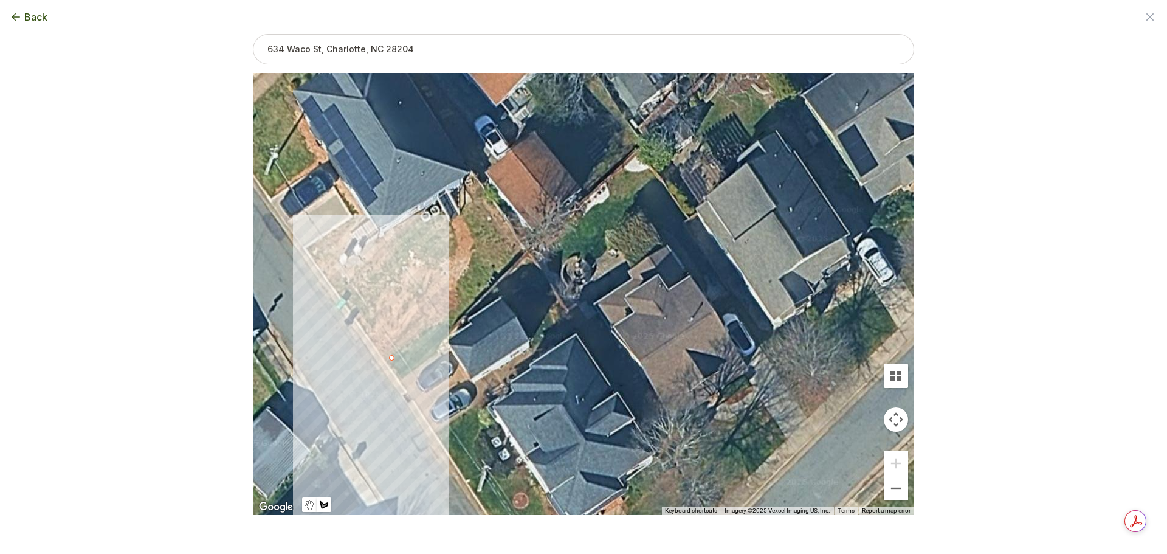
click at [400, 379] on div at bounding box center [584, 294] width 662 height 442
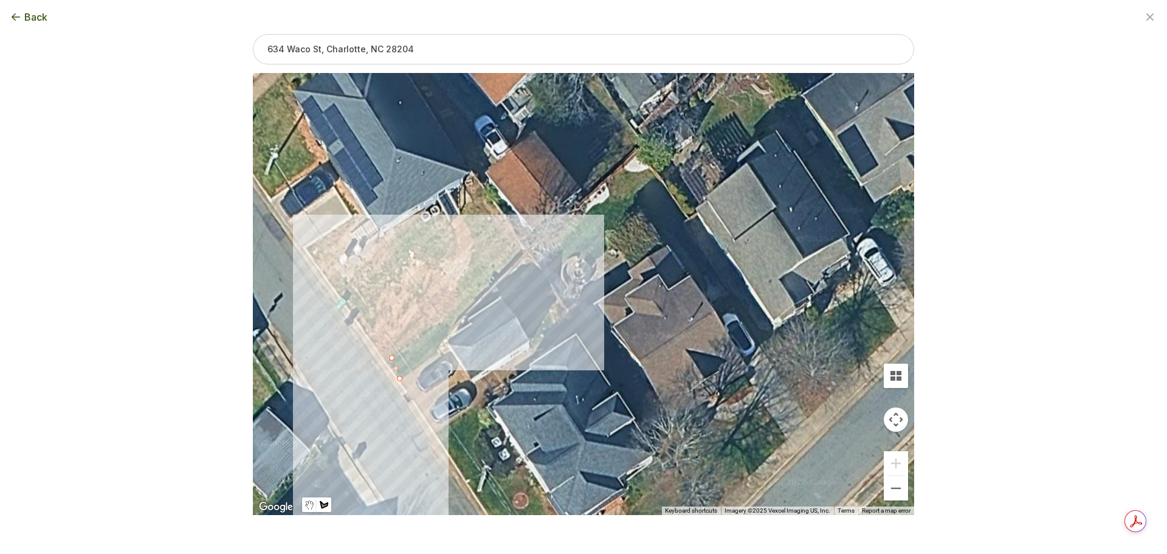
click at [440, 356] on div at bounding box center [584, 294] width 662 height 442
click at [440, 343] on div at bounding box center [584, 294] width 662 height 442
click at [451, 327] on div at bounding box center [584, 294] width 662 height 442
click at [393, 366] on div at bounding box center [584, 294] width 662 height 442
click at [396, 371] on div at bounding box center [584, 294] width 662 height 442
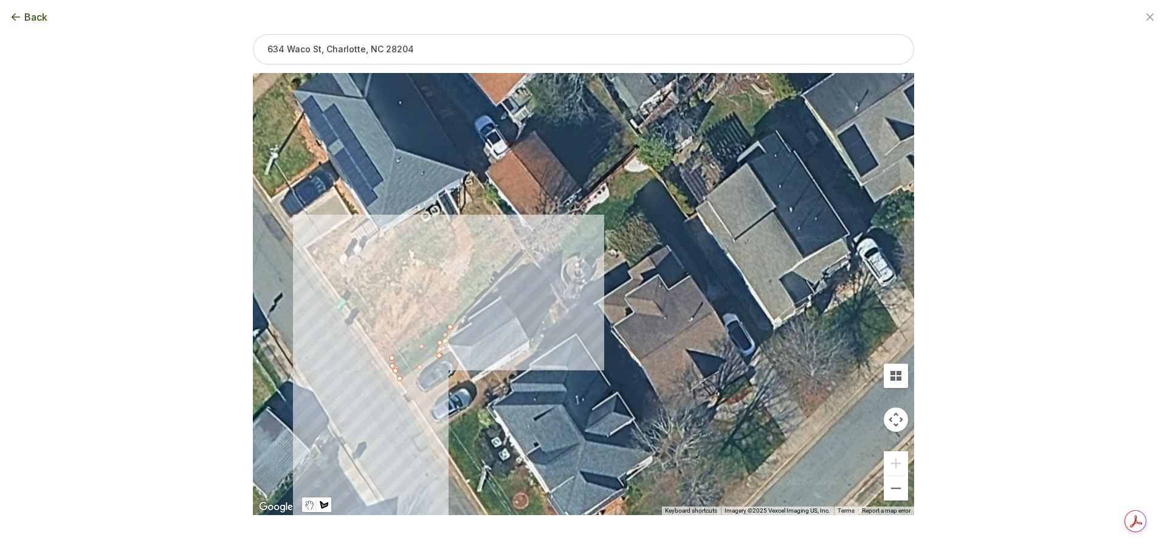
click at [394, 367] on div at bounding box center [584, 294] width 662 height 442
click at [395, 368] on div at bounding box center [584, 294] width 662 height 442
click at [667, 536] on button "Next step" at bounding box center [679, 534] width 41 height 12
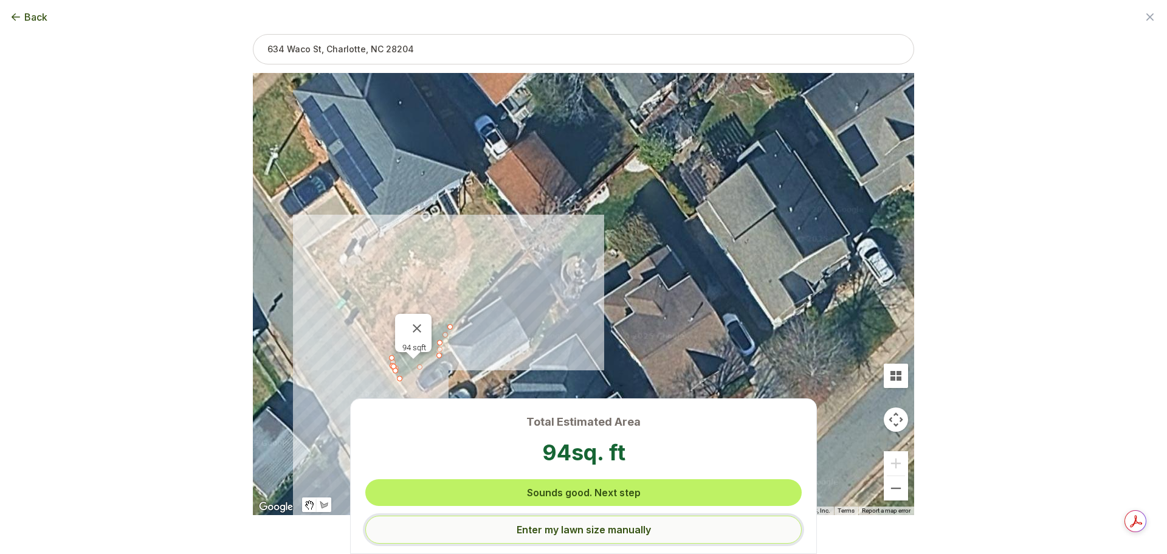
click at [641, 528] on button "Enter my lawn size manually" at bounding box center [583, 530] width 437 height 28
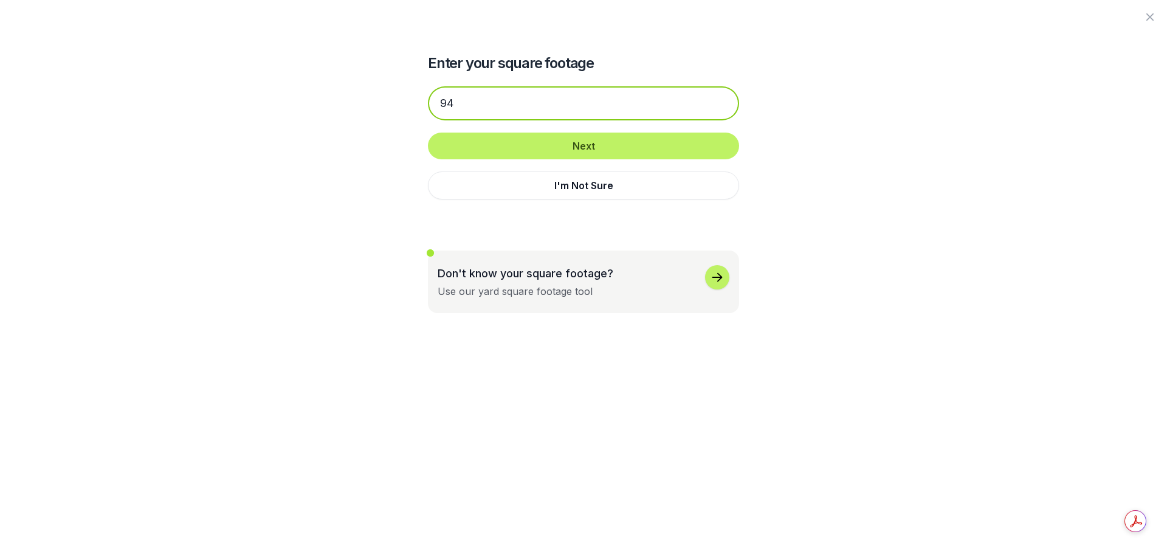
click at [525, 100] on input "94" at bounding box center [583, 103] width 311 height 34
type input "9"
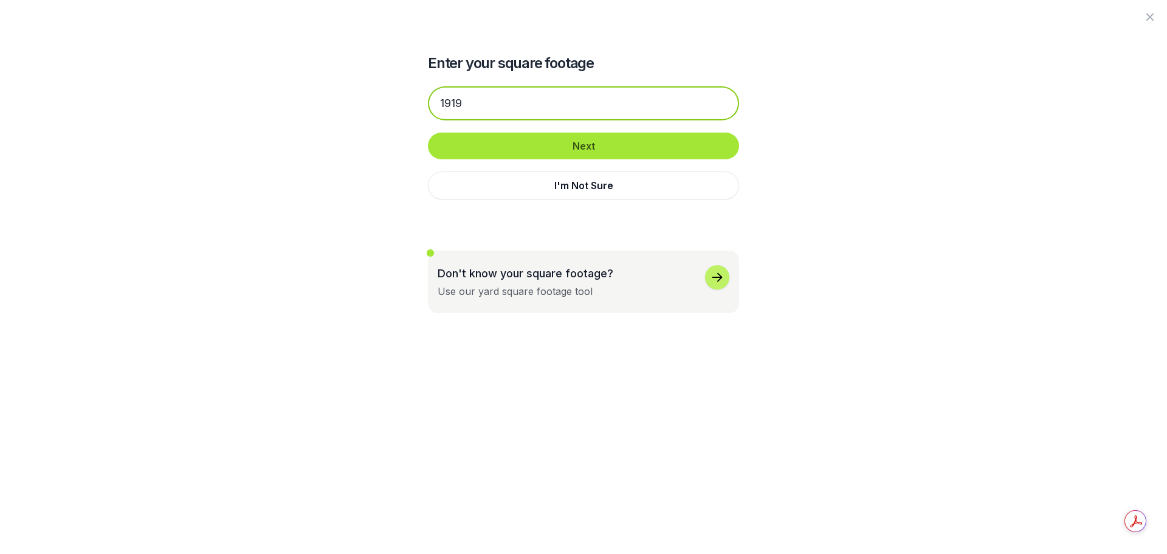
type input "1919"
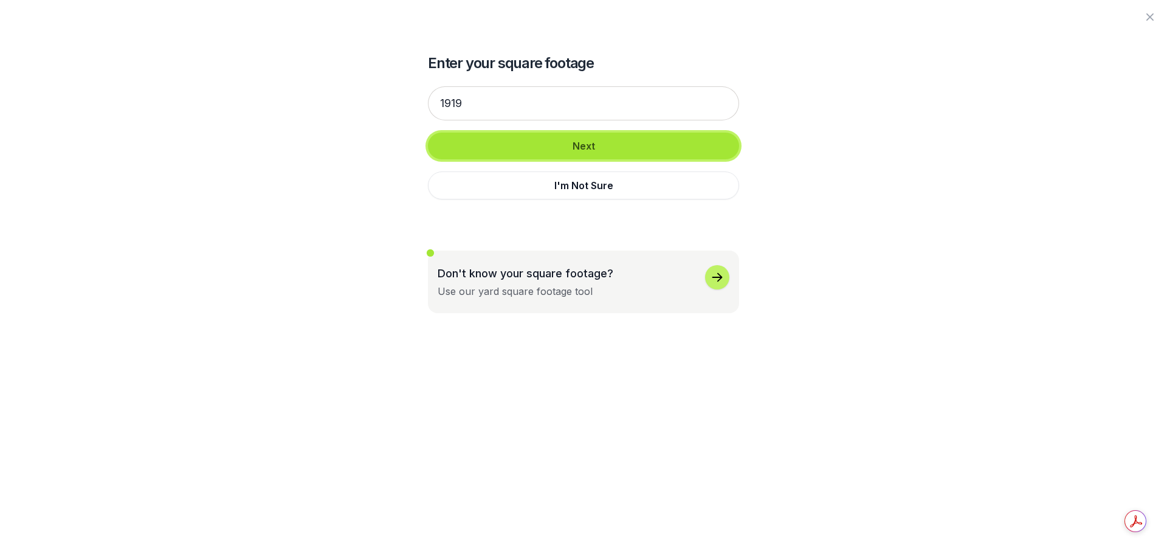
click at [583, 150] on button "Next" at bounding box center [583, 146] width 311 height 27
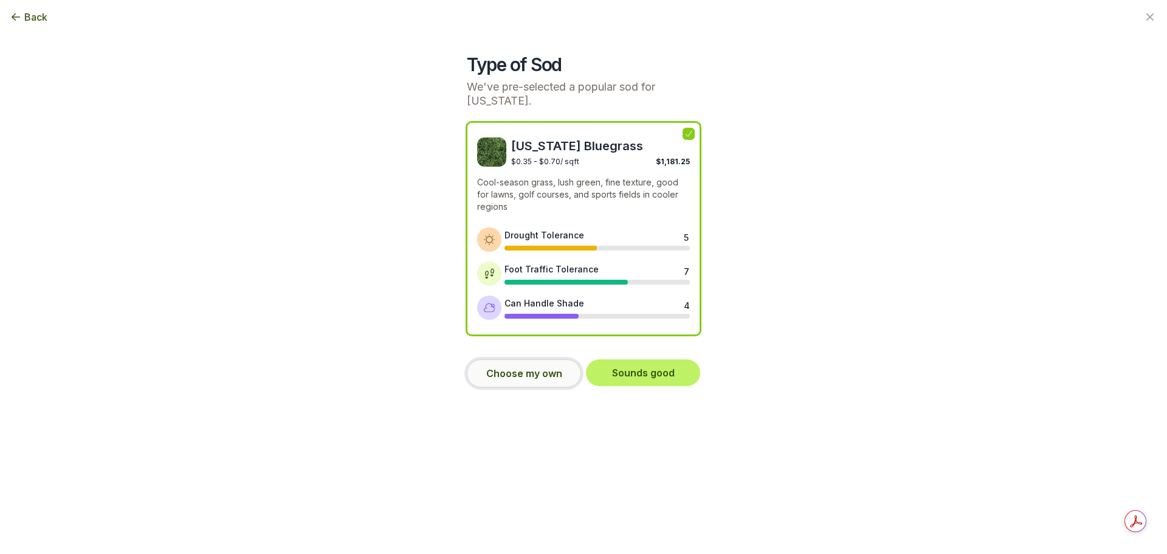
click at [536, 371] on button "Choose my own" at bounding box center [524, 373] width 114 height 28
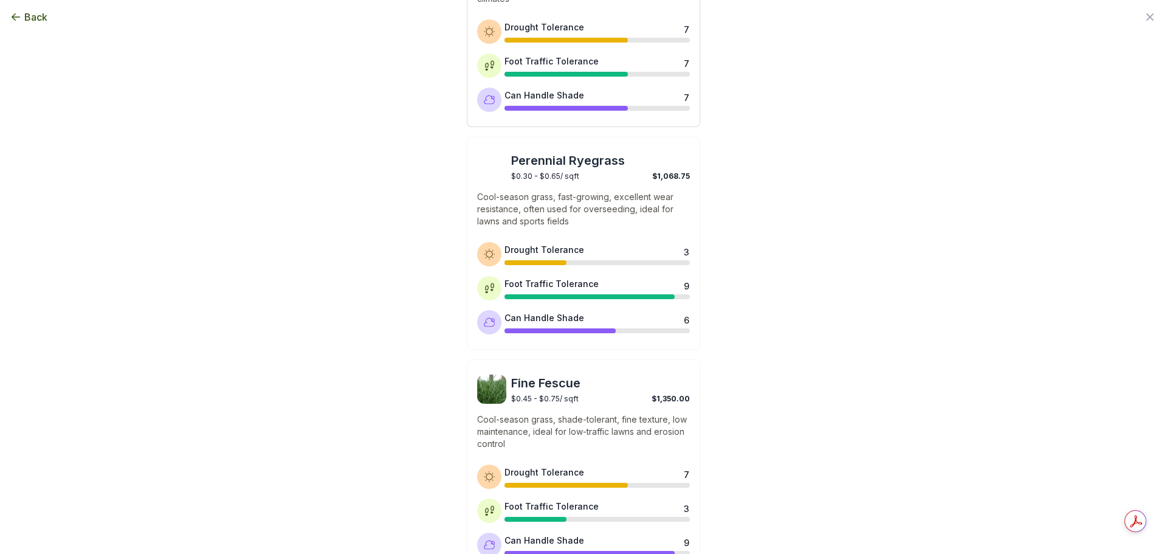
scroll to position [930, 0]
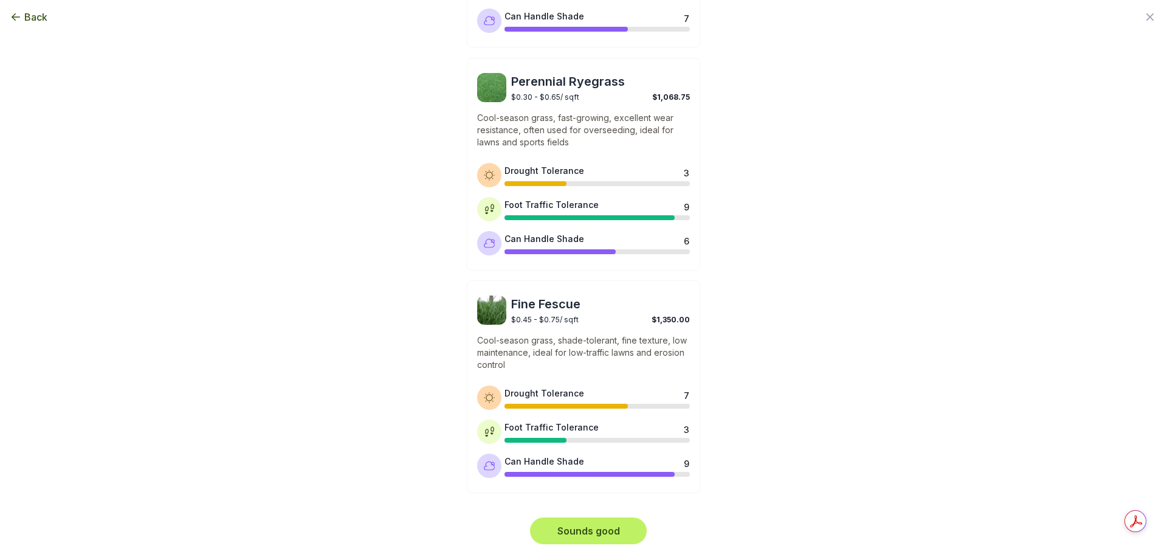
click at [641, 385] on div "Fine Fescue $0.45 - $0.75 / sqft $1,350.00 Cool-season grass, shade-tolerant, f…" at bounding box center [583, 386] width 233 height 213
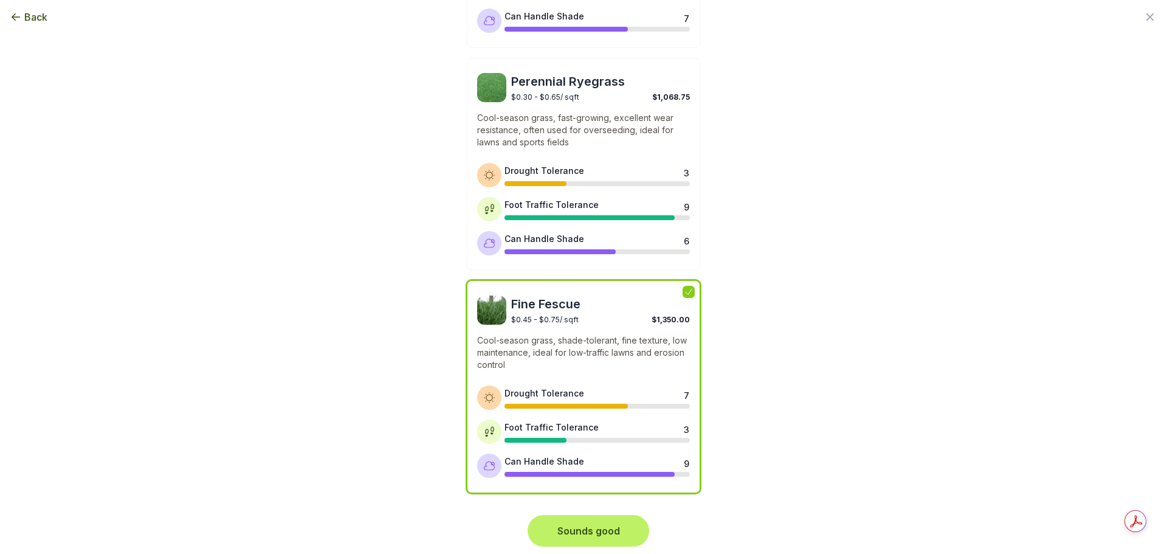
click at [583, 532] on button "Sounds good" at bounding box center [588, 530] width 117 height 27
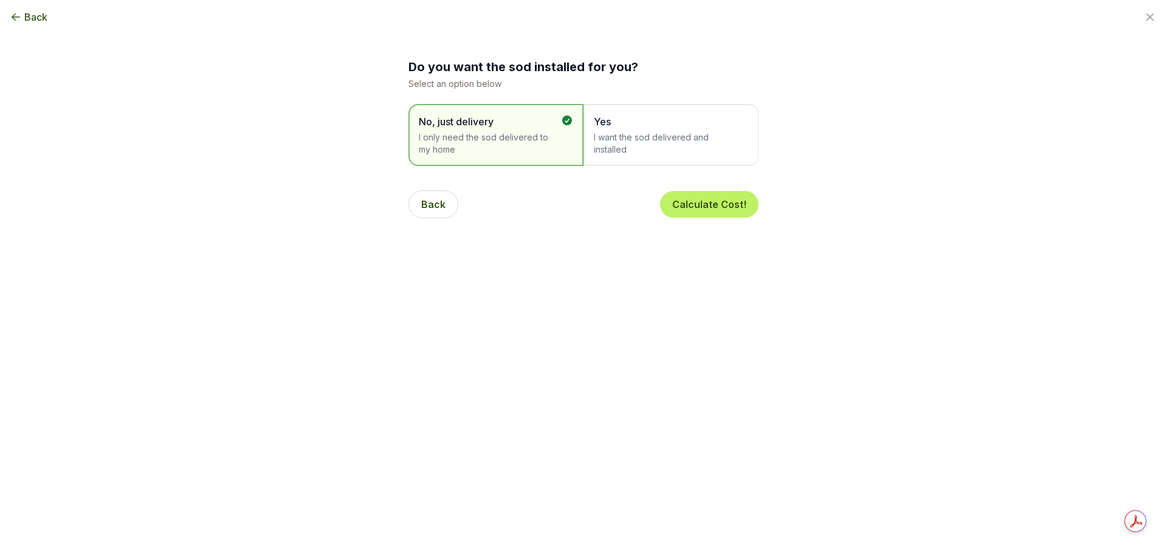
click at [650, 139] on span "I want the sod delivered and installed" at bounding box center [665, 143] width 142 height 24
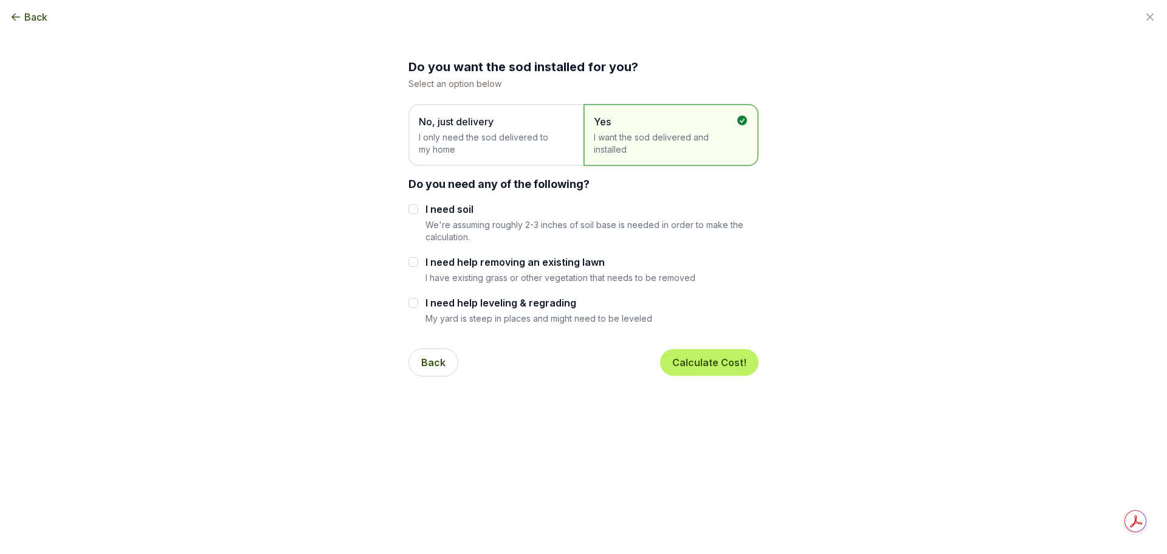
click at [502, 317] on p "My yard is steep in places and might need to be leveled" at bounding box center [539, 319] width 227 height 12
click at [598, 210] on label "I need soil" at bounding box center [592, 209] width 333 height 15
click at [418, 210] on input "I need soil" at bounding box center [414, 209] width 10 height 10
checkbox input "true"
click at [409, 261] on input "I need help removing an existing lawn" at bounding box center [414, 262] width 10 height 10
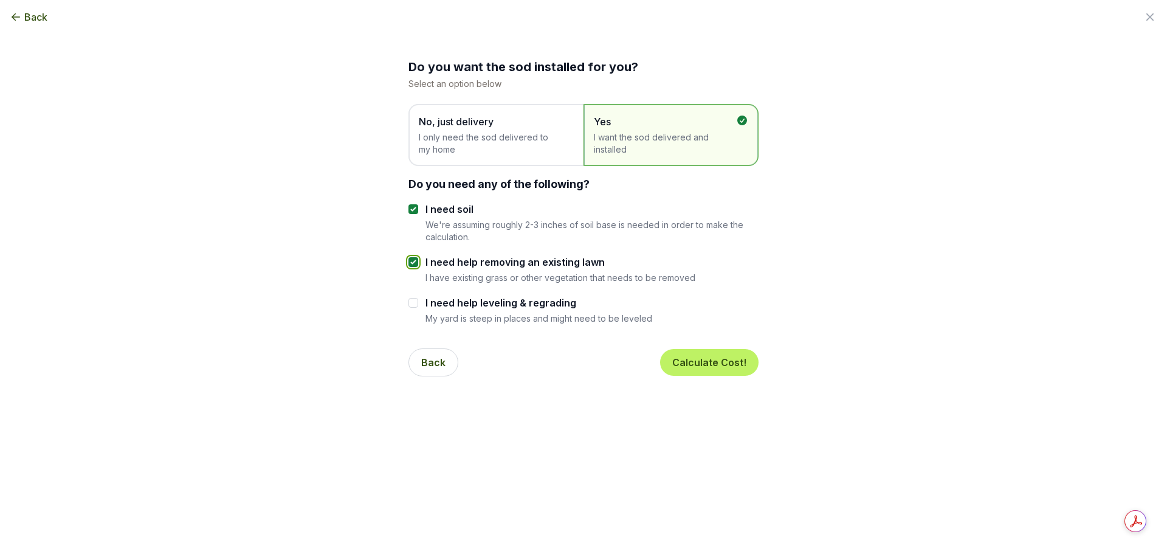
checkbox input "true"
click at [413, 305] on input "I need help leveling & regrading" at bounding box center [414, 303] width 10 height 10
checkbox input "true"
click at [716, 366] on button "Calculate Cost!" at bounding box center [709, 362] width 98 height 27
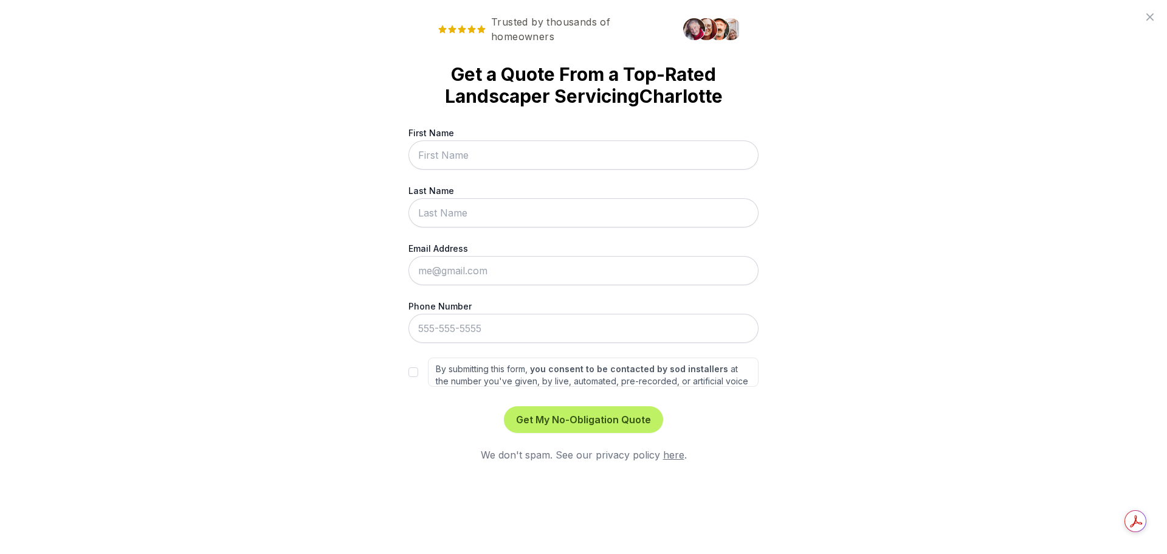
click at [571, 153] on input "First Name" at bounding box center [584, 154] width 350 height 29
type input "[PERSON_NAME]"
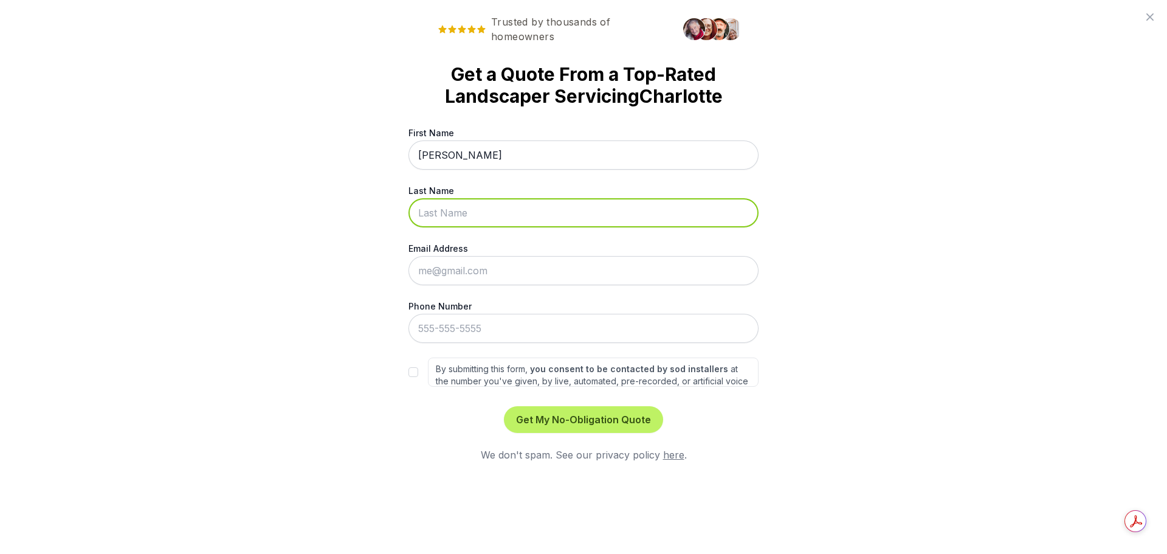
type input "[PERSON_NAME]"
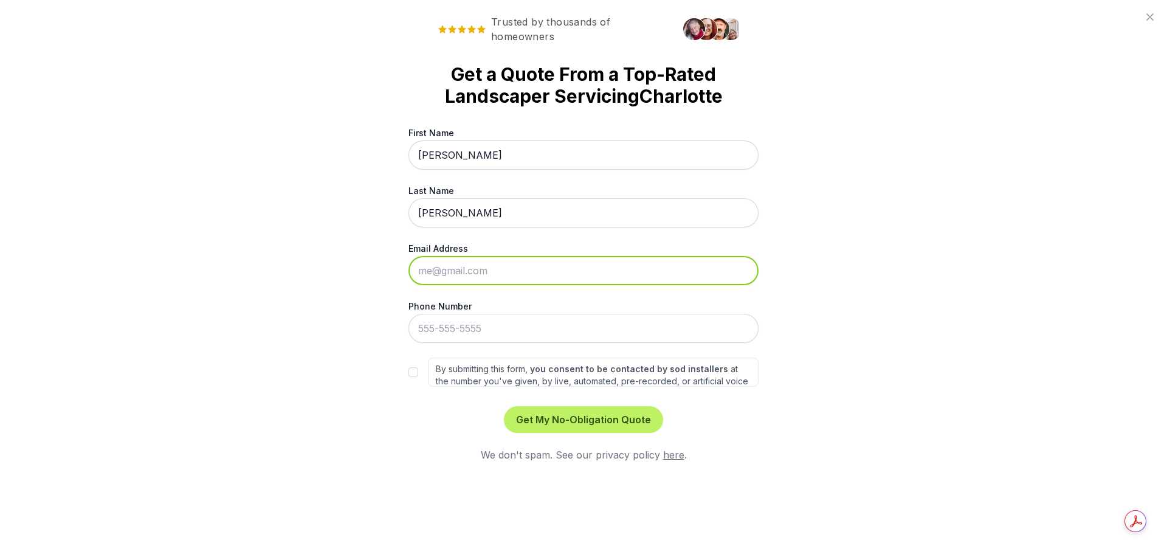
type input "[EMAIL_ADDRESS][DOMAIN_NAME]"
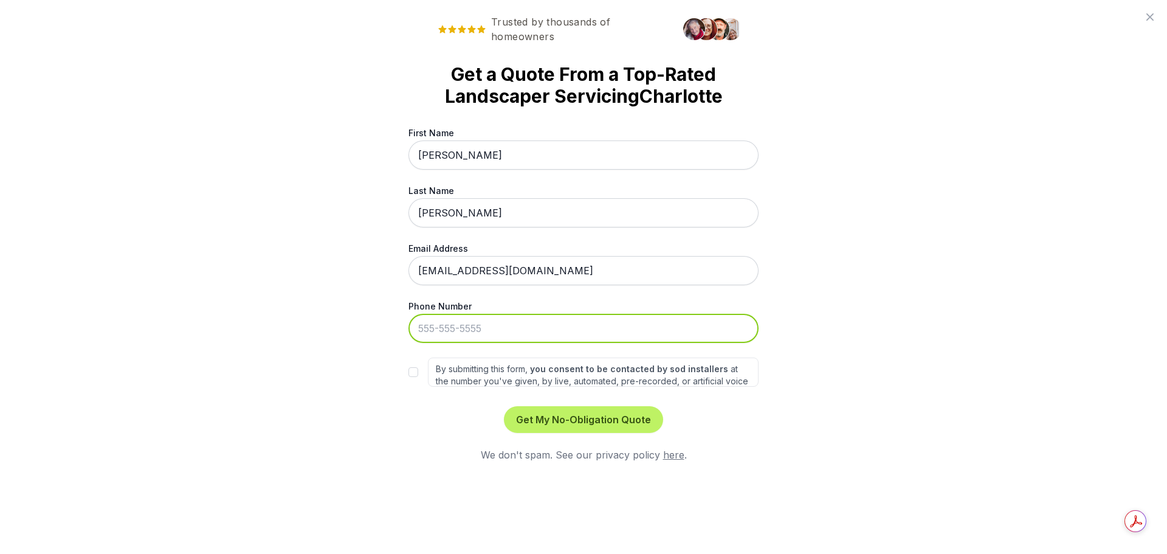
type input "[PHONE_NUMBER]"
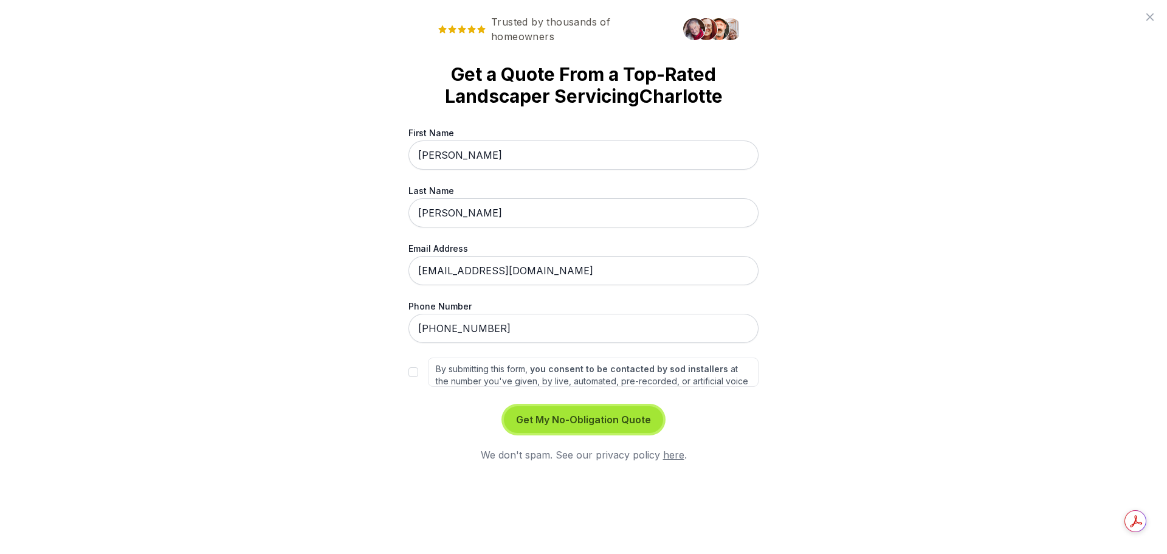
click at [578, 414] on button "Get My No-Obligation Quote" at bounding box center [583, 419] width 159 height 27
click at [575, 425] on button "Get My No-Obligation Quote" at bounding box center [583, 419] width 159 height 27
click at [430, 368] on label "By submitting this form, you consent to be contacted by sod installers at the n…" at bounding box center [593, 372] width 331 height 29
click at [418, 368] on input "By submitting this form, you consent to be contacted by sod installers at the n…" at bounding box center [414, 372] width 10 height 10
click at [415, 373] on input "By submitting this form, you consent to be contacted by sod installers at the n…" at bounding box center [414, 372] width 10 height 10
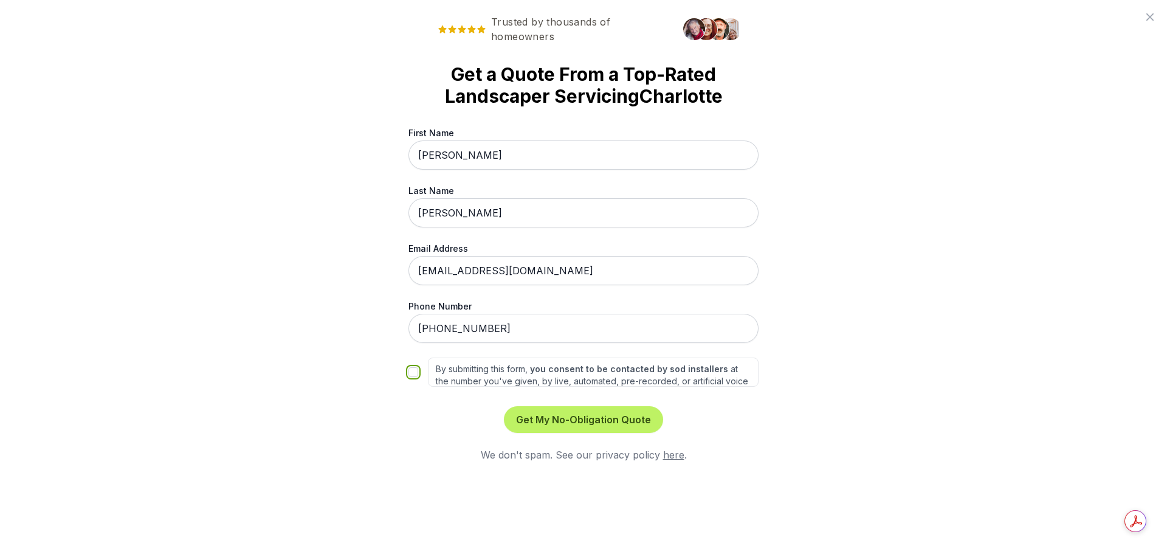
click at [415, 369] on input "By submitting this form, you consent to be contacted by sod installers at the n…" at bounding box center [414, 372] width 10 height 10
checkbox input "true"
click at [572, 421] on button "Get My No-Obligation Quote" at bounding box center [583, 419] width 159 height 27
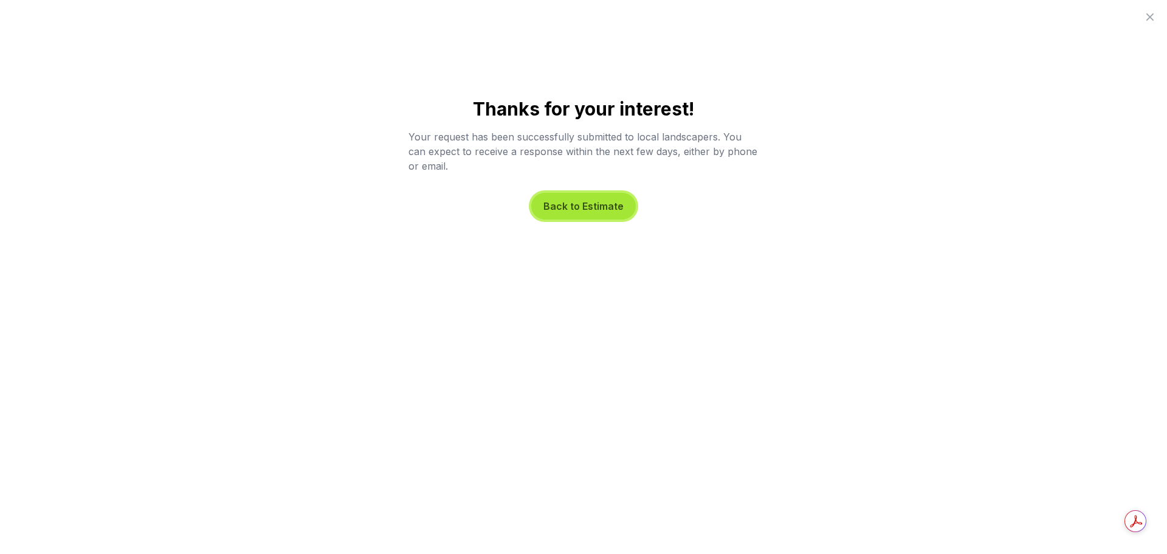
click at [576, 213] on button "Back to Estimate" at bounding box center [583, 206] width 105 height 27
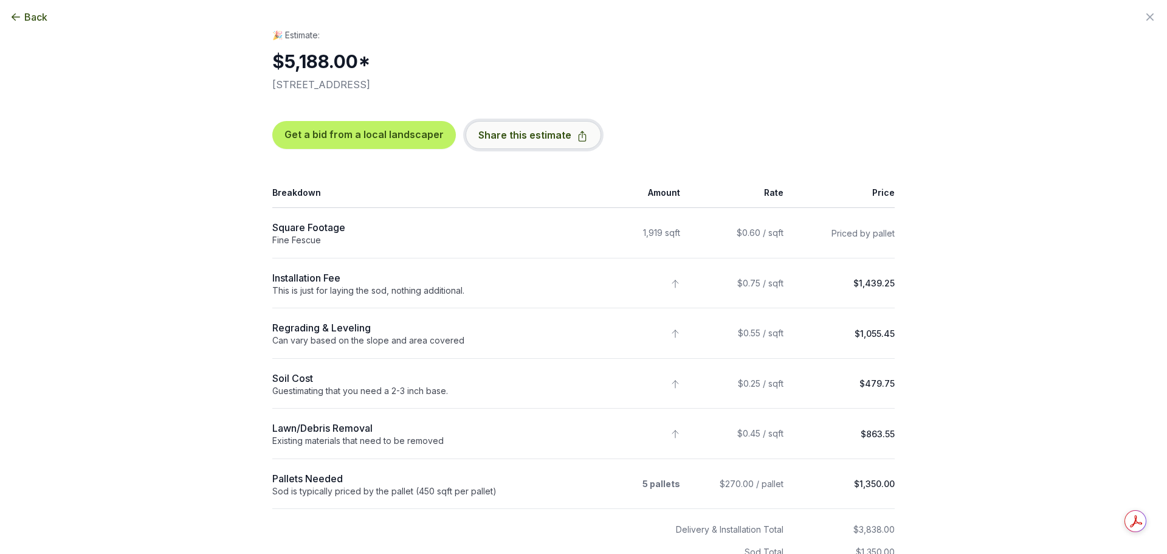
click at [561, 127] on button "Share this estimate" at bounding box center [534, 135] width 136 height 28
click at [642, 418] on td at bounding box center [636, 434] width 104 height 50
click at [342, 133] on button "Get a bid from a local landscaper" at bounding box center [364, 135] width 184 height 28
